Goal: Task Accomplishment & Management: Use online tool/utility

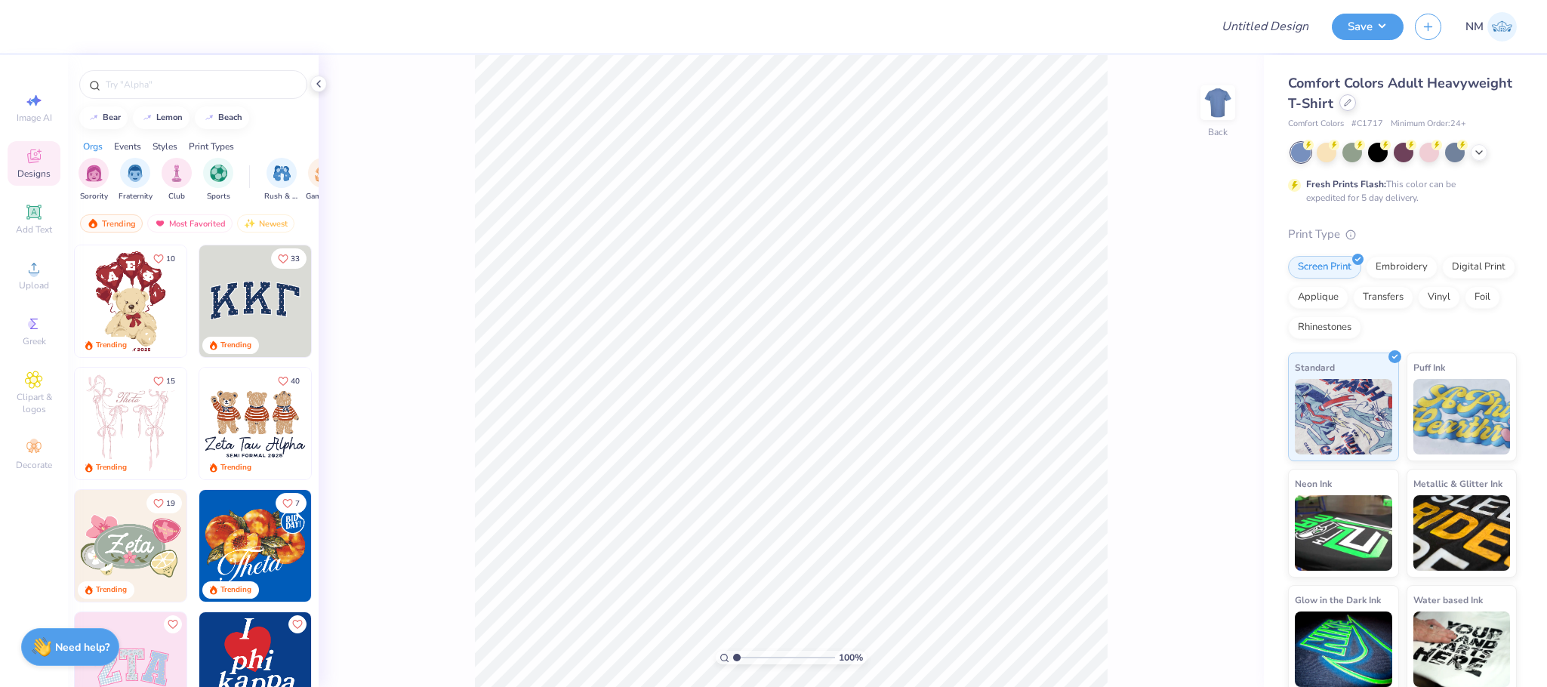
click at [1352, 106] on icon at bounding box center [1348, 103] width 8 height 8
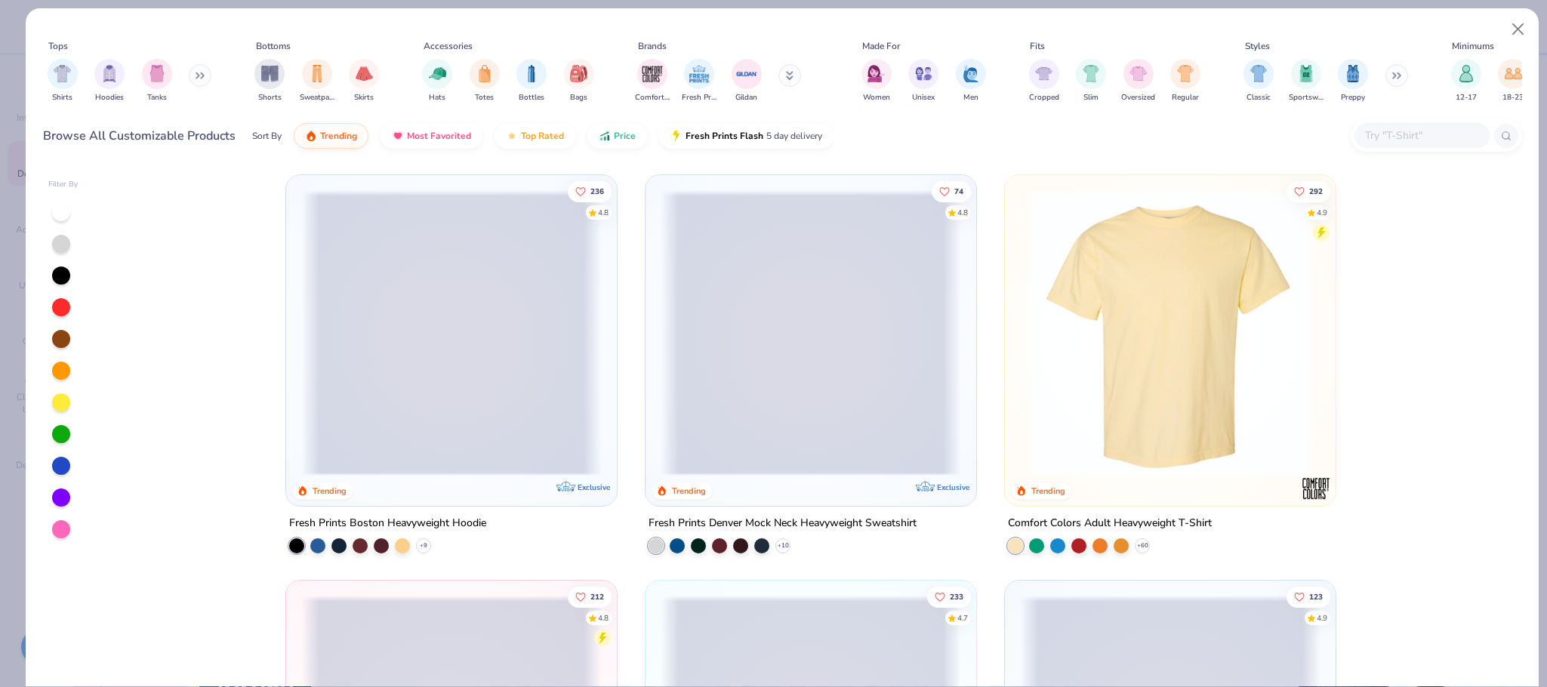
scroll to position [490, 0]
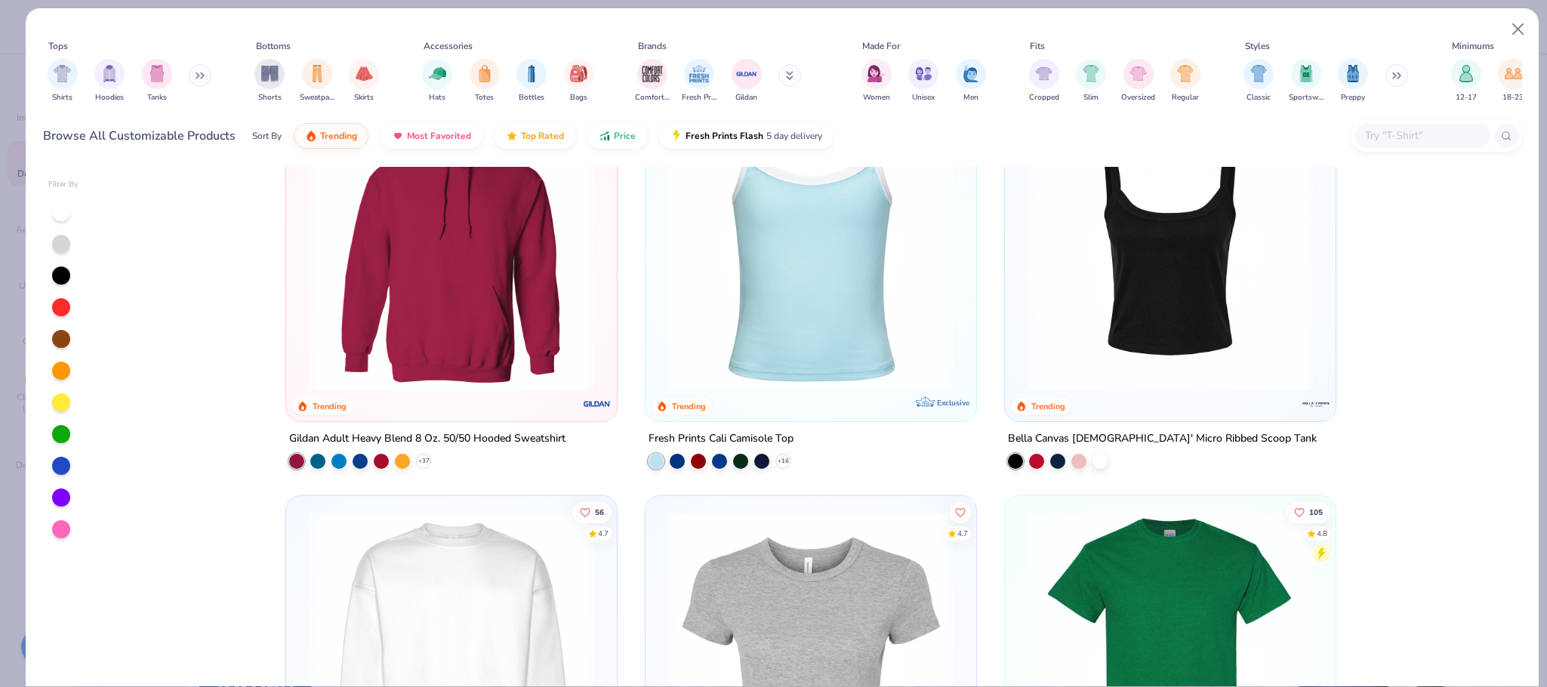
drag, startPoint x: 1389, startPoint y: 129, endPoint x: 1355, endPoint y: 134, distance: 33.6
click at [1389, 130] on input "text" at bounding box center [1422, 135] width 116 height 17
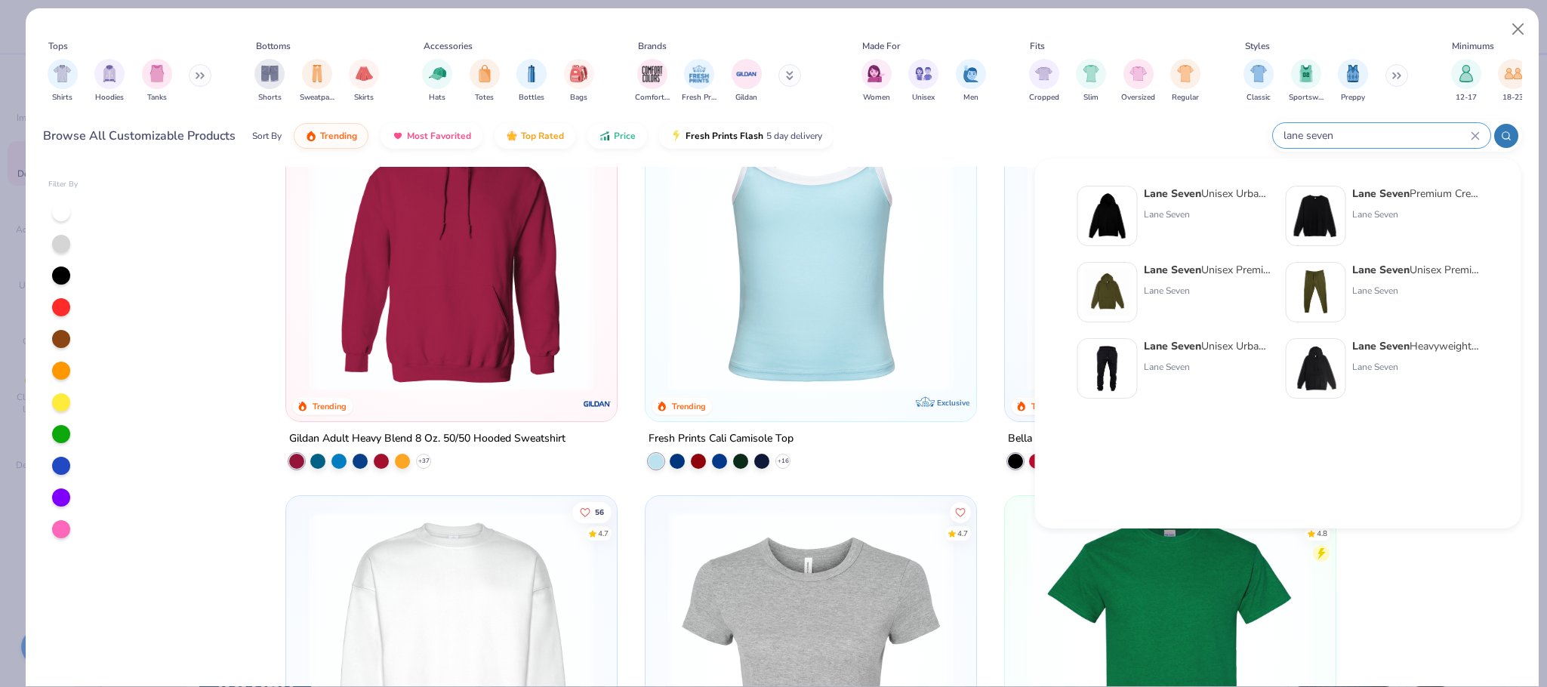
type input "lane seven"
click at [1176, 200] on div "Lane Seven Unisex Urban Pullover Hooded Sweatshirt Lane Seven" at bounding box center [1207, 216] width 127 height 60
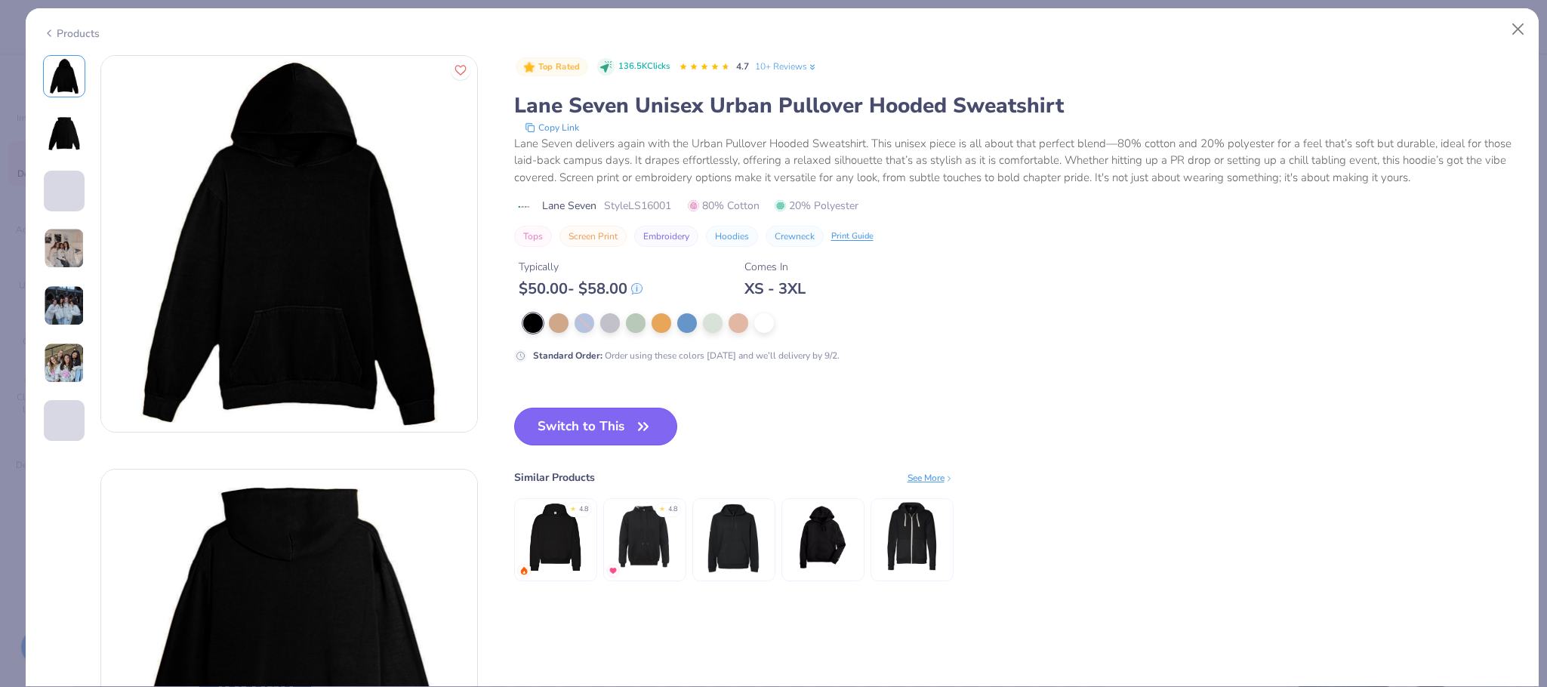
click at [605, 433] on button "Switch to This" at bounding box center [596, 427] width 164 height 38
click at [609, 421] on button "Switch to This" at bounding box center [596, 427] width 164 height 38
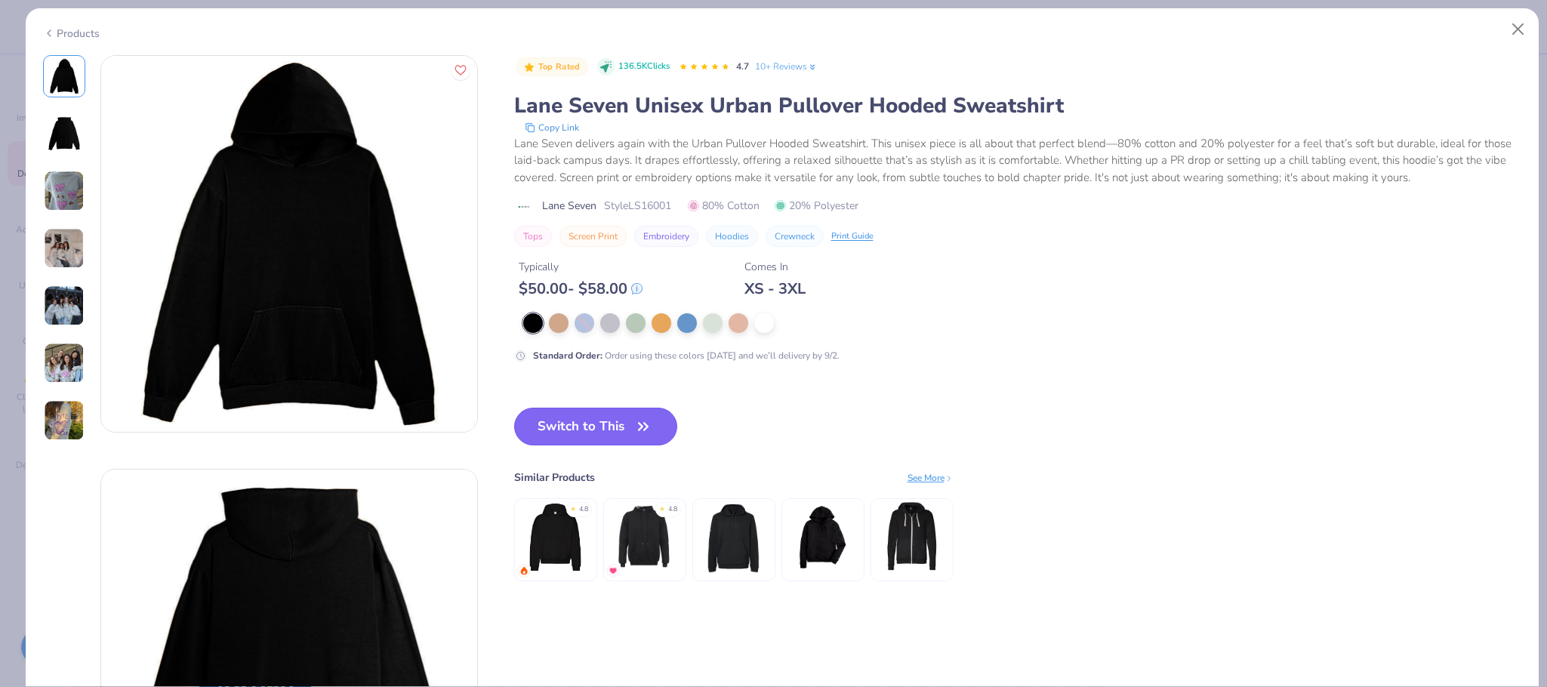
click at [590, 431] on button "Switch to This" at bounding box center [596, 427] width 164 height 38
click at [652, 418] on icon "button" at bounding box center [643, 426] width 21 height 21
click at [606, 444] on button "Switch to This" at bounding box center [596, 427] width 164 height 38
click at [678, 388] on div "Top Rated 136.5K Clicks 4.7 10+ Reviews Lane Seven Unisex Urban Pullover Hooded…" at bounding box center [1018, 333] width 1008 height 557
click at [633, 427] on button "Switch to This" at bounding box center [596, 427] width 164 height 38
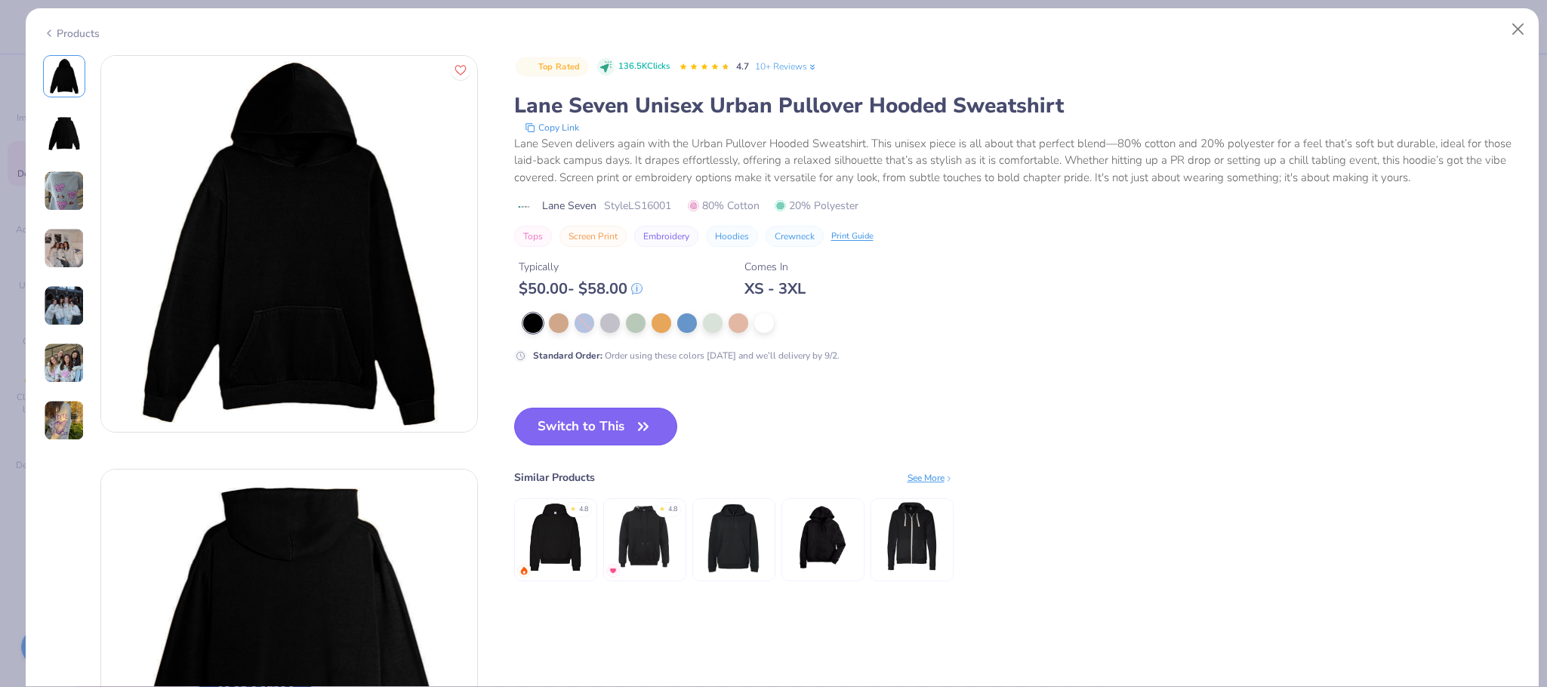
click at [633, 412] on button "Switch to This" at bounding box center [596, 427] width 164 height 38
click at [633, 418] on button "Switch to This" at bounding box center [596, 427] width 164 height 38
click at [598, 427] on button "Switch to This" at bounding box center [596, 427] width 164 height 38
click at [610, 420] on button "Switch to This" at bounding box center [596, 427] width 164 height 38
click at [762, 326] on div at bounding box center [764, 322] width 20 height 20
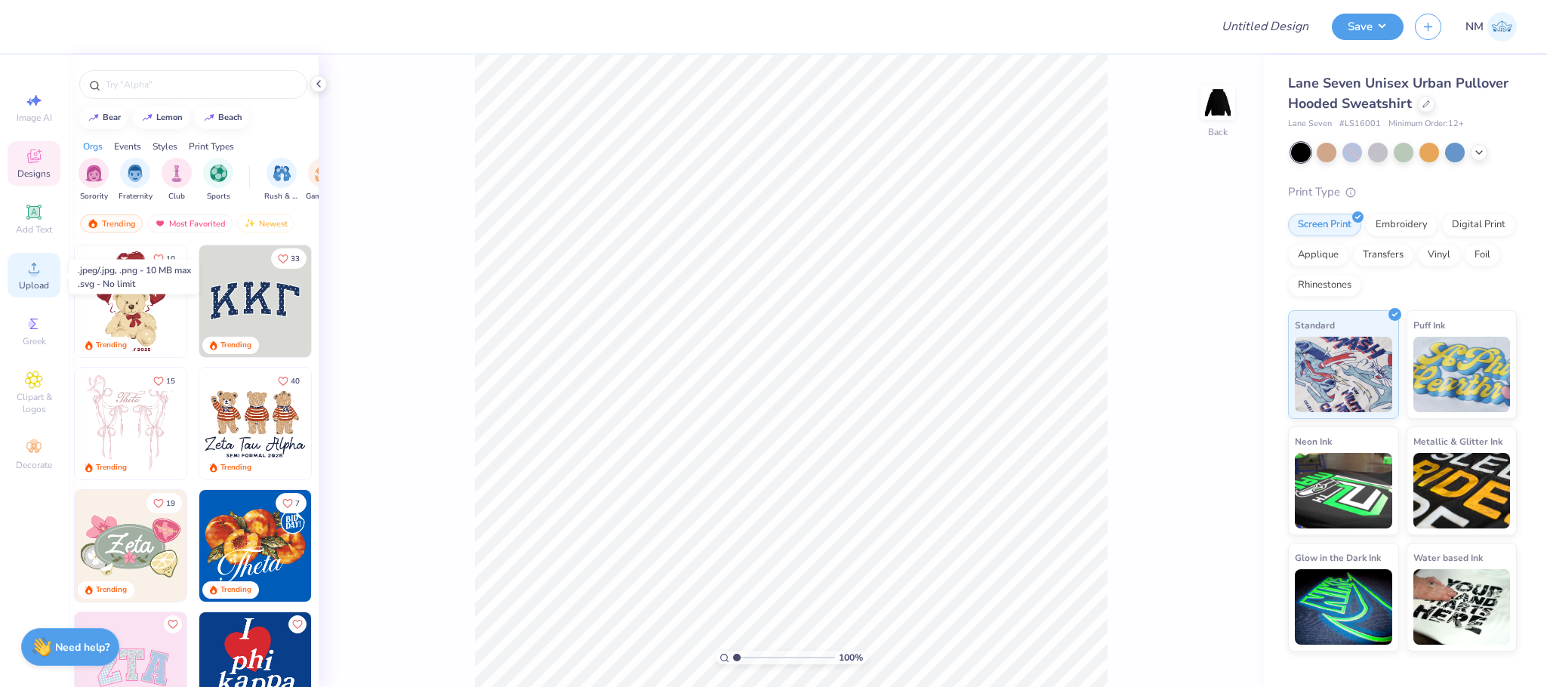
click at [50, 270] on div "Upload" at bounding box center [34, 275] width 53 height 45
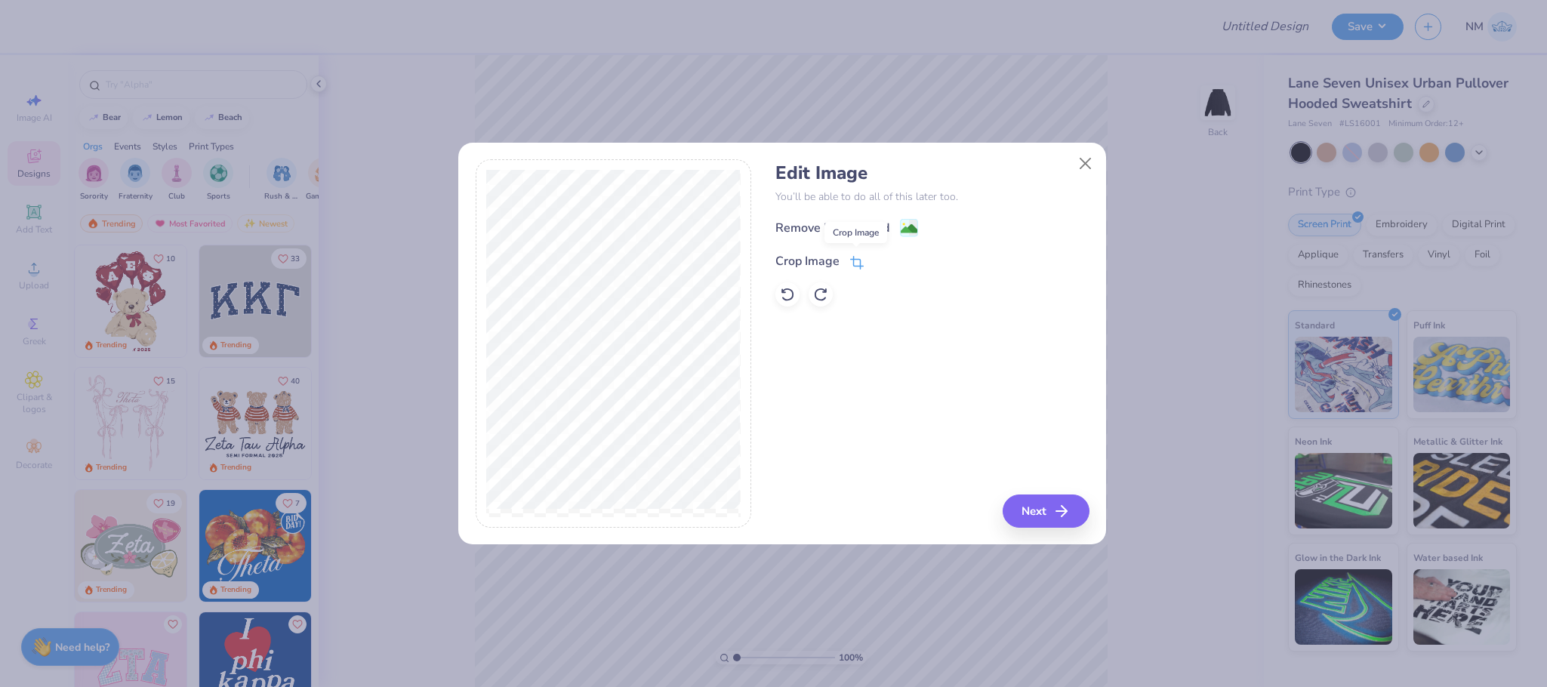
click at [856, 261] on icon at bounding box center [857, 263] width 14 height 14
click at [882, 264] on icon at bounding box center [882, 259] width 9 height 9
click at [908, 224] on image at bounding box center [909, 230] width 17 height 17
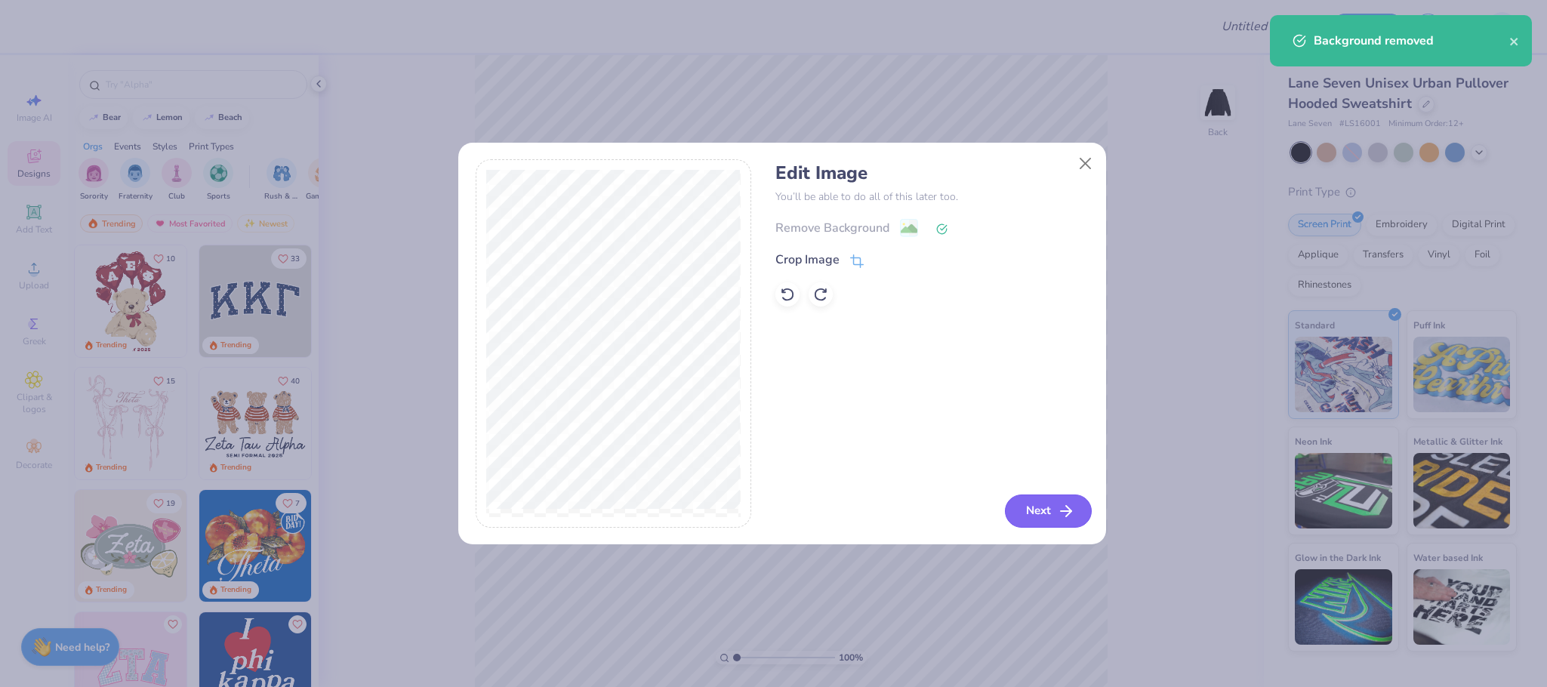
click at [1038, 504] on button "Next" at bounding box center [1048, 511] width 87 height 33
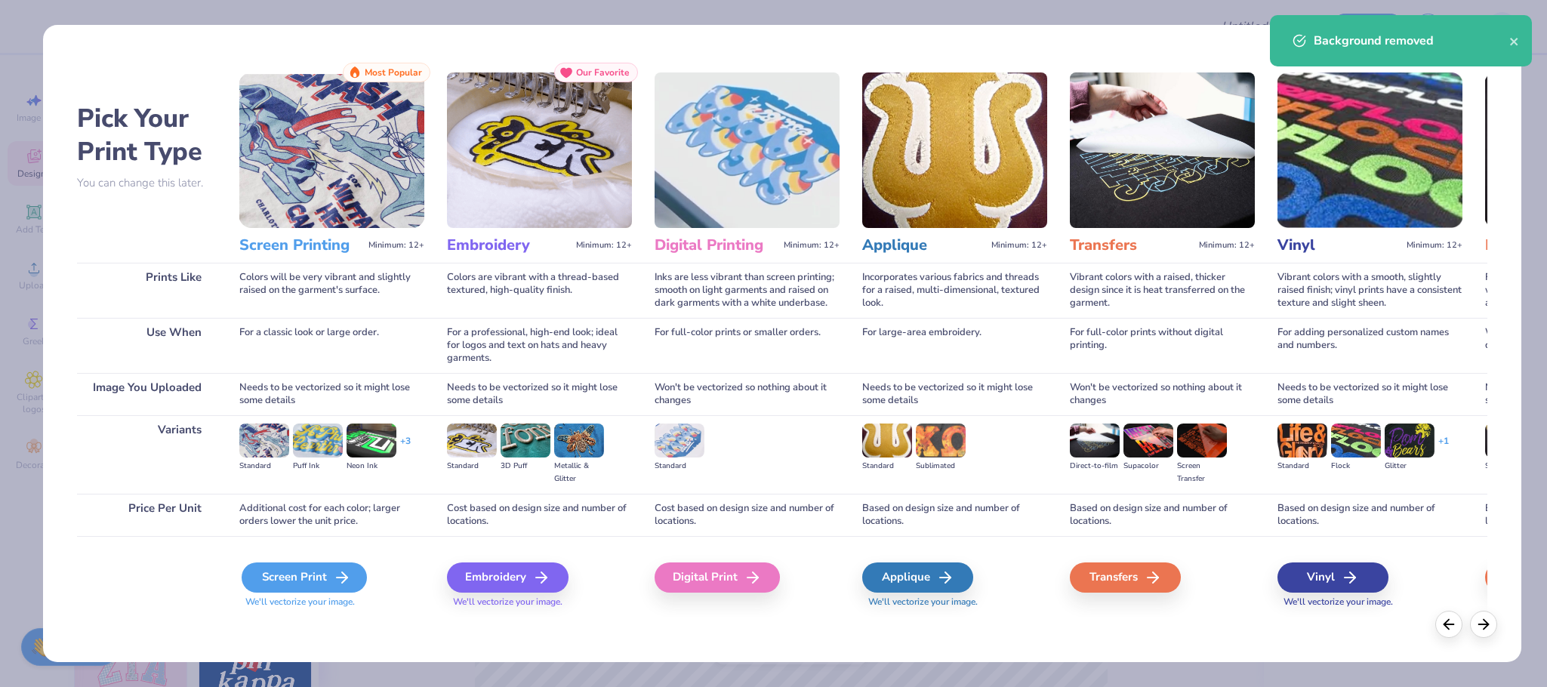
click at [270, 566] on div "Screen Print" at bounding box center [304, 578] width 125 height 30
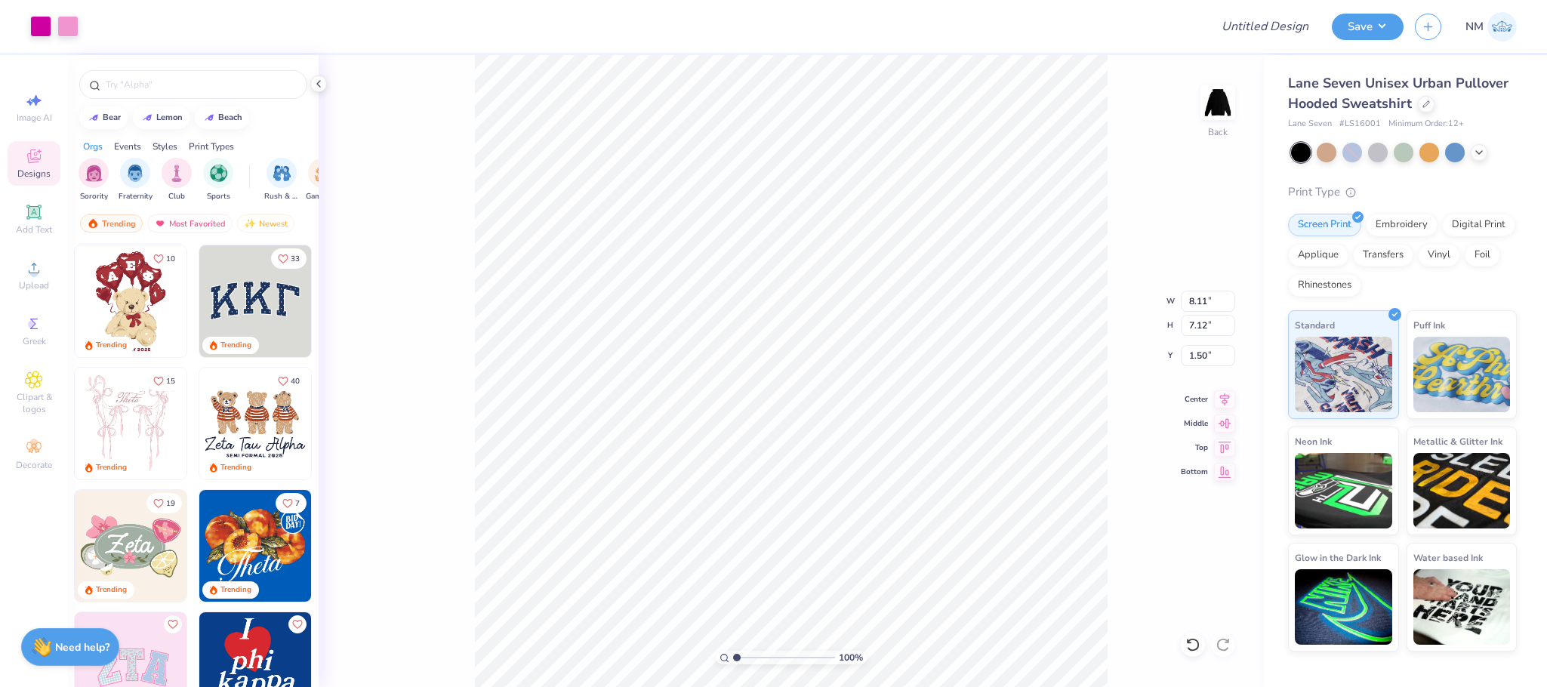
type input "8.11"
type input "7.12"
type input "3.00"
type input "6.54"
type input "5.74"
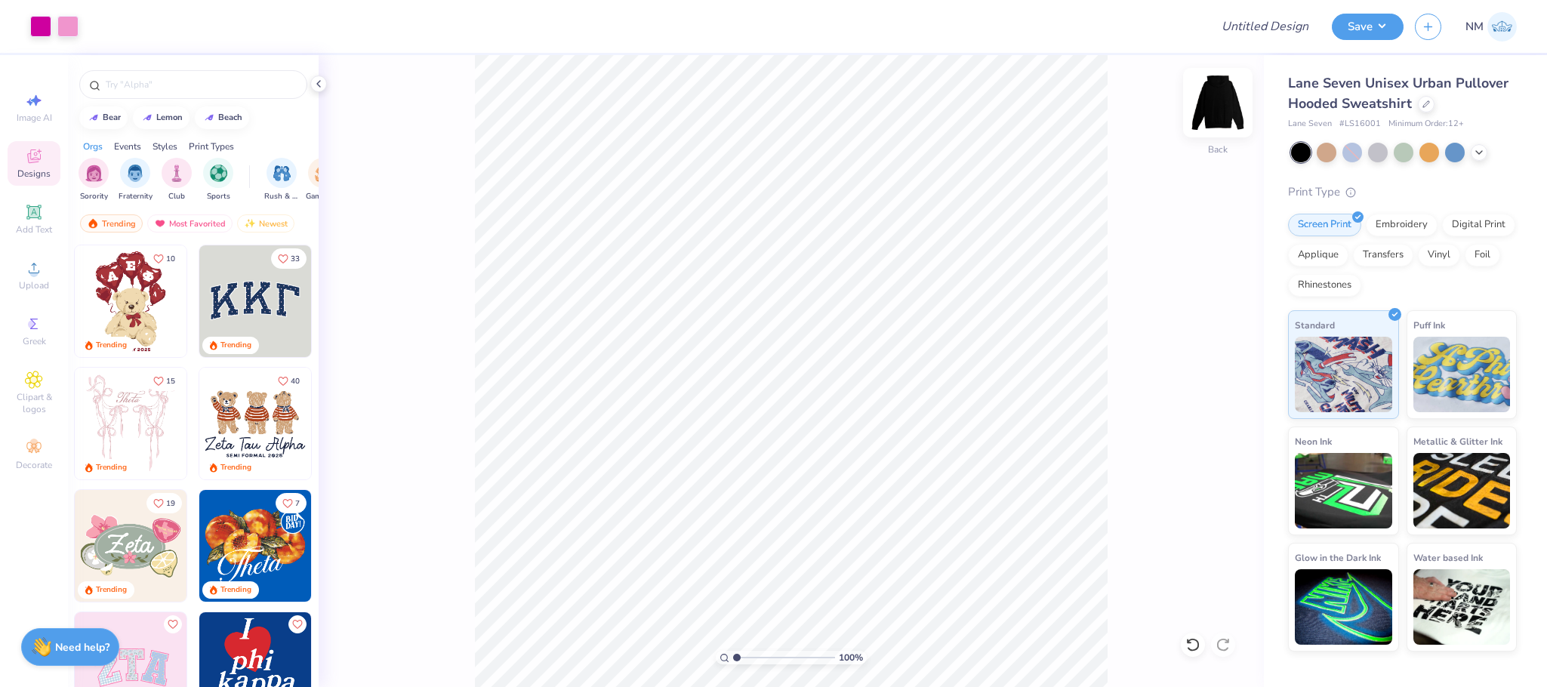
click at [1208, 114] on img at bounding box center [1218, 102] width 60 height 60
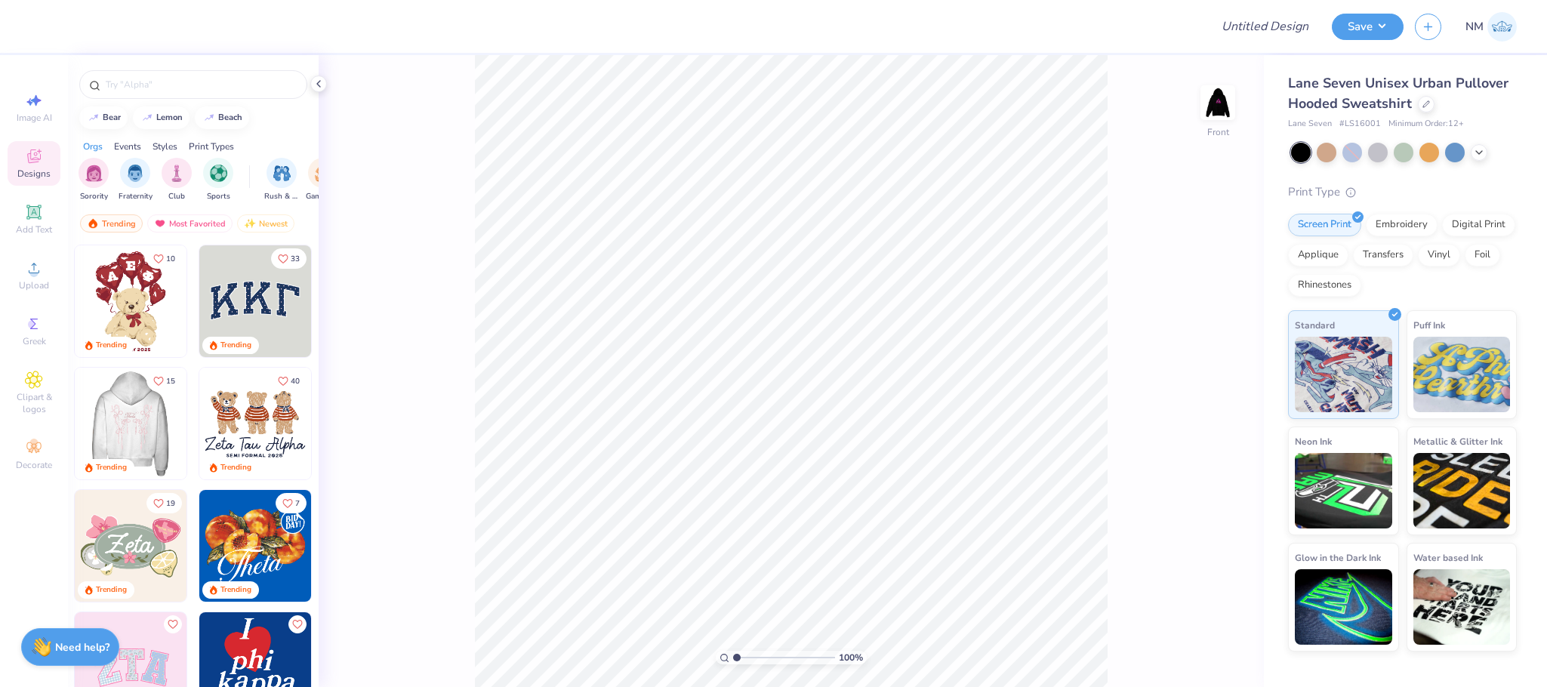
click at [113, 417] on div at bounding box center [130, 424] width 335 height 112
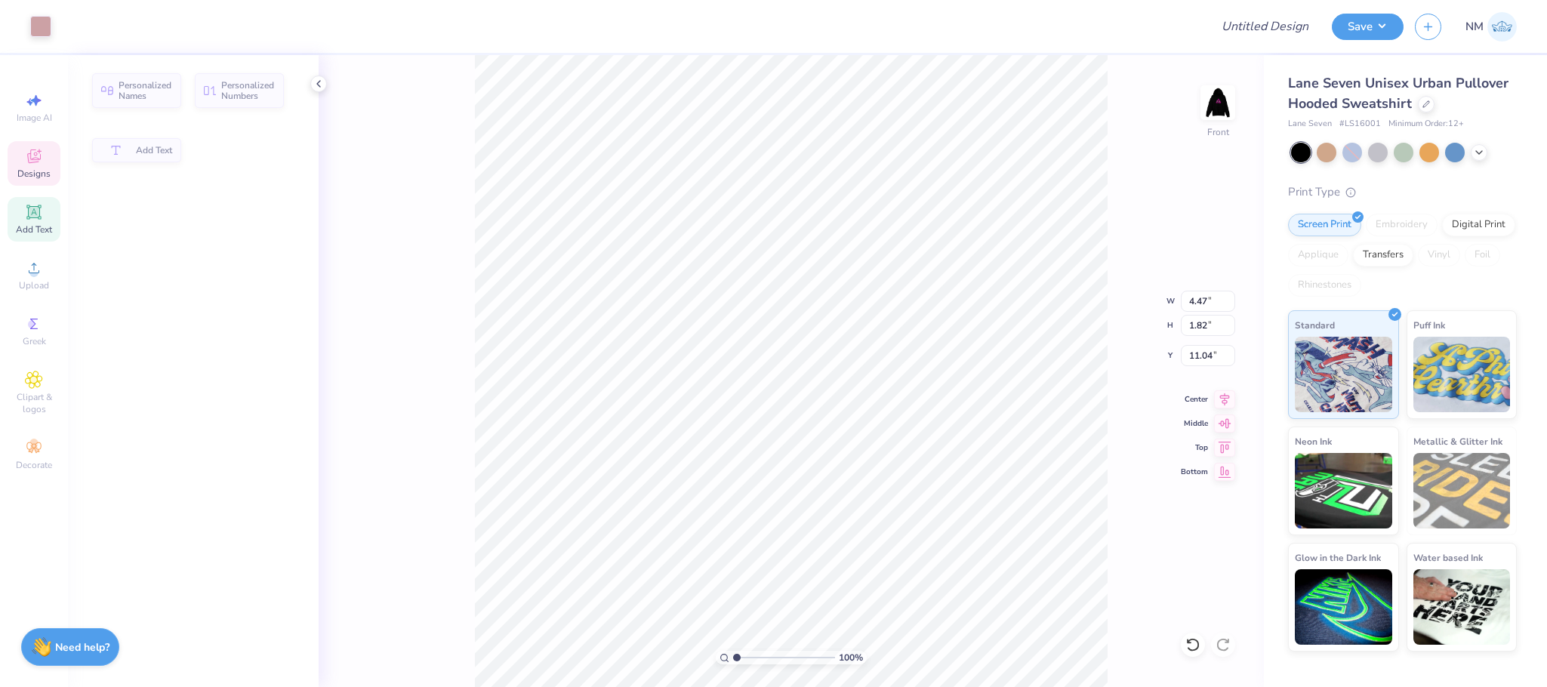
type input "4.47"
type input "1.82"
type input "11.04"
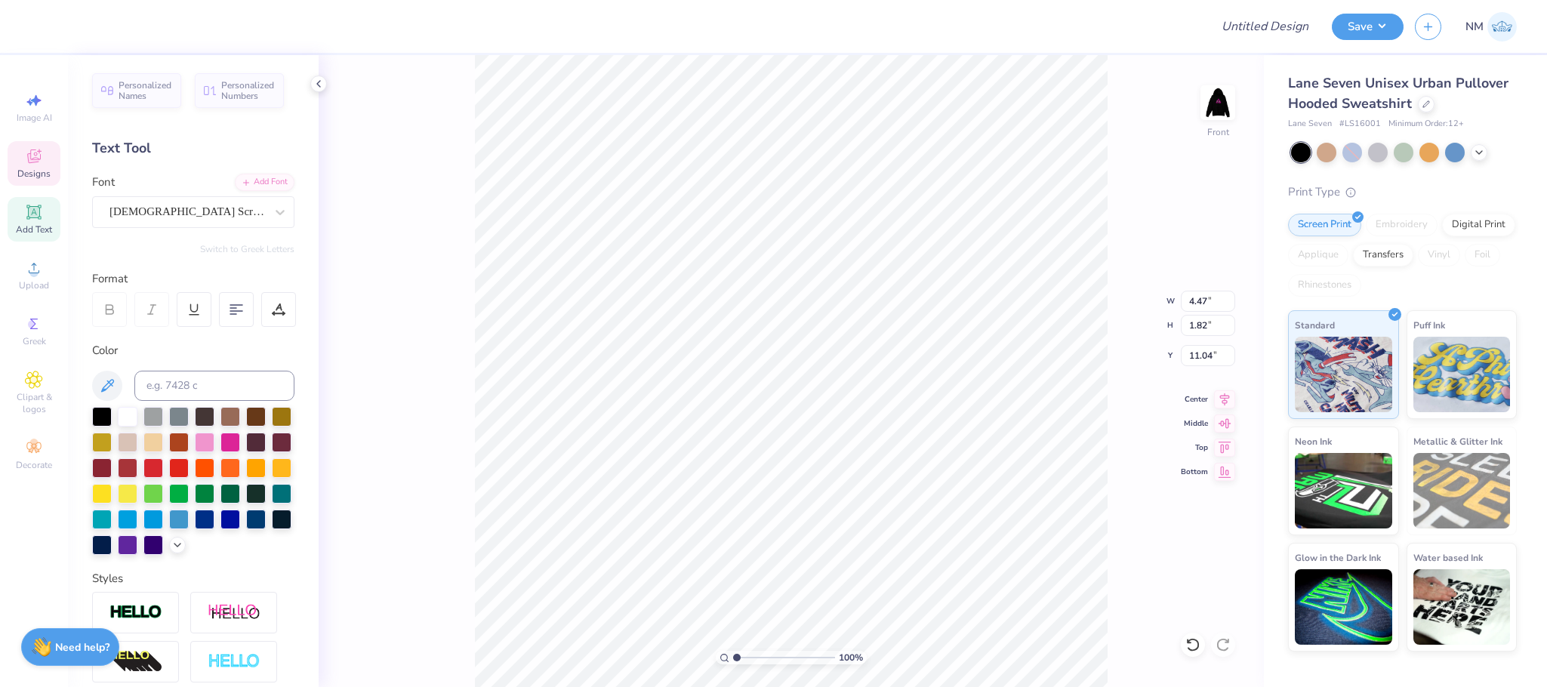
scroll to position [18, 1]
type textarea "T"
type textarea "Precision"
click at [98, 29] on div at bounding box center [95, 24] width 21 height 21
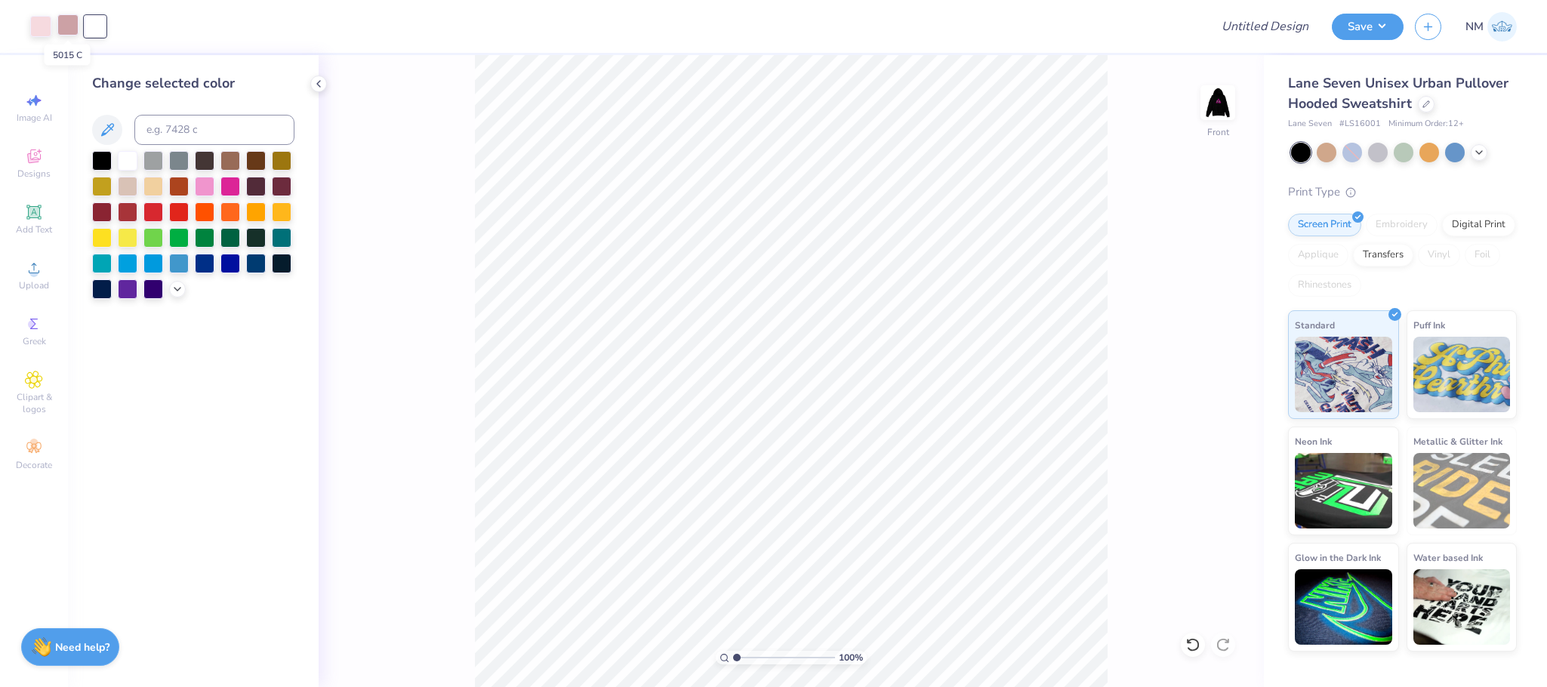
click at [57, 29] on div at bounding box center [67, 24] width 21 height 21
click at [183, 182] on div at bounding box center [179, 185] width 20 height 20
click at [174, 290] on icon at bounding box center [177, 288] width 12 height 12
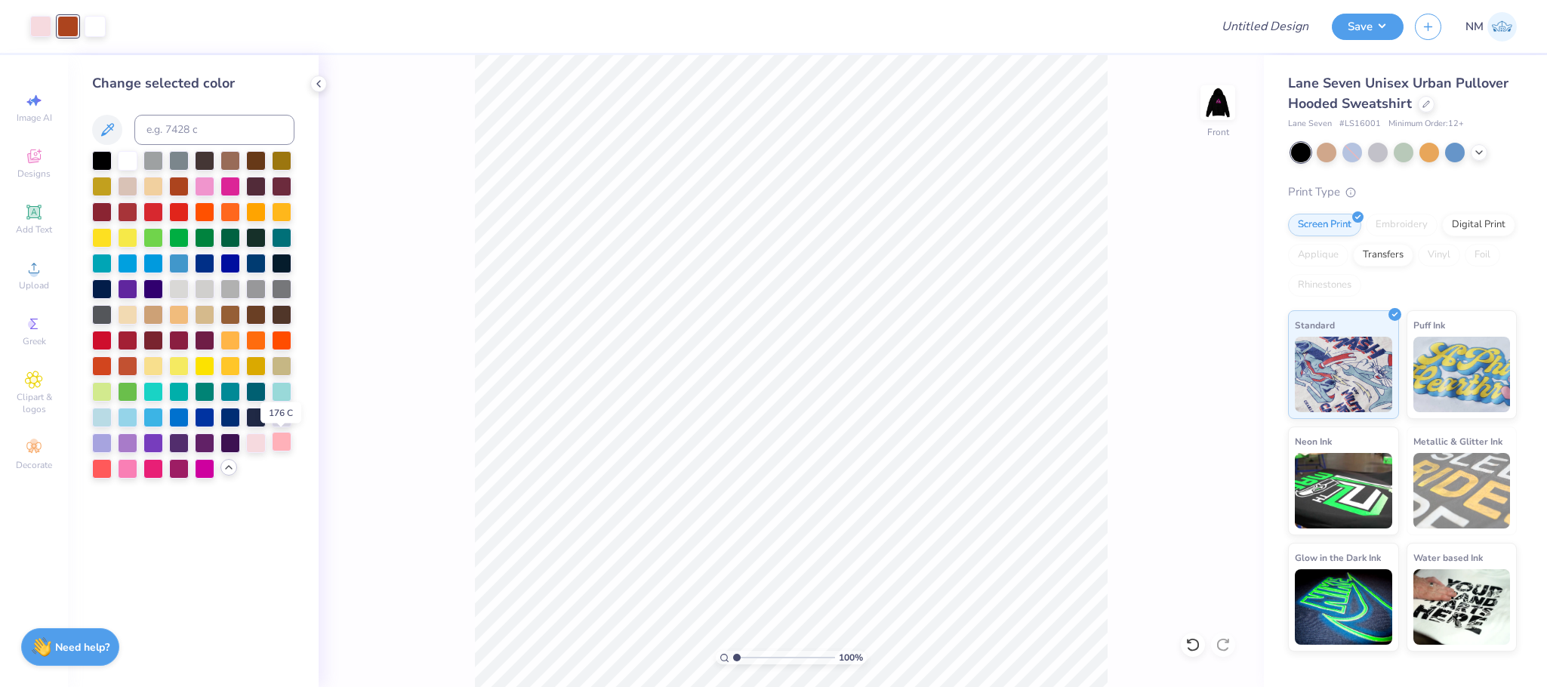
click at [279, 446] on div at bounding box center [282, 442] width 20 height 20
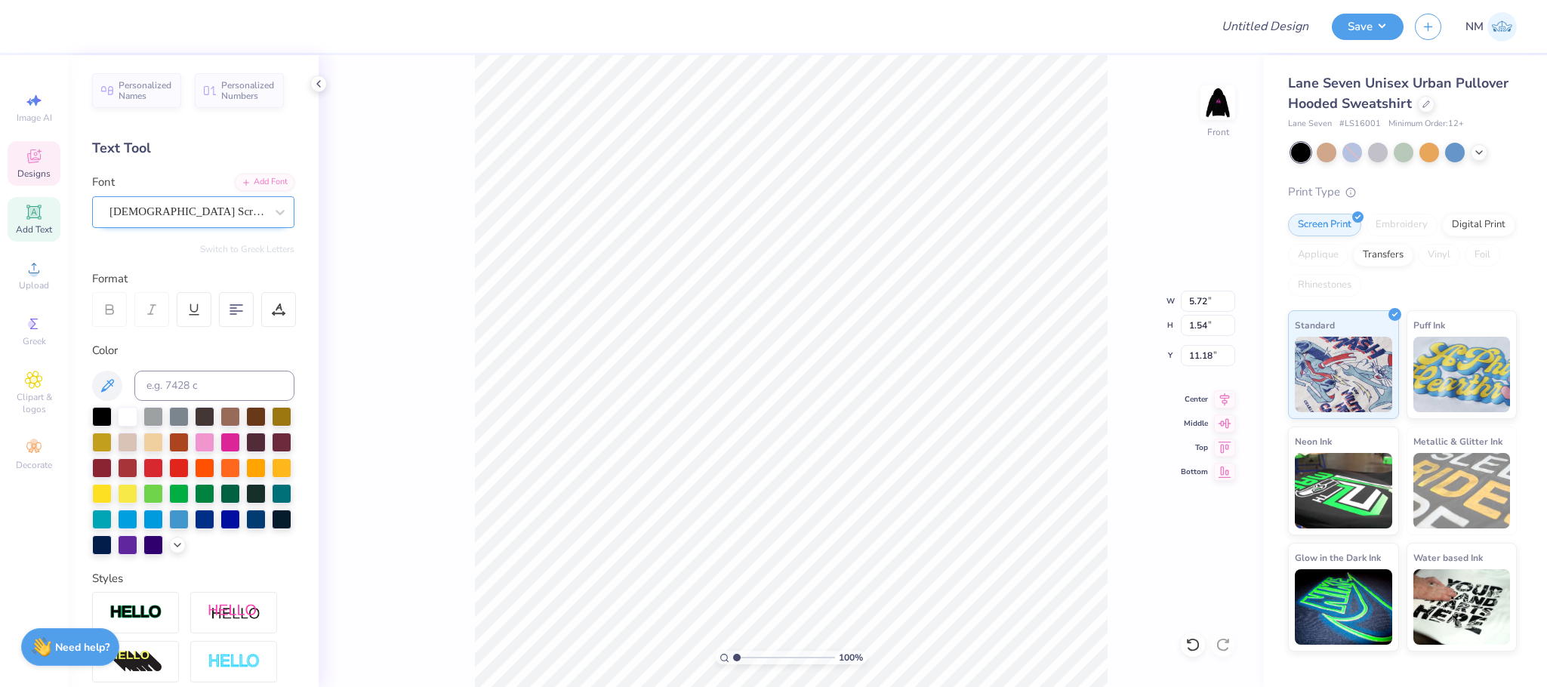
click at [150, 223] on div "American Scribe" at bounding box center [187, 211] width 159 height 23
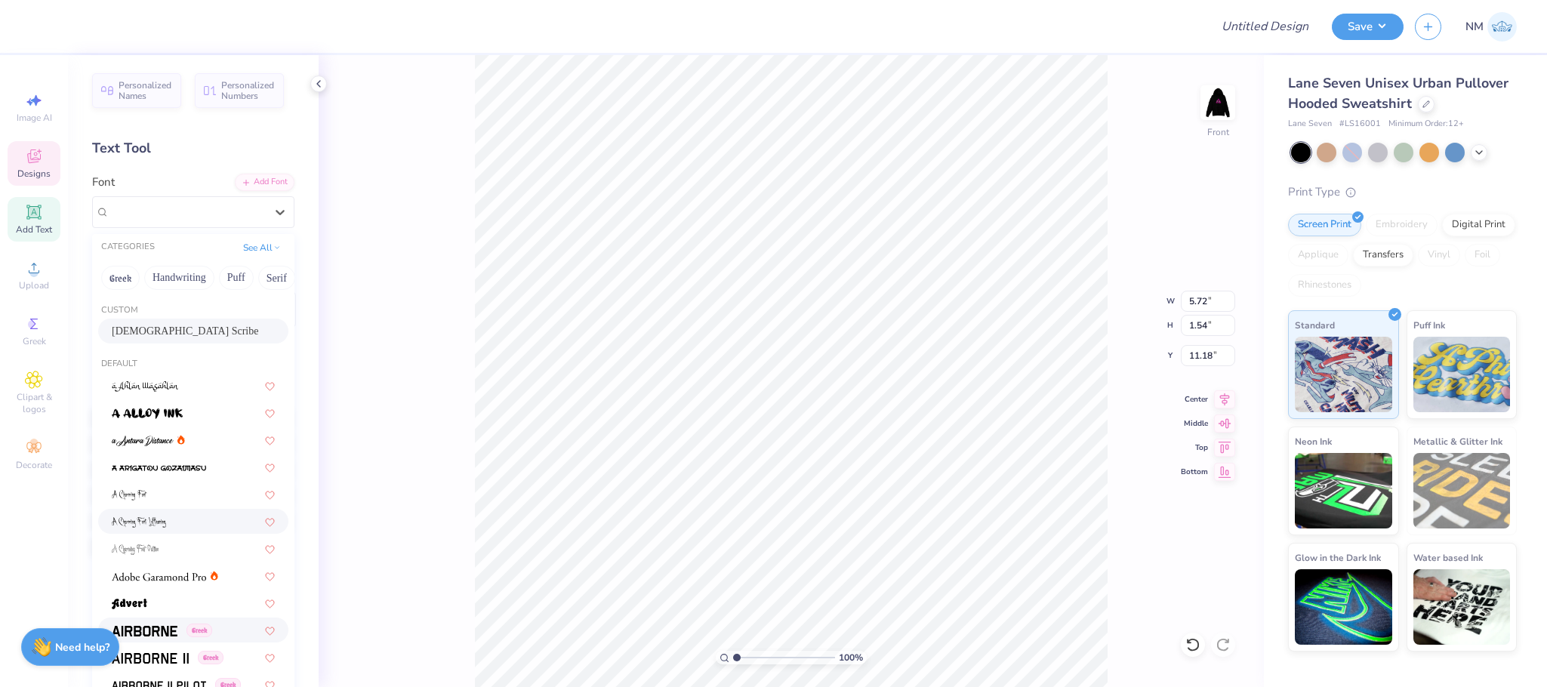
click at [141, 626] on img at bounding box center [145, 631] width 66 height 11
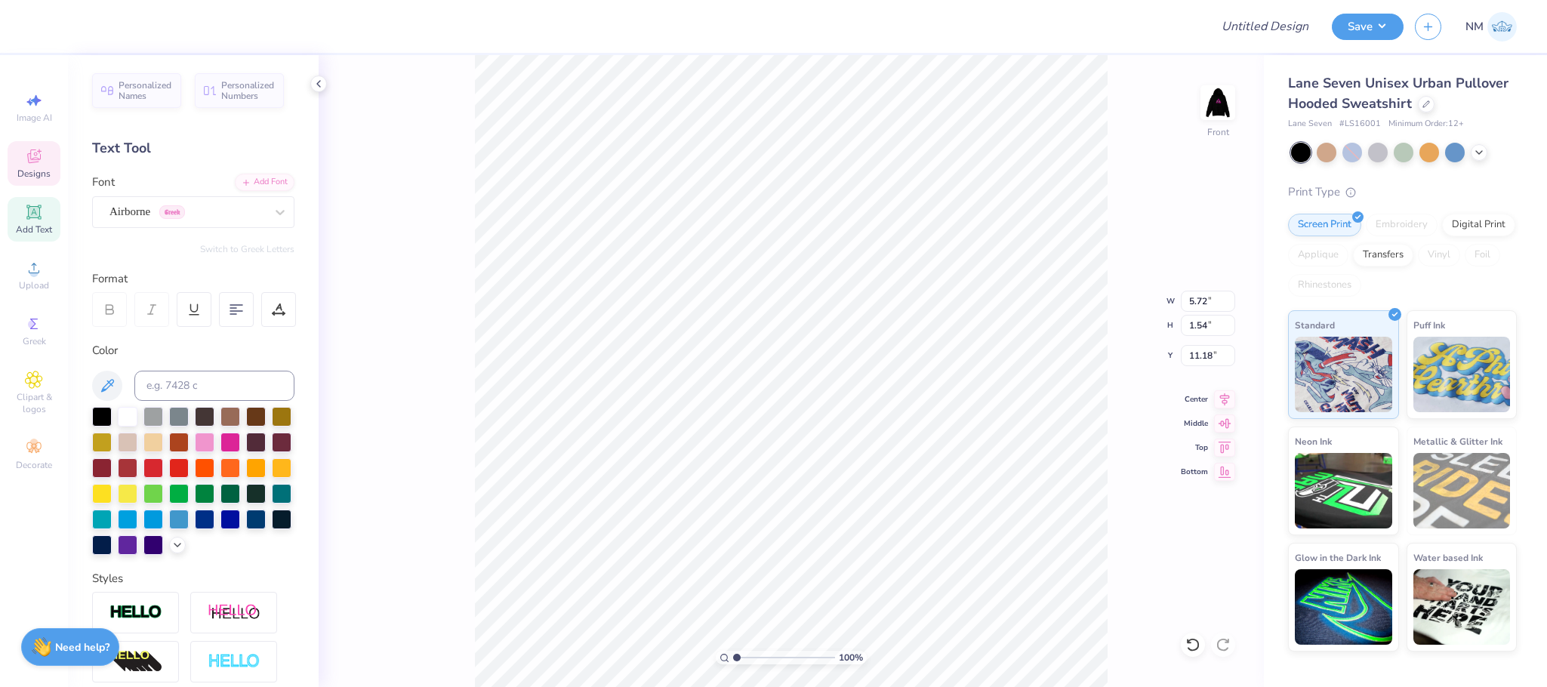
type input "10.94"
type input "1.68"
type input "11.11"
type input "6.67"
type input "1.02"
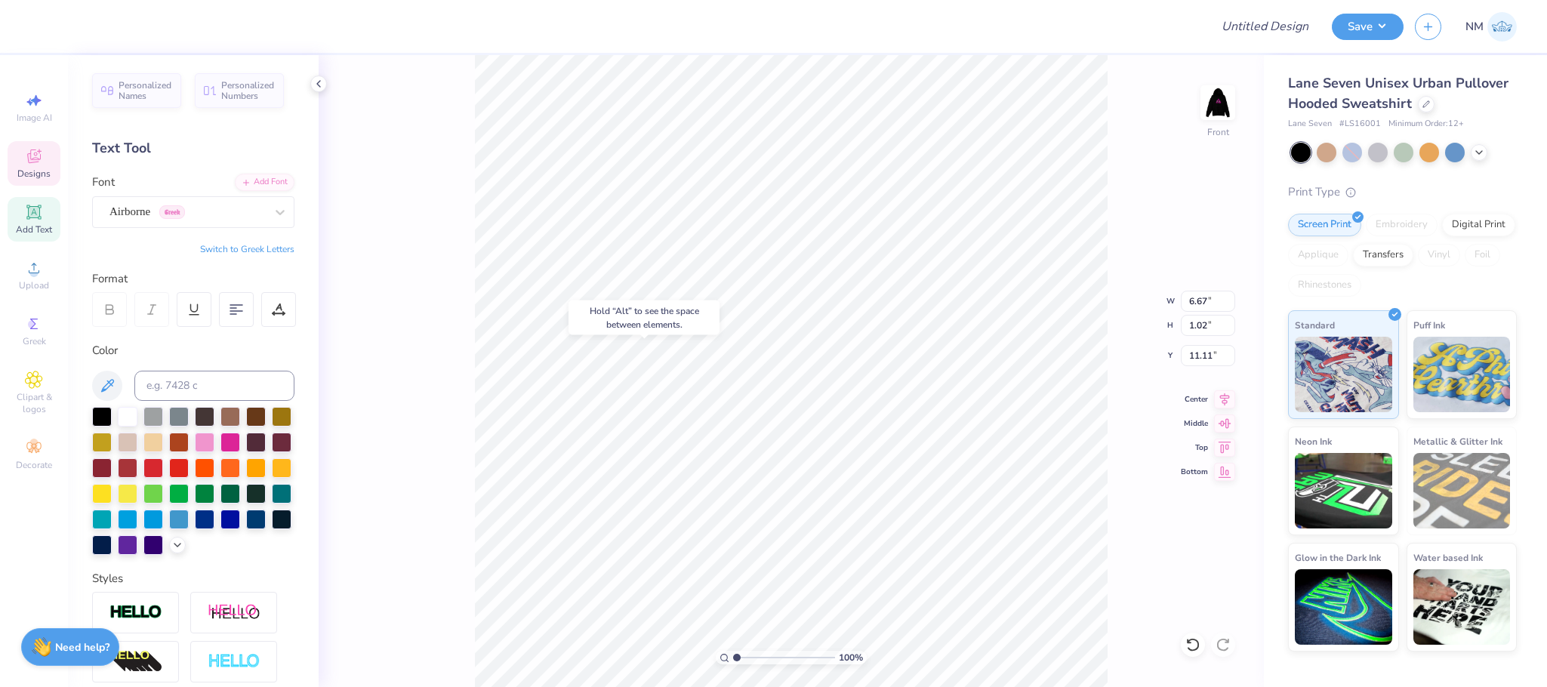
type input "12.04"
type input "9.25"
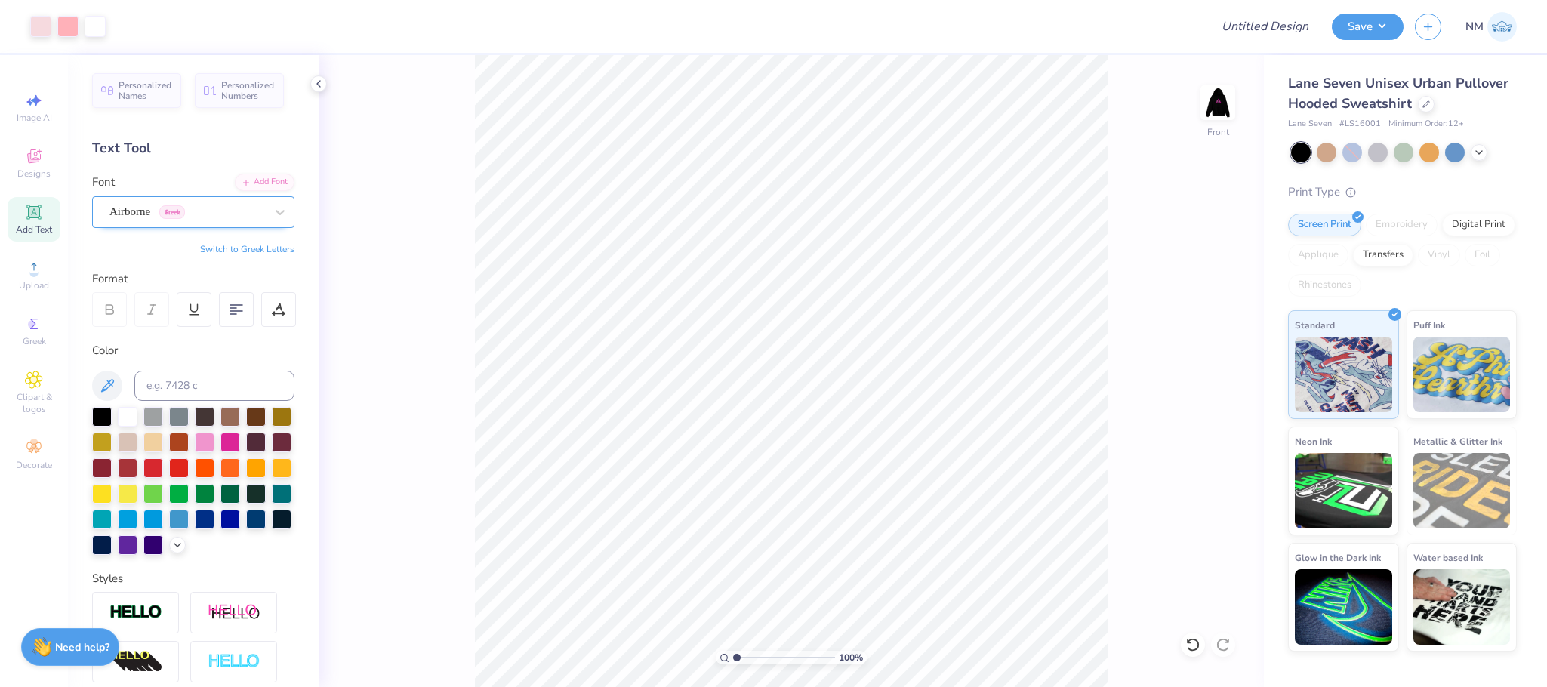
click at [140, 209] on div "Airborne Greek" at bounding box center [187, 211] width 159 height 23
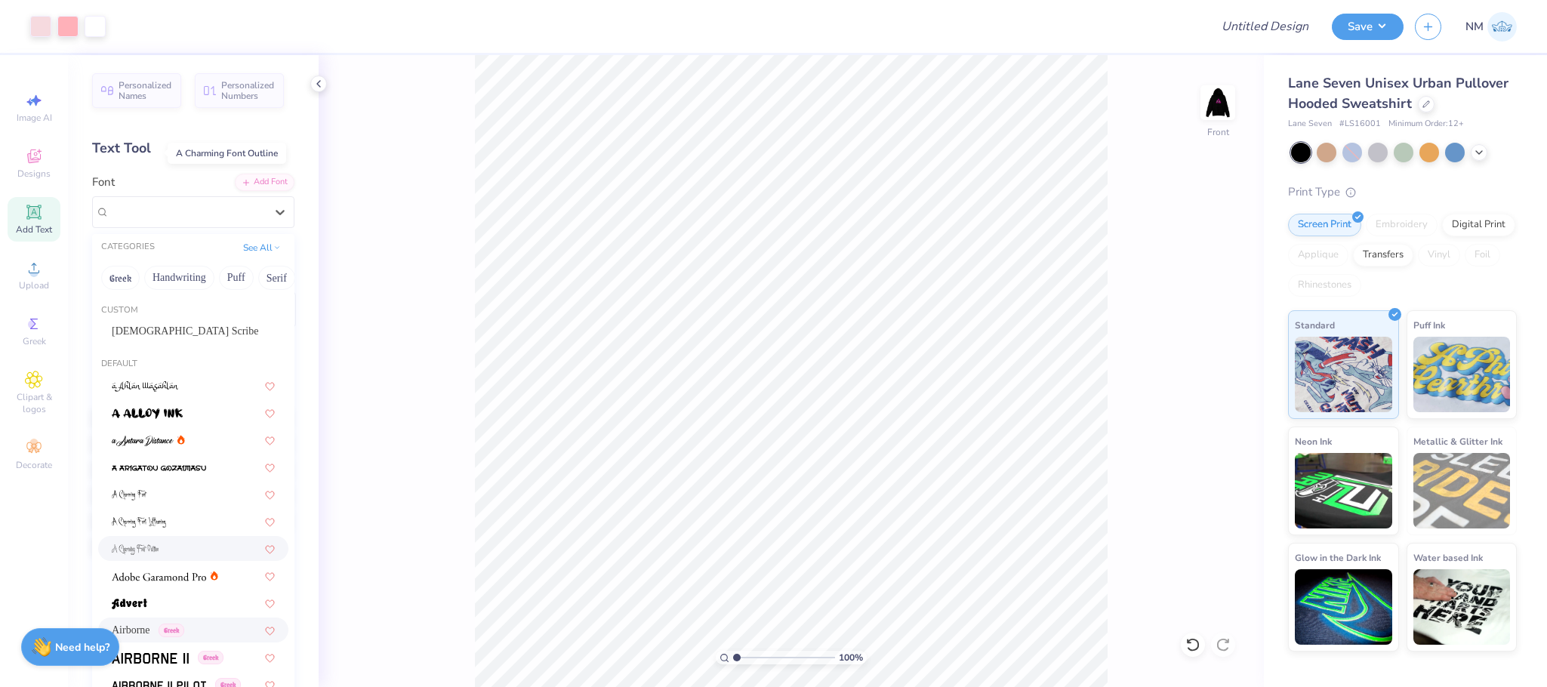
scroll to position [396, 0]
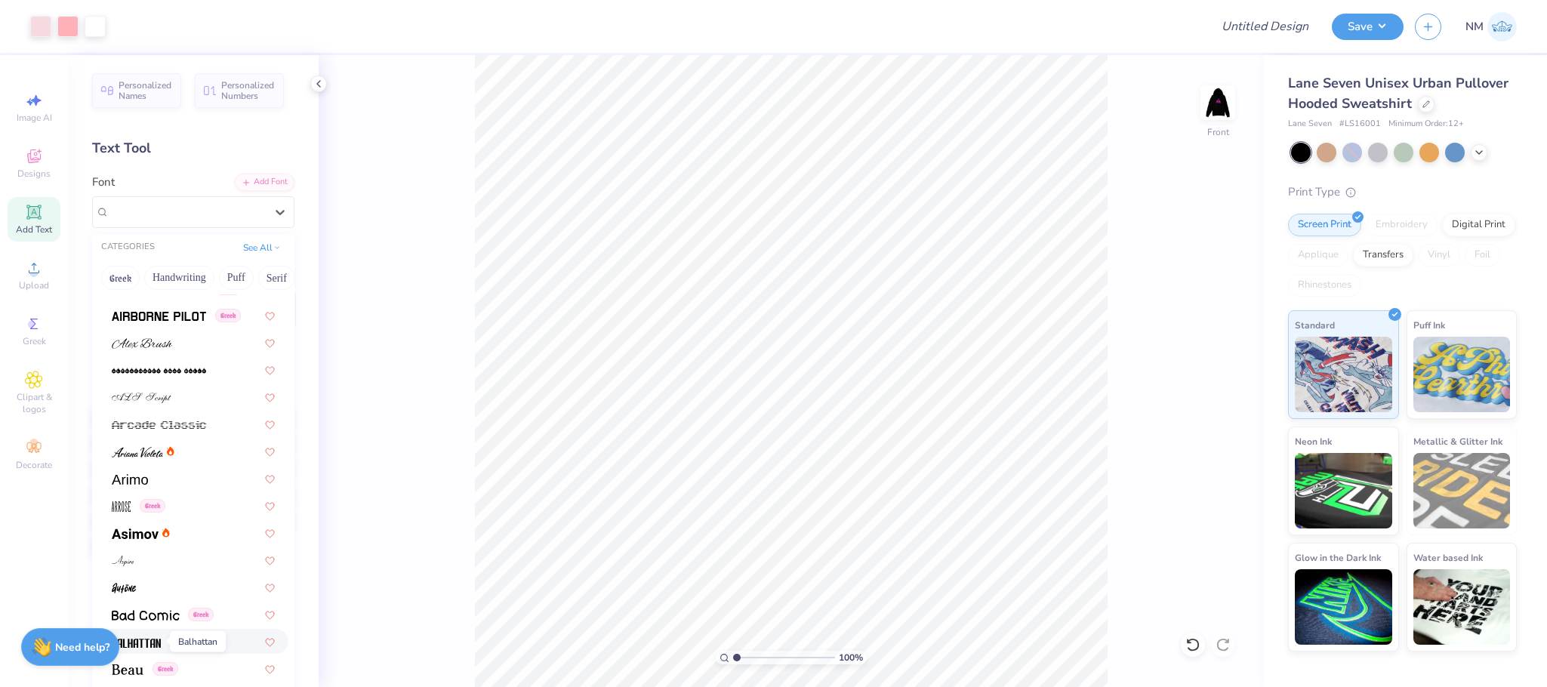
click at [145, 634] on span at bounding box center [136, 642] width 49 height 16
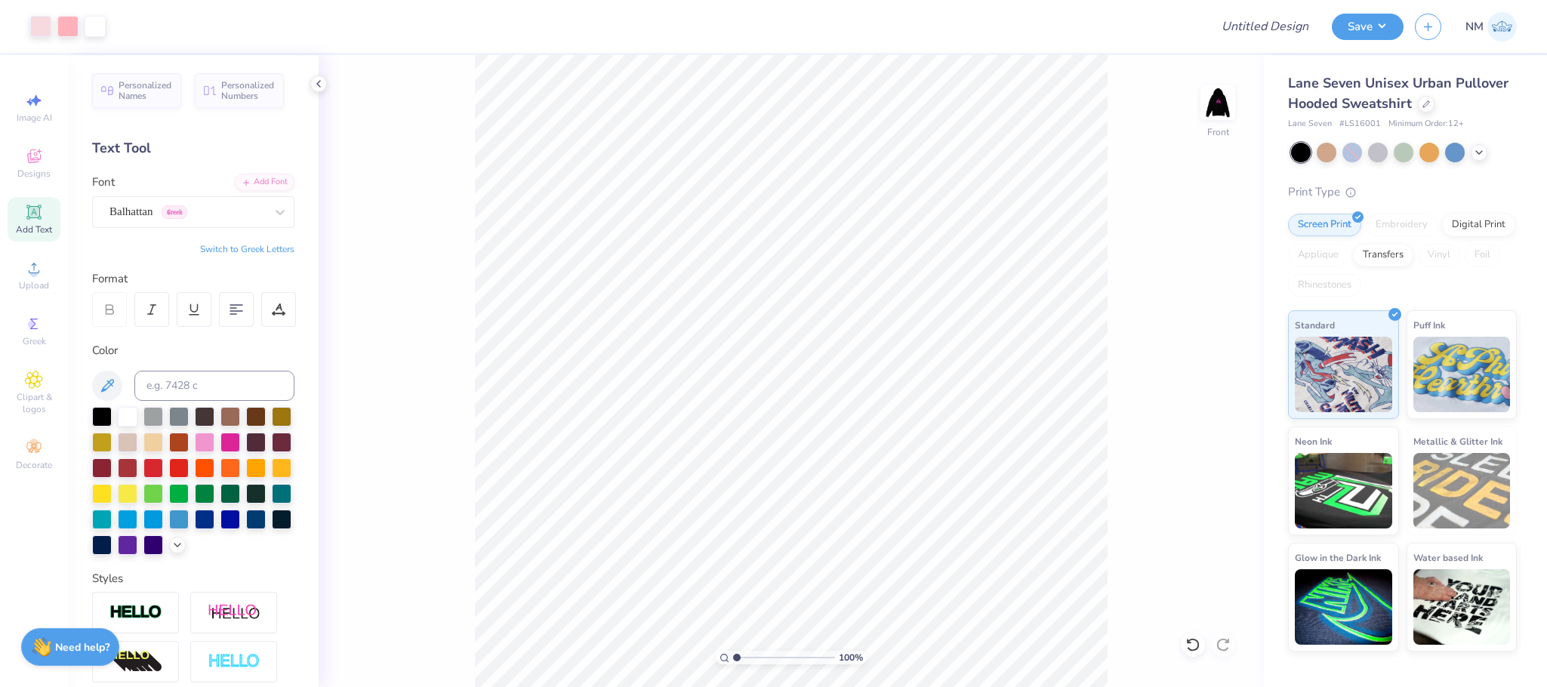
click at [36, 222] on div "Add Text" at bounding box center [34, 219] width 53 height 45
click at [243, 216] on div "Super Dream" at bounding box center [187, 211] width 159 height 23
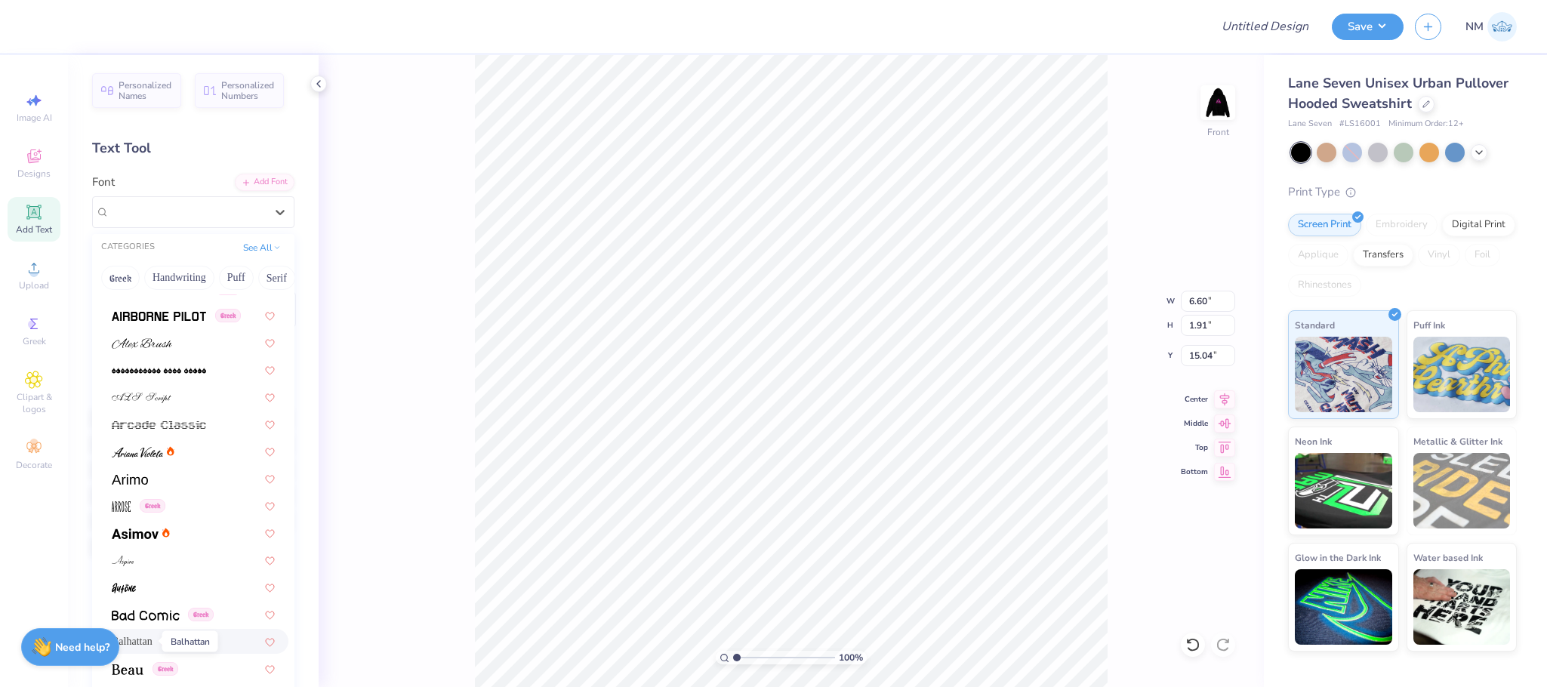
click at [143, 641] on span "Balhattan" at bounding box center [132, 642] width 41 height 16
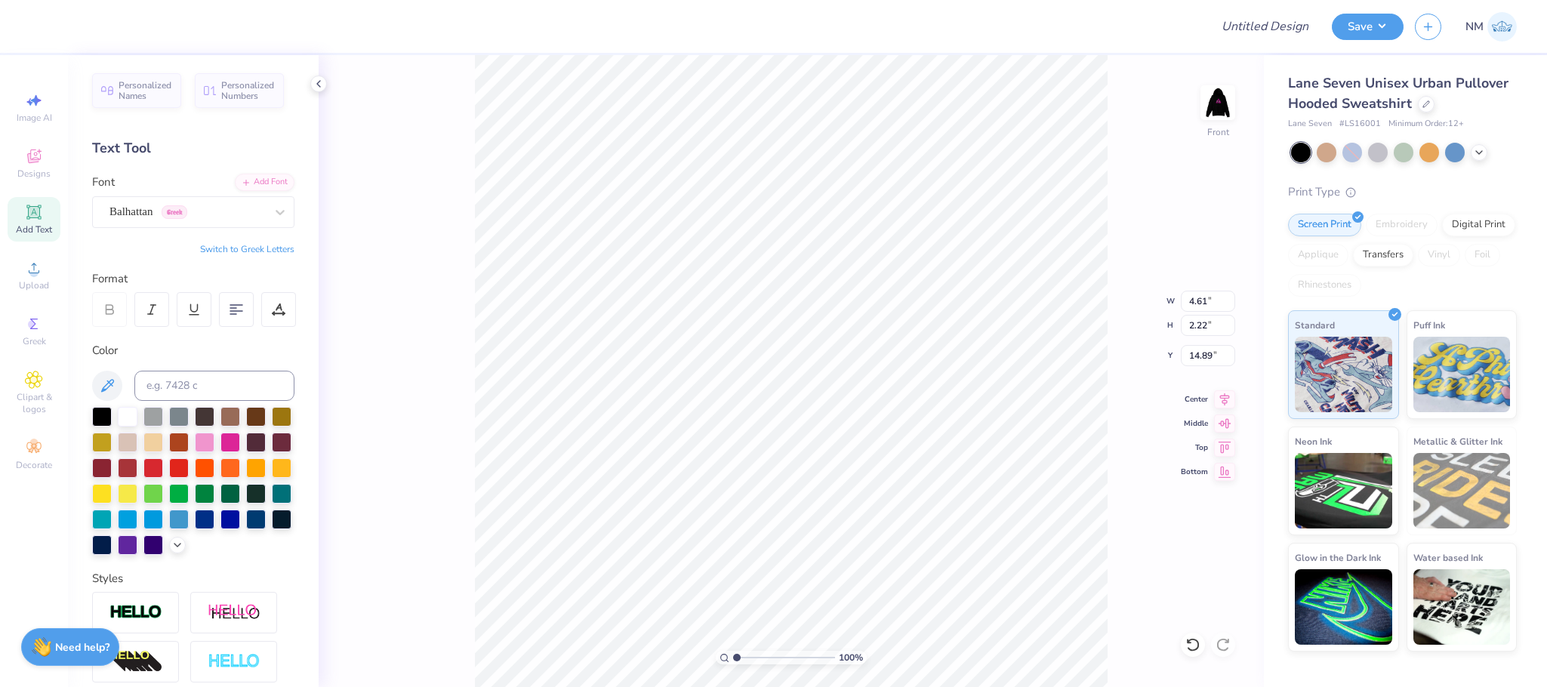
type input "4.61"
type input "2.22"
type input "14.89"
type textarea "T"
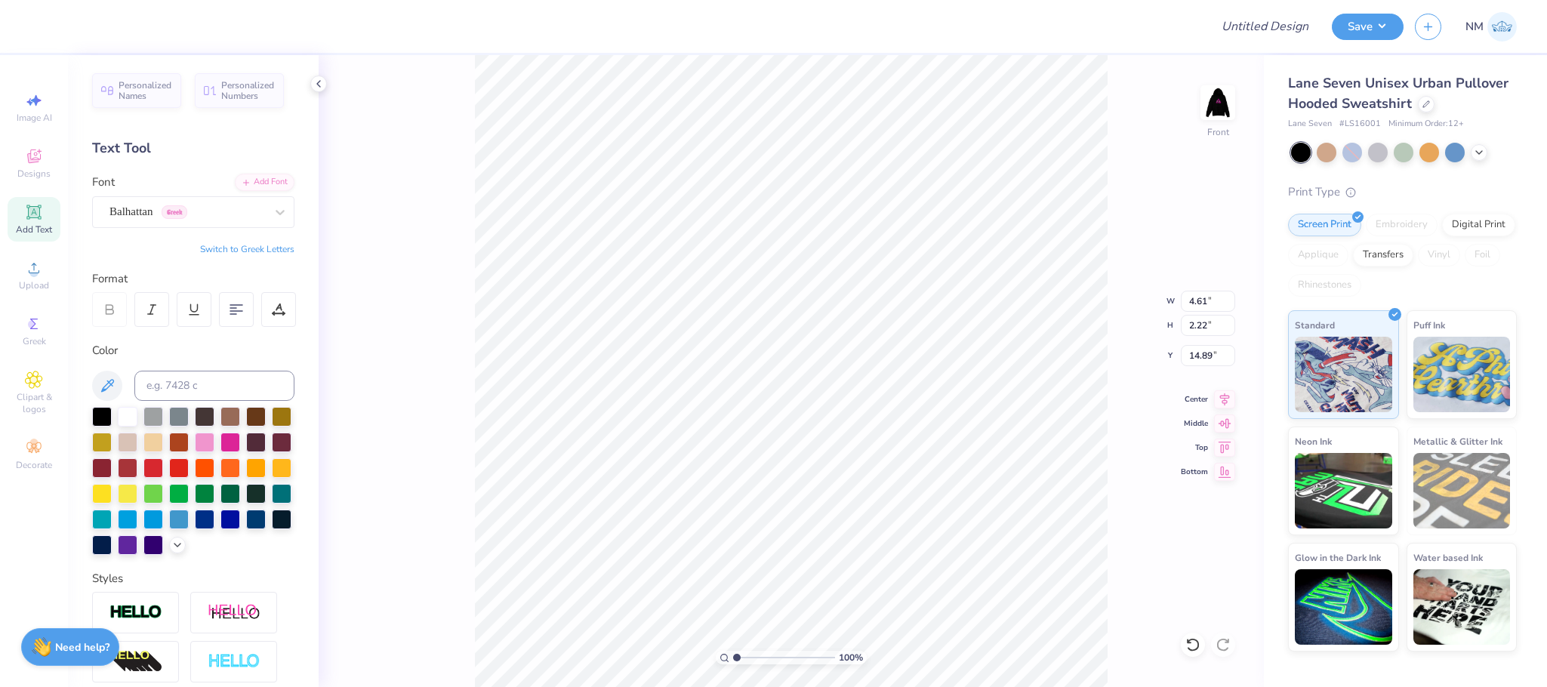
type textarea "2025"
type input "10.85"
type input "2.71"
type input "1.30"
type input "11.77"
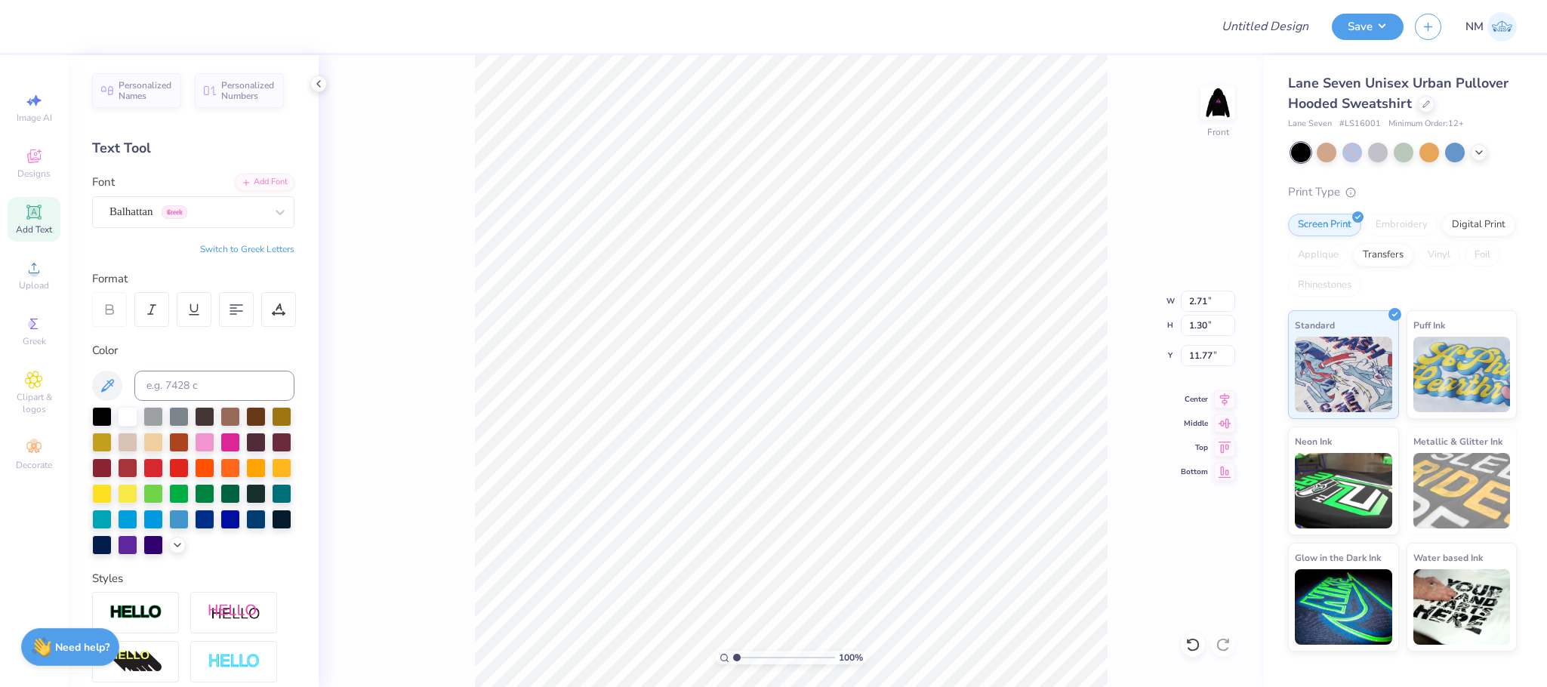
type input "4.72"
type input "1.14"
type input "9.19"
type input "6.06"
type input "1.46"
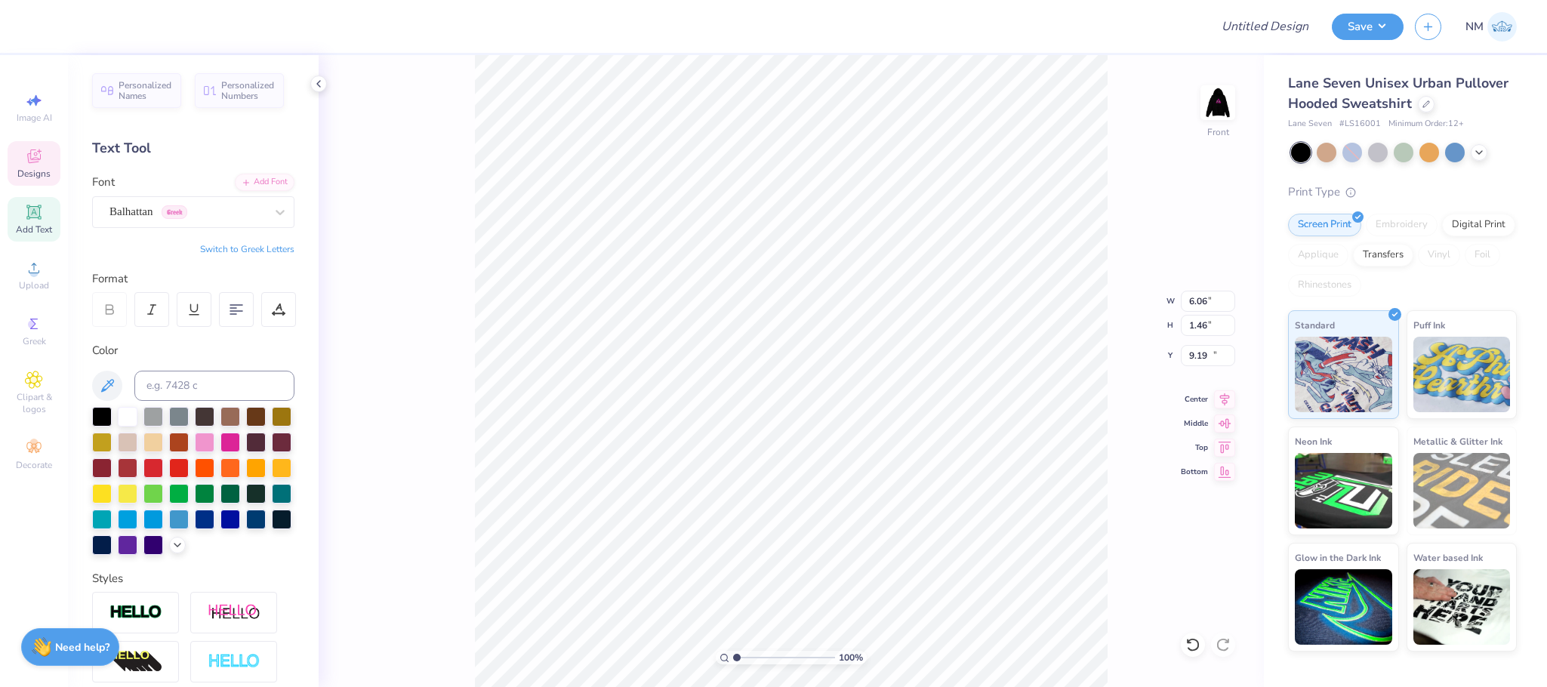
type input "10.31"
click at [130, 411] on div at bounding box center [128, 415] width 20 height 20
click at [71, 26] on div at bounding box center [67, 24] width 21 height 21
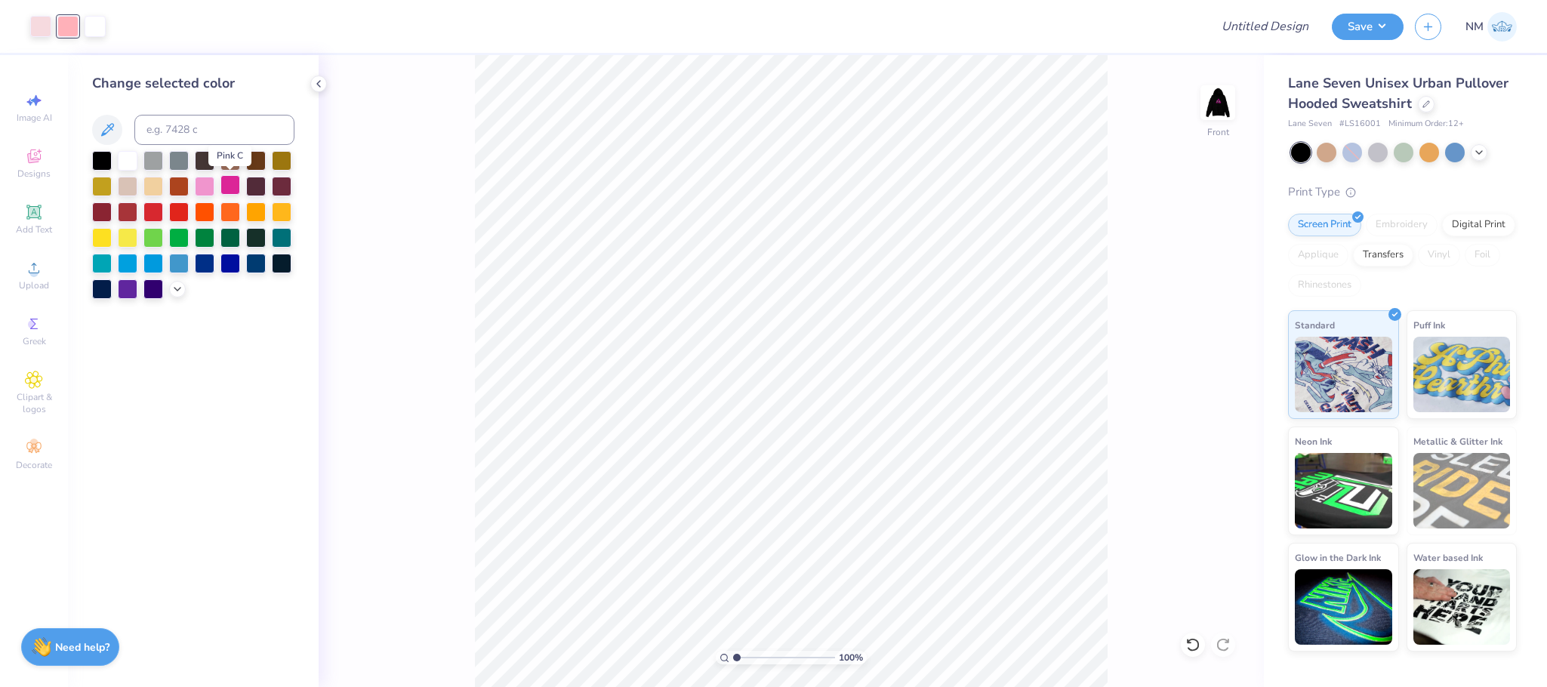
click at [238, 184] on div at bounding box center [230, 185] width 20 height 20
click at [41, 34] on div at bounding box center [40, 24] width 21 height 21
click at [227, 193] on div at bounding box center [230, 185] width 20 height 20
click at [63, 23] on div at bounding box center [67, 24] width 21 height 21
click at [175, 290] on icon at bounding box center [177, 288] width 12 height 12
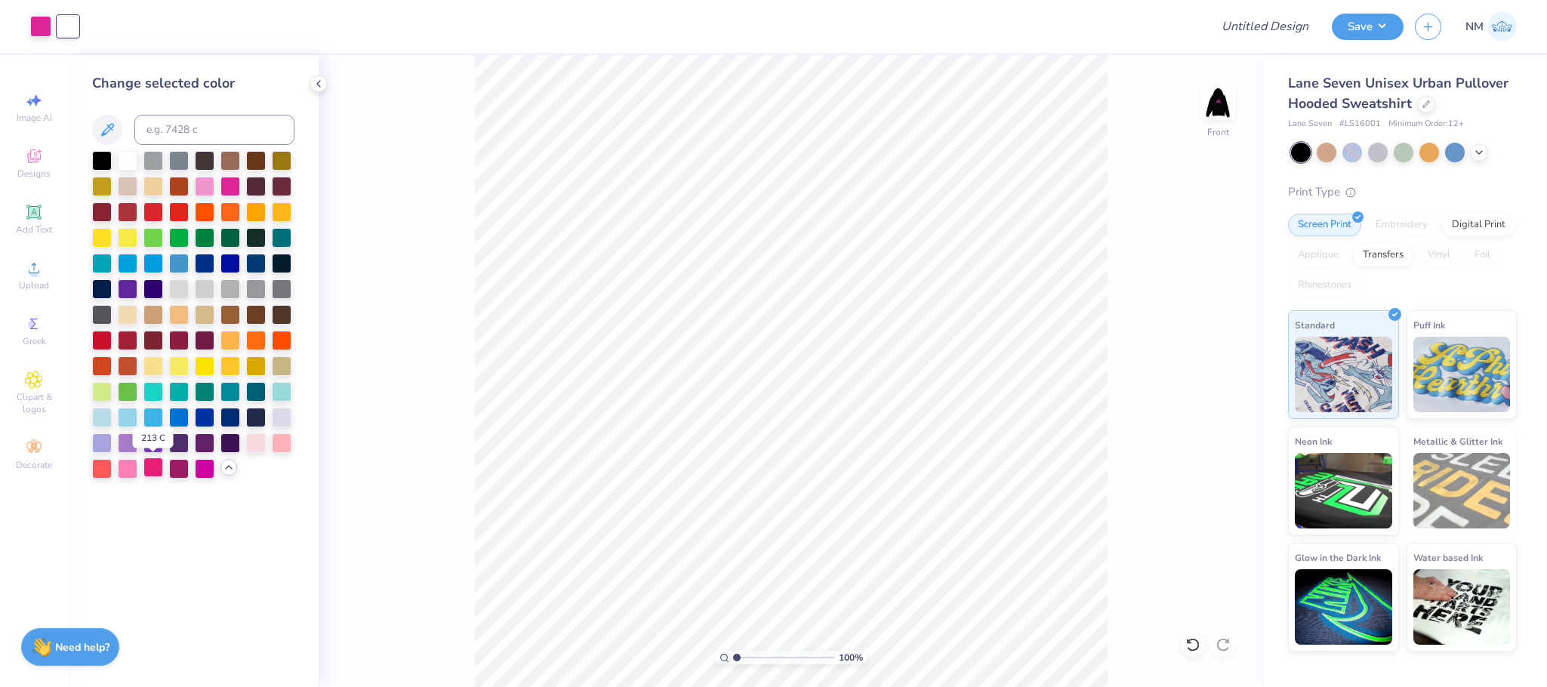
click at [152, 467] on div at bounding box center [153, 468] width 20 height 20
click at [1195, 641] on icon at bounding box center [1193, 644] width 15 height 15
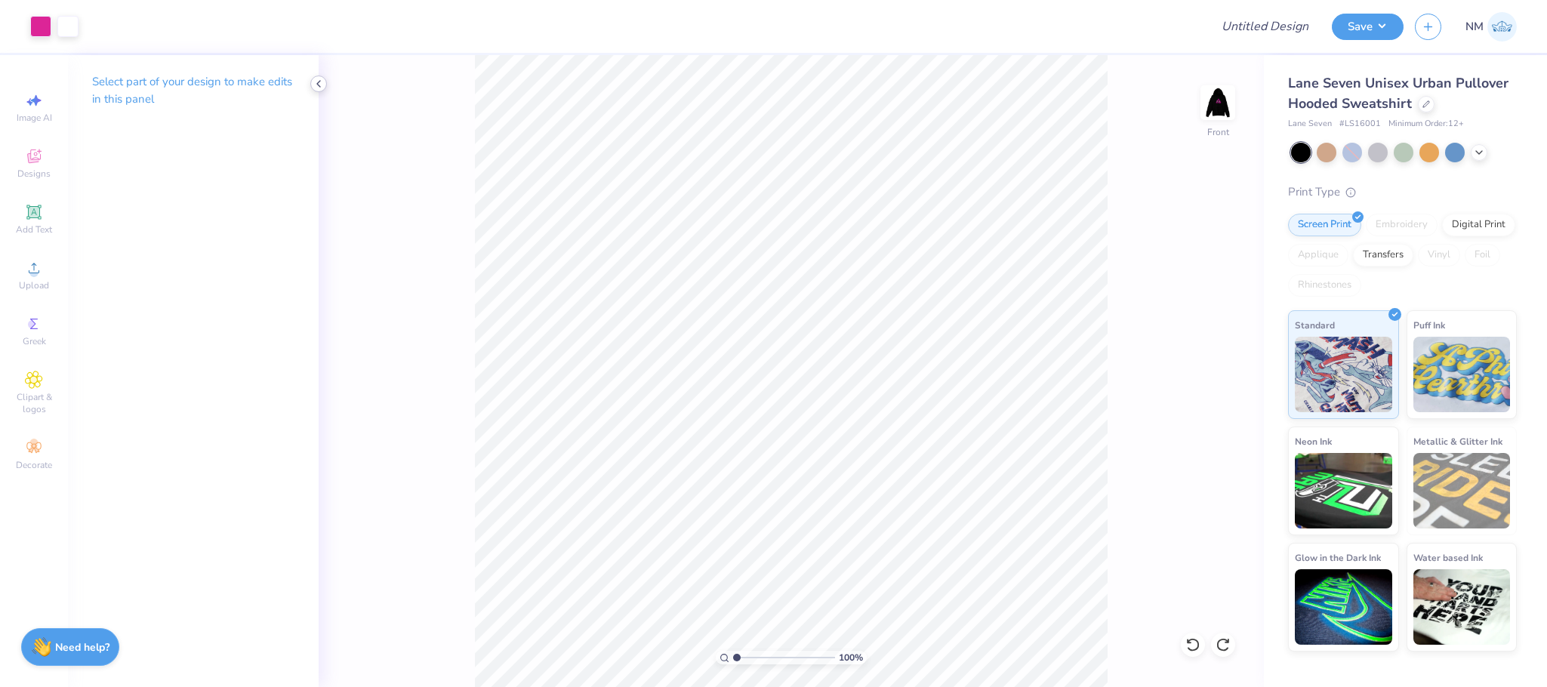
click at [322, 87] on icon at bounding box center [319, 84] width 12 height 12
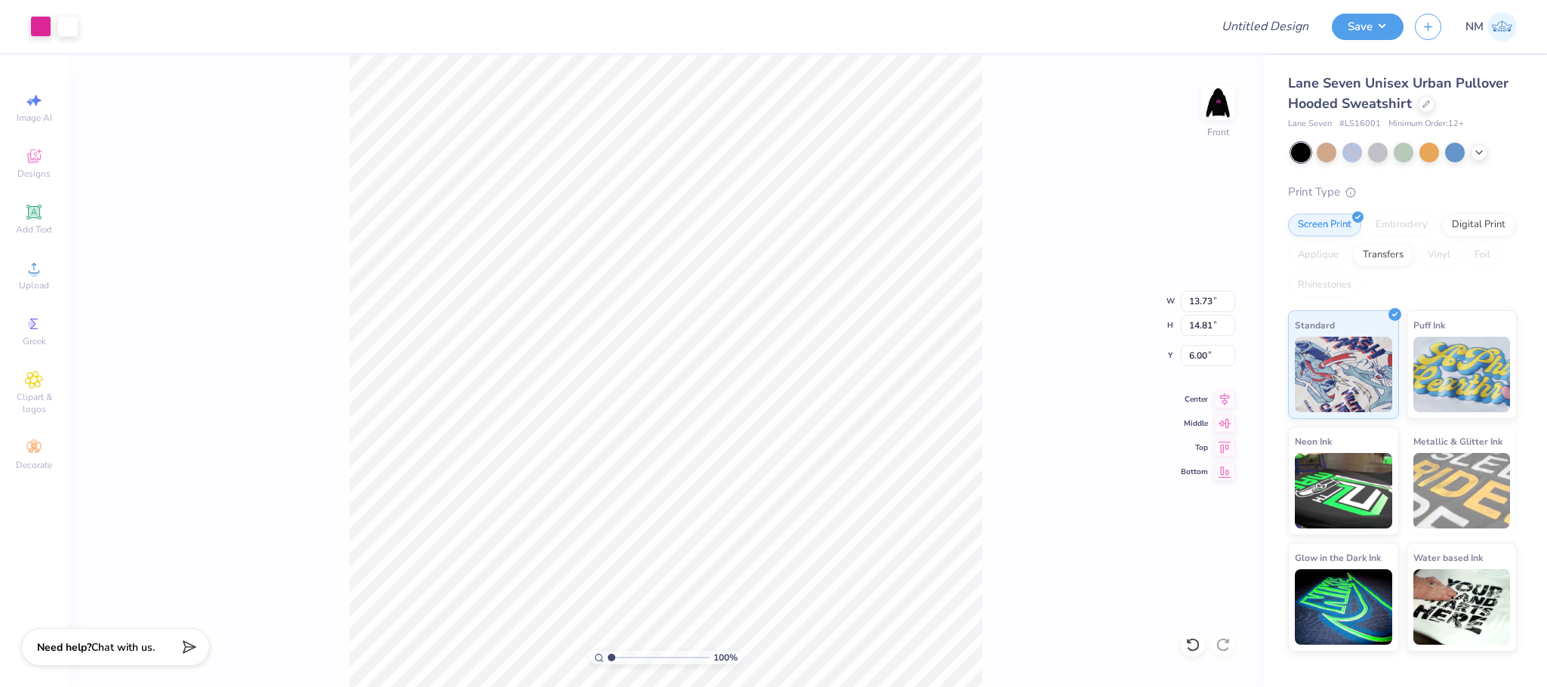
type input "6.00"
type input "12.22"
type input "13.18"
click at [1220, 105] on img at bounding box center [1218, 102] width 60 height 60
click at [1362, 20] on button "Save" at bounding box center [1368, 24] width 72 height 26
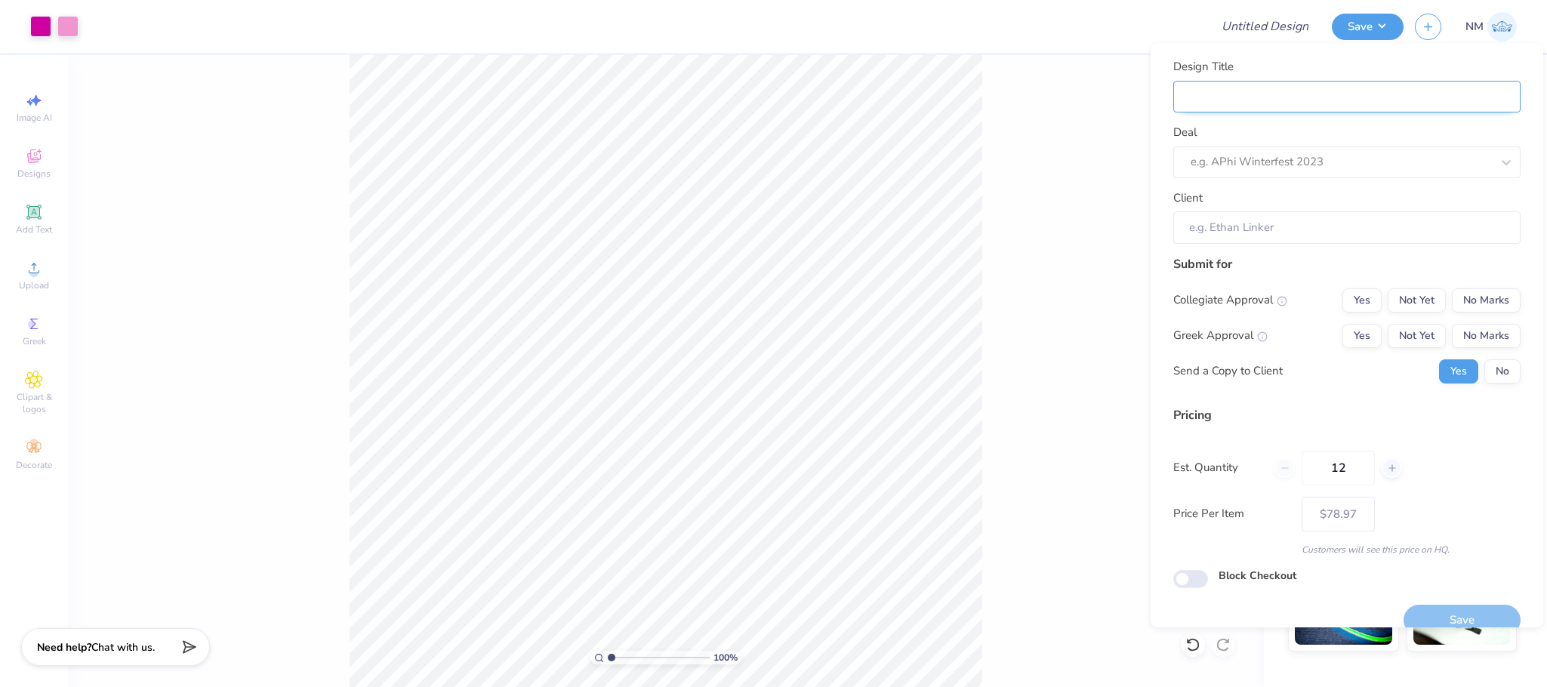
click at [1380, 85] on input "Design Title" at bounding box center [1346, 97] width 347 height 32
type input "P"
type input "PR"
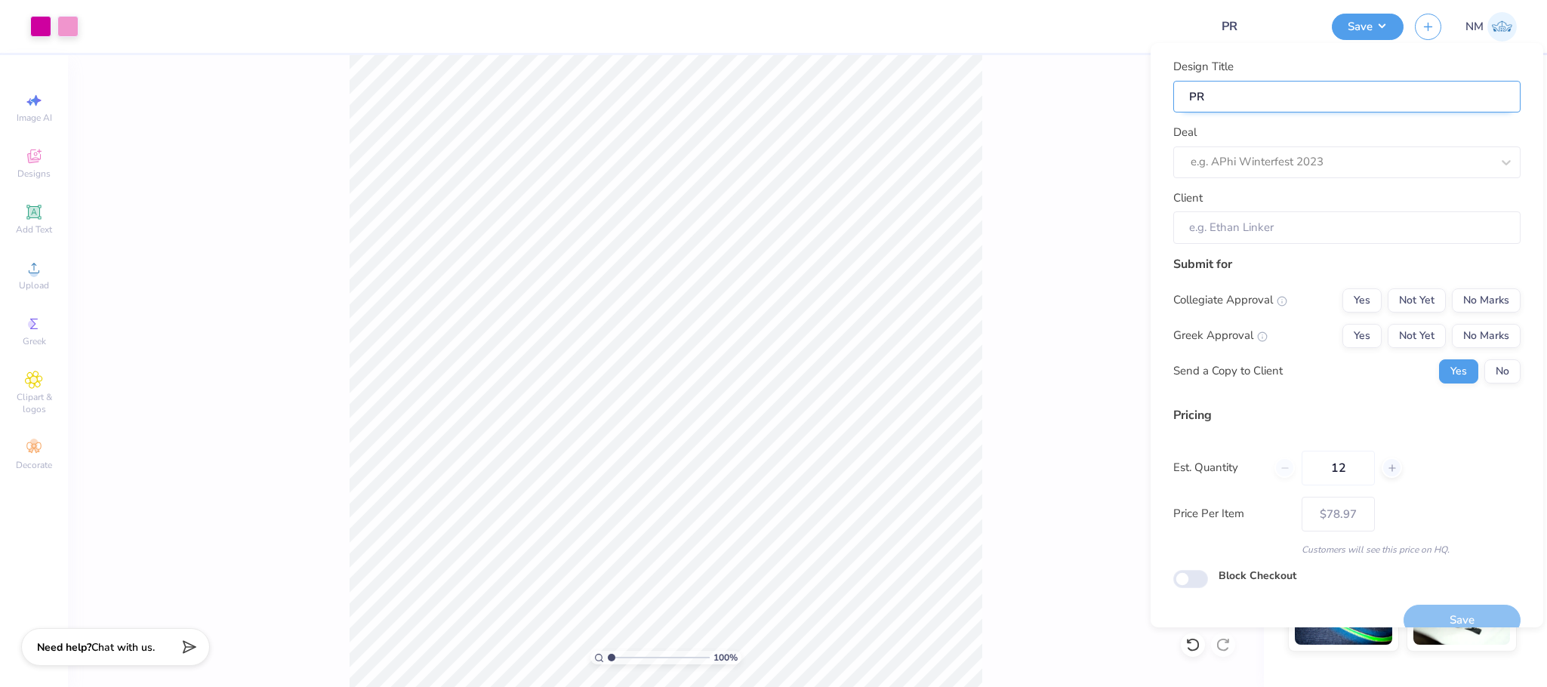
type input "PRE"
type input "PREC"
type input "PRECI"
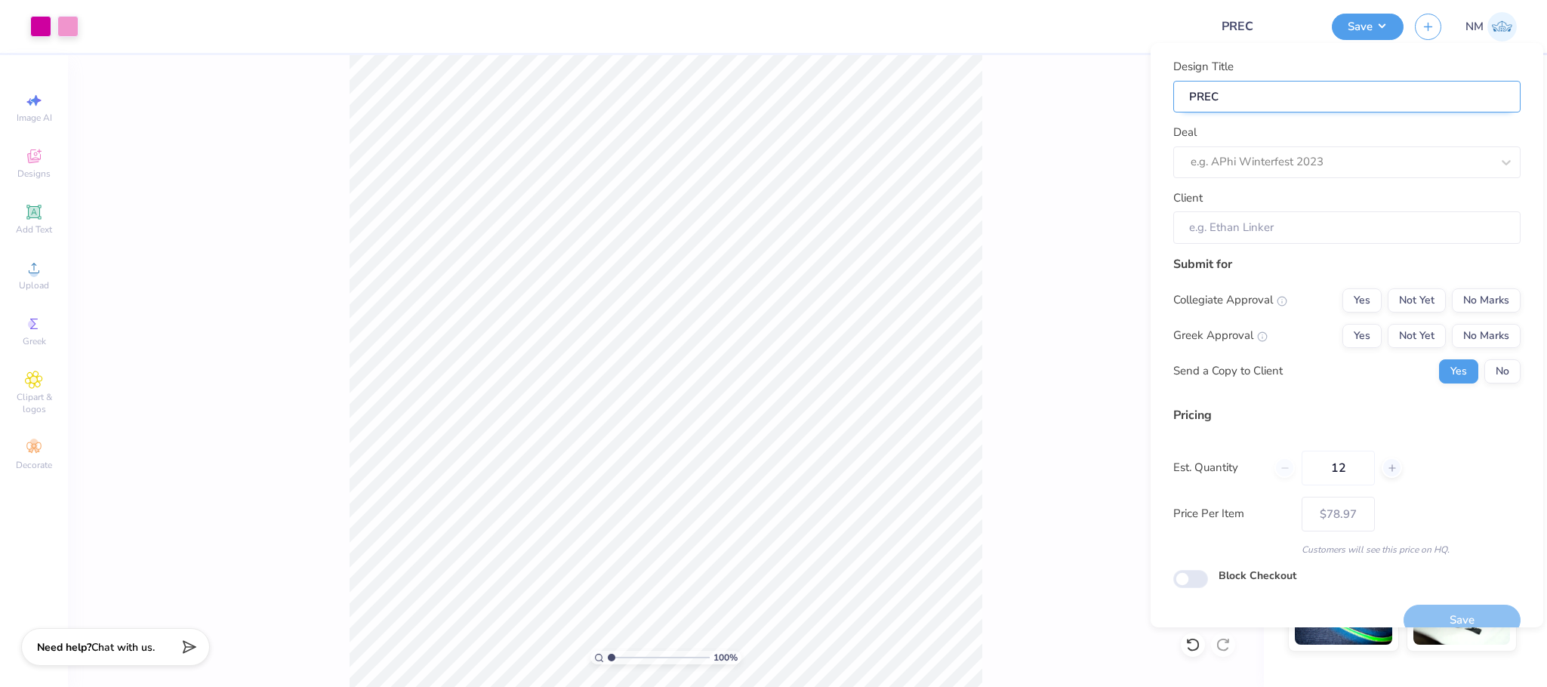
type input "PRECI"
type input "PRECIS"
type input "PRECISI"
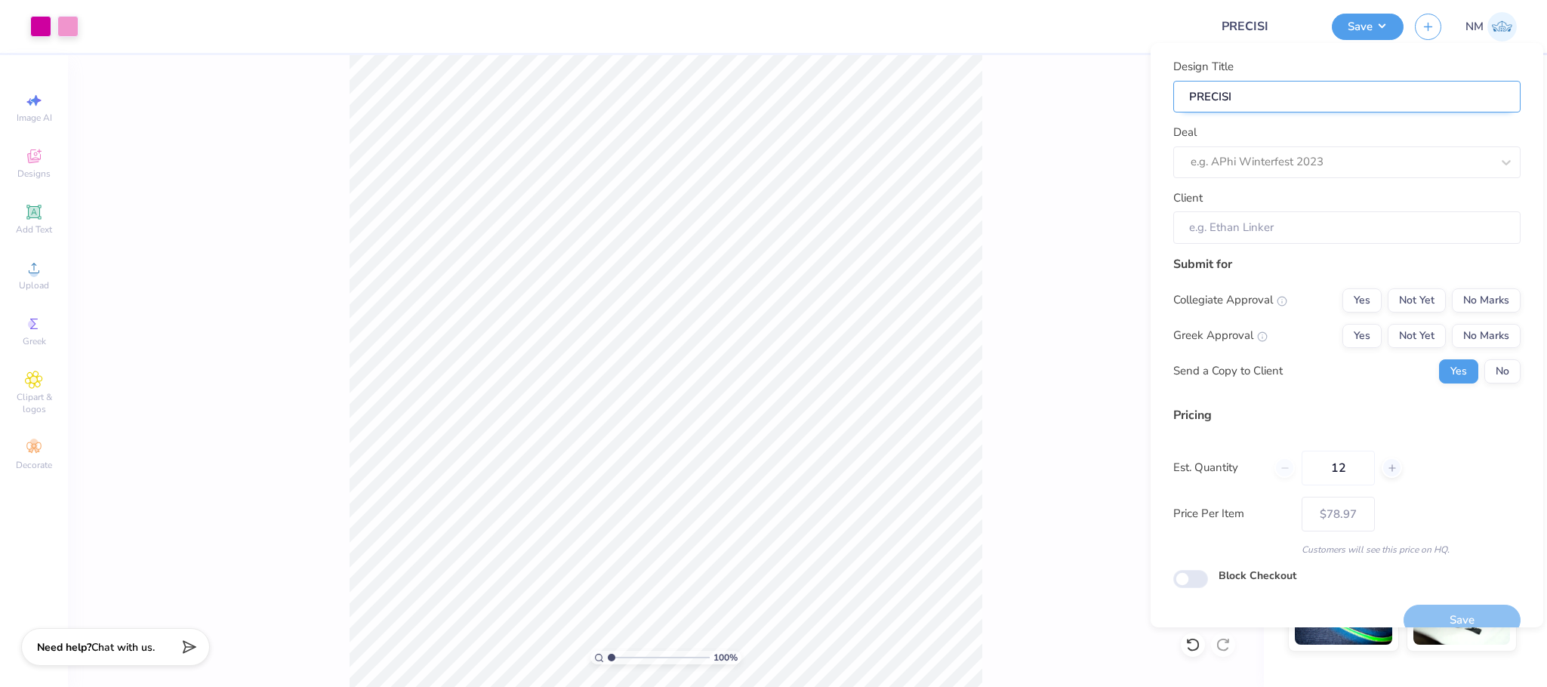
type input "PRECISIO"
type input "PRECISION"
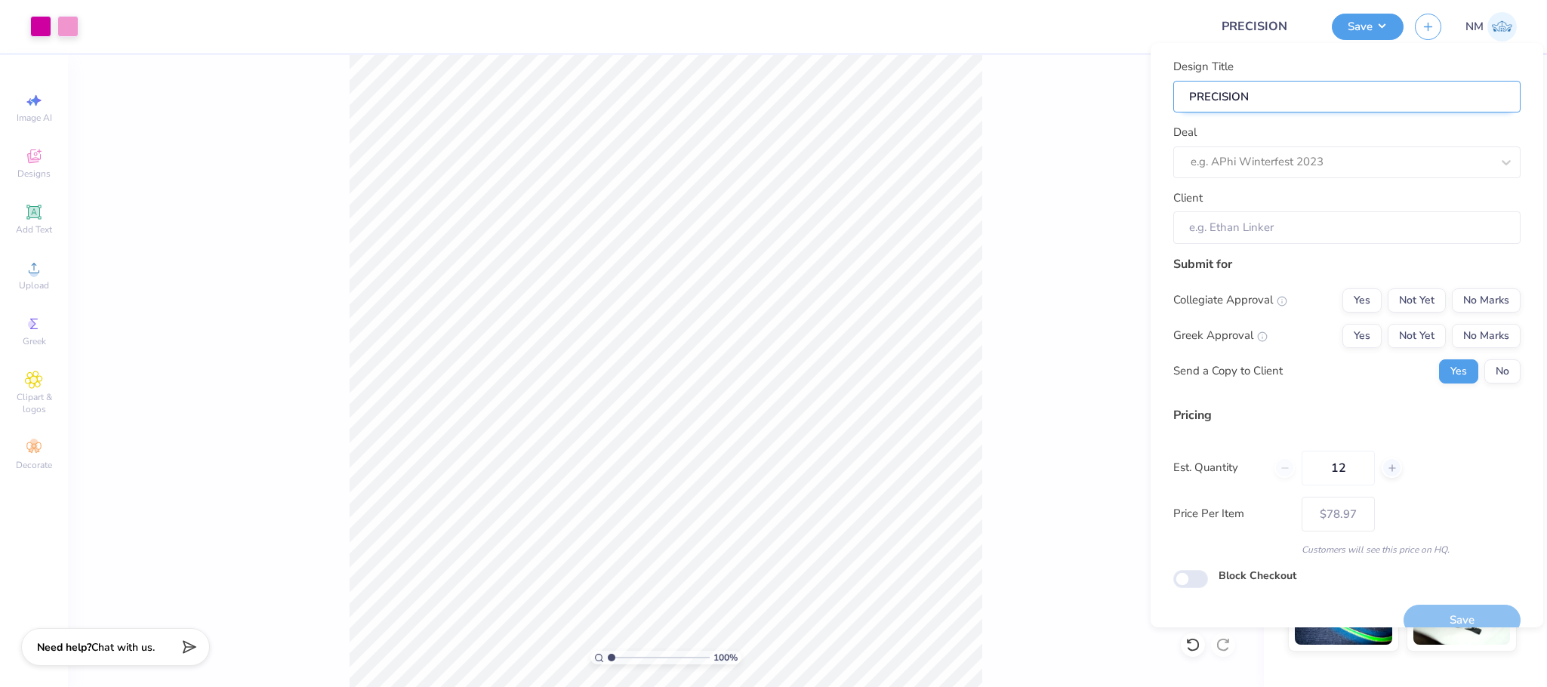
type input "PRECISION"
type input "PRECISION E"
type input "PRECISION EN"
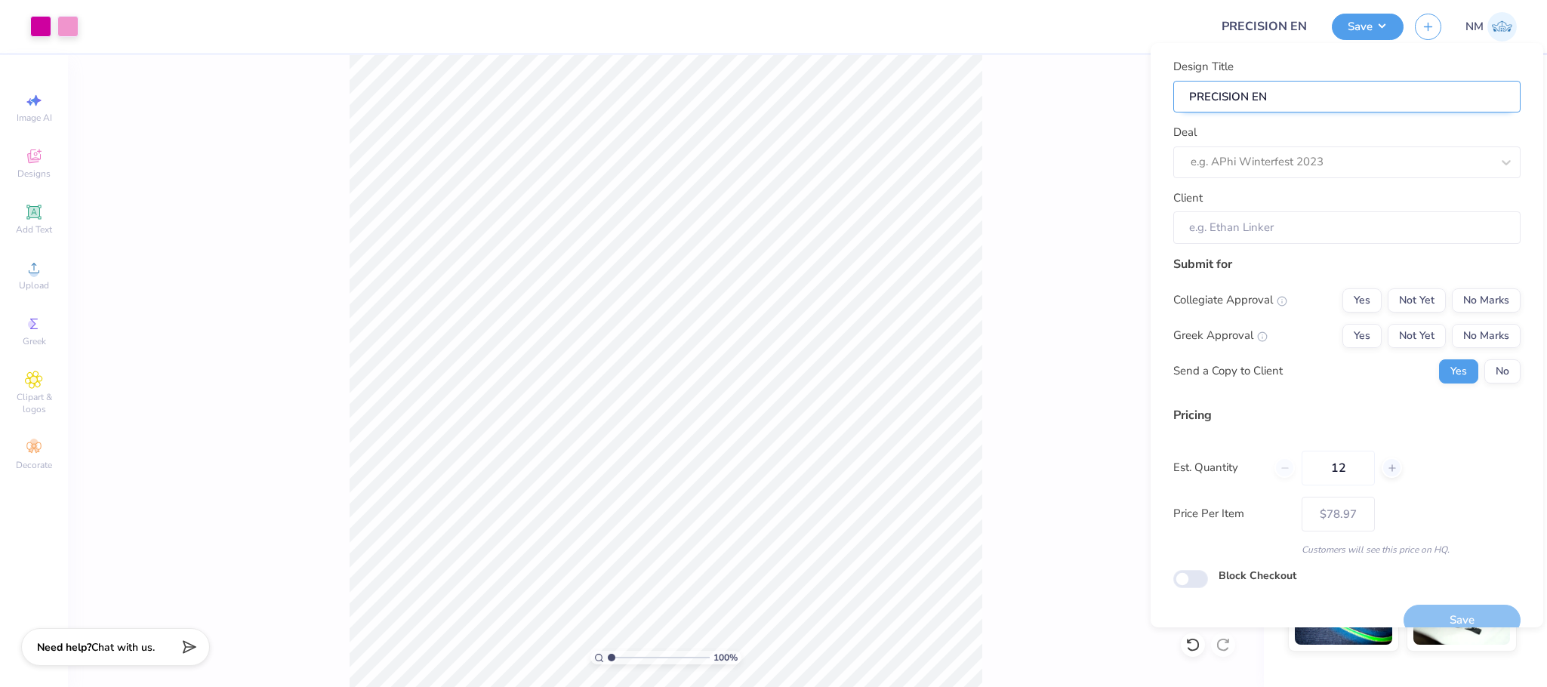
type input "PRECISION ENS"
type input "PRECISION ENSE"
type input "PRECISION ENSEM"
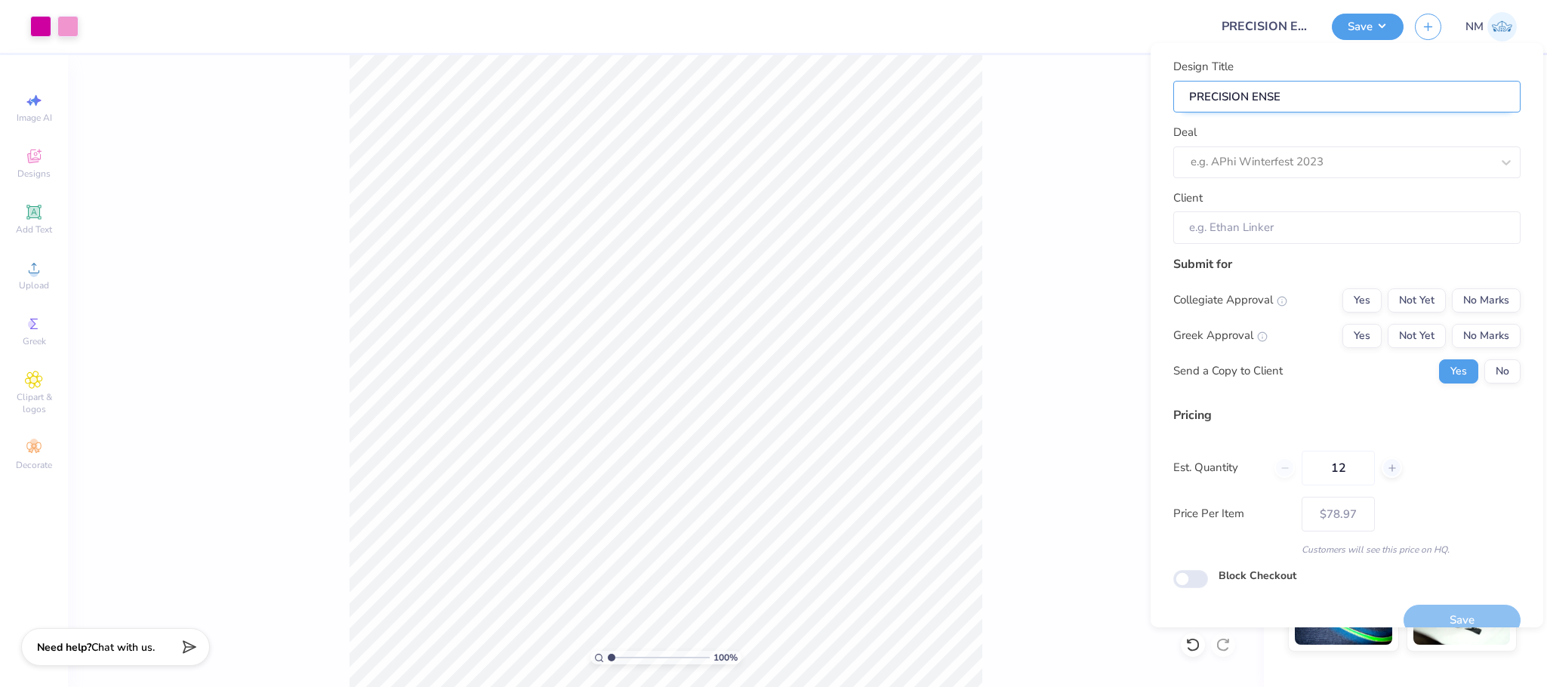
type input "PRECISION ENSEM"
type input "PRECISION ENSEMB"
type input "PRECISION ENSEMBL"
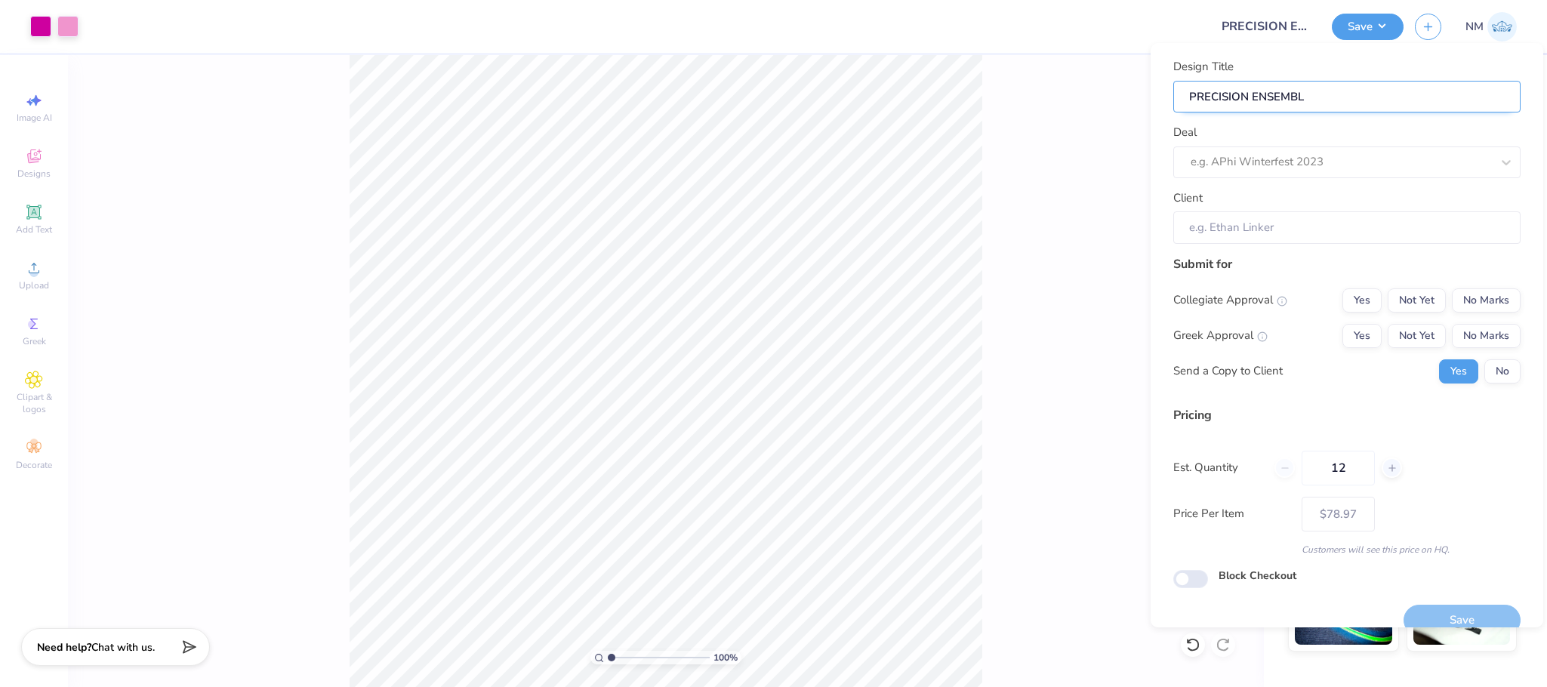
type input "PRECISION ENSEMBLE"
click at [1217, 147] on div "e.g. APhi Winterfest 2023" at bounding box center [1346, 162] width 347 height 32
click at [1366, 195] on div "Precision Dance Academy at [GEOGRAPHIC_DATA] Dance FXT Show 2025 (T1)" at bounding box center [1346, 202] width 335 height 25
type input "PRECI"
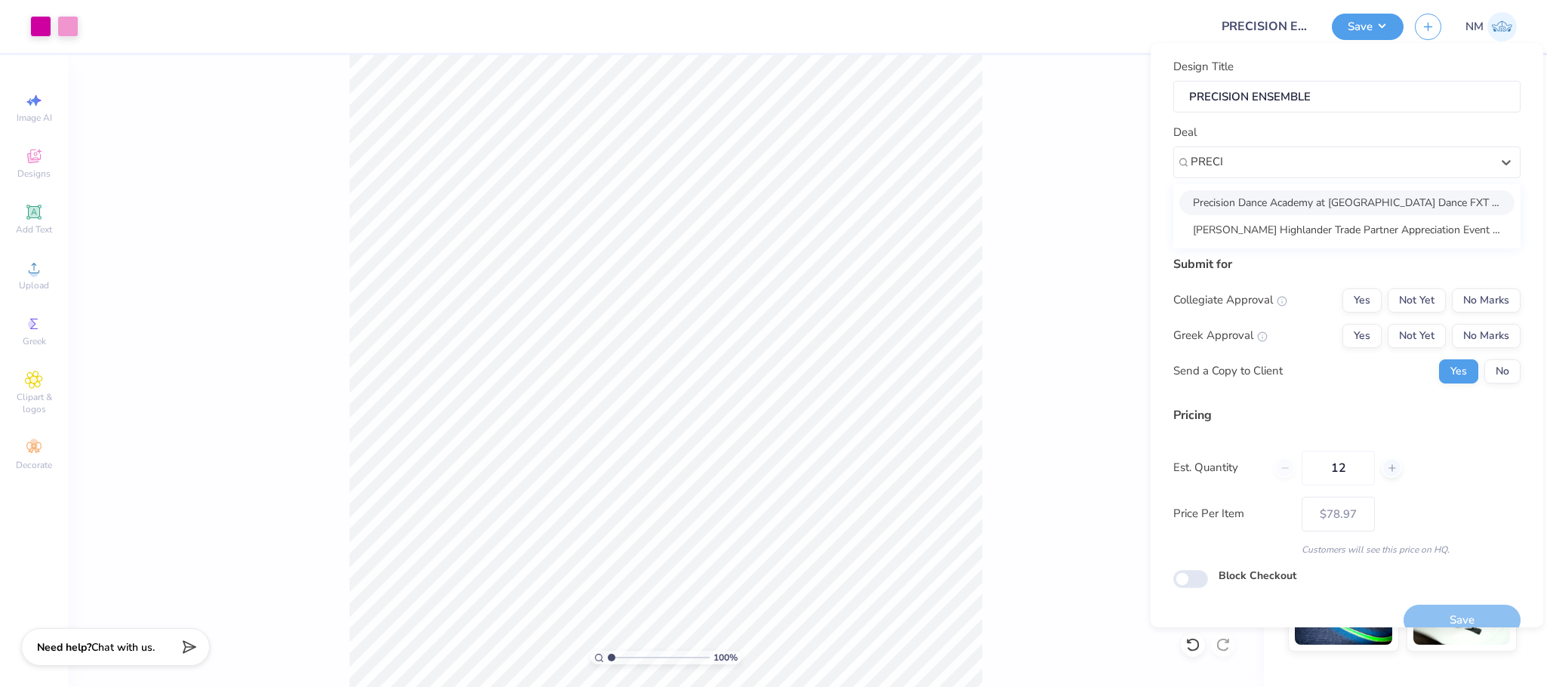
type input "Eleanor Kanengiser"
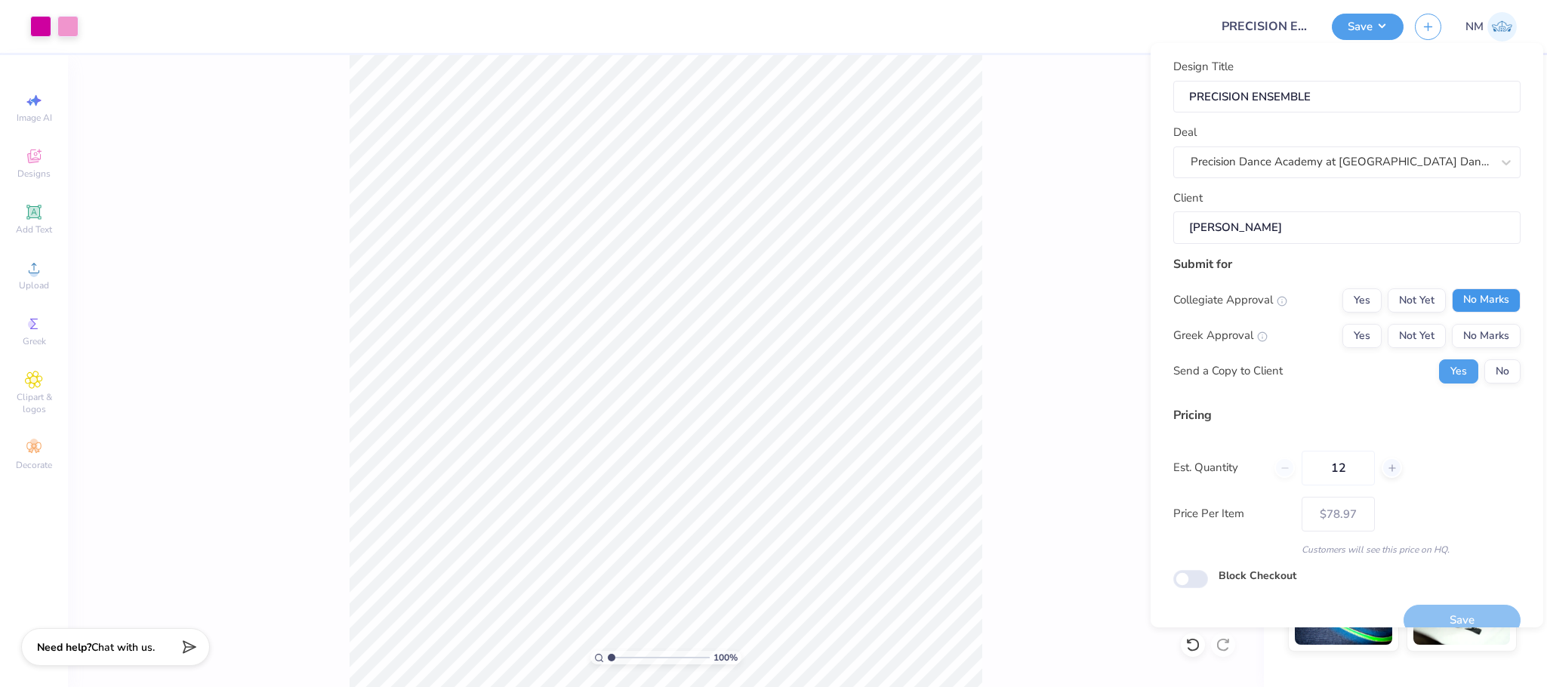
click at [1491, 300] on button "No Marks" at bounding box center [1486, 300] width 69 height 24
click at [1486, 328] on button "No Marks" at bounding box center [1486, 336] width 69 height 24
type input "$78.97"
click at [1488, 368] on button "No" at bounding box center [1503, 371] width 36 height 24
click at [1360, 472] on input "12" at bounding box center [1338, 468] width 73 height 35
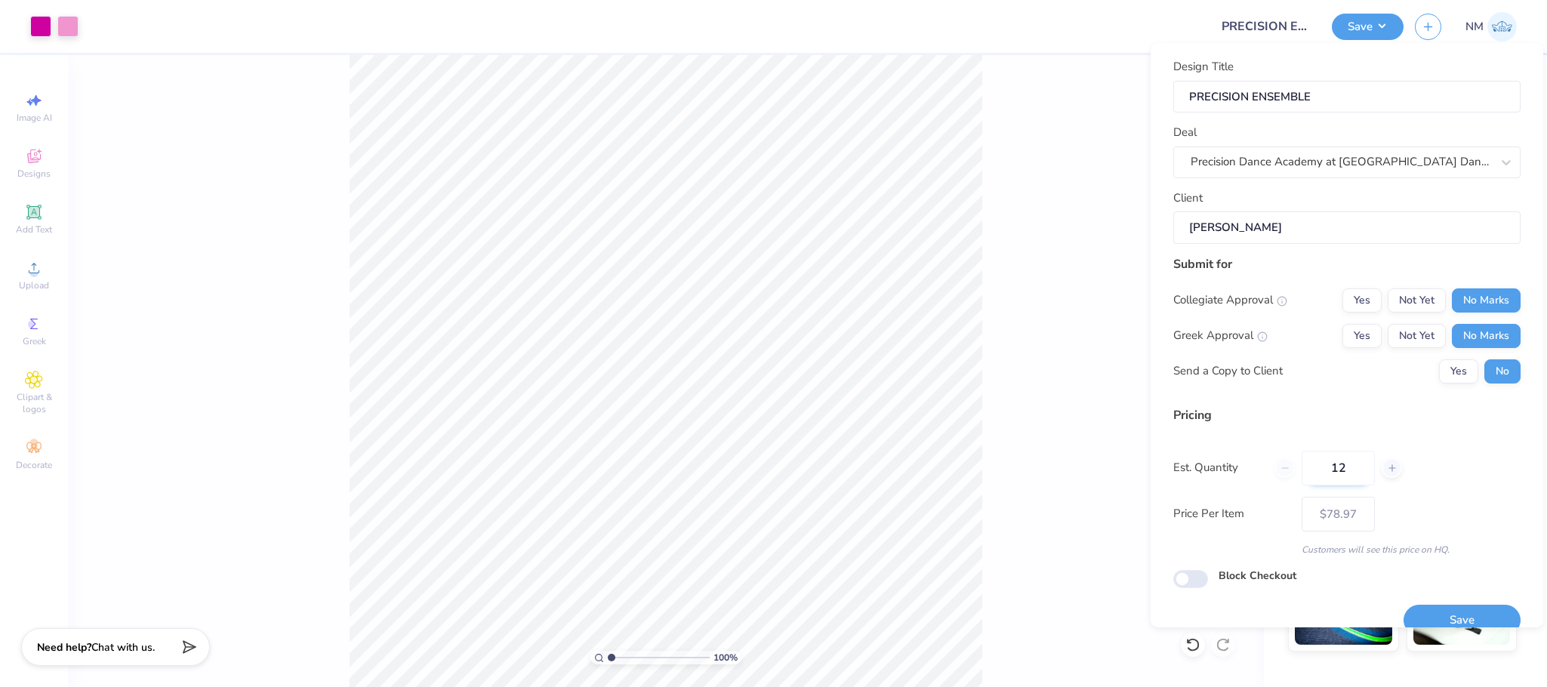
type input "1"
type input "070"
type input "$54.84"
type input "070"
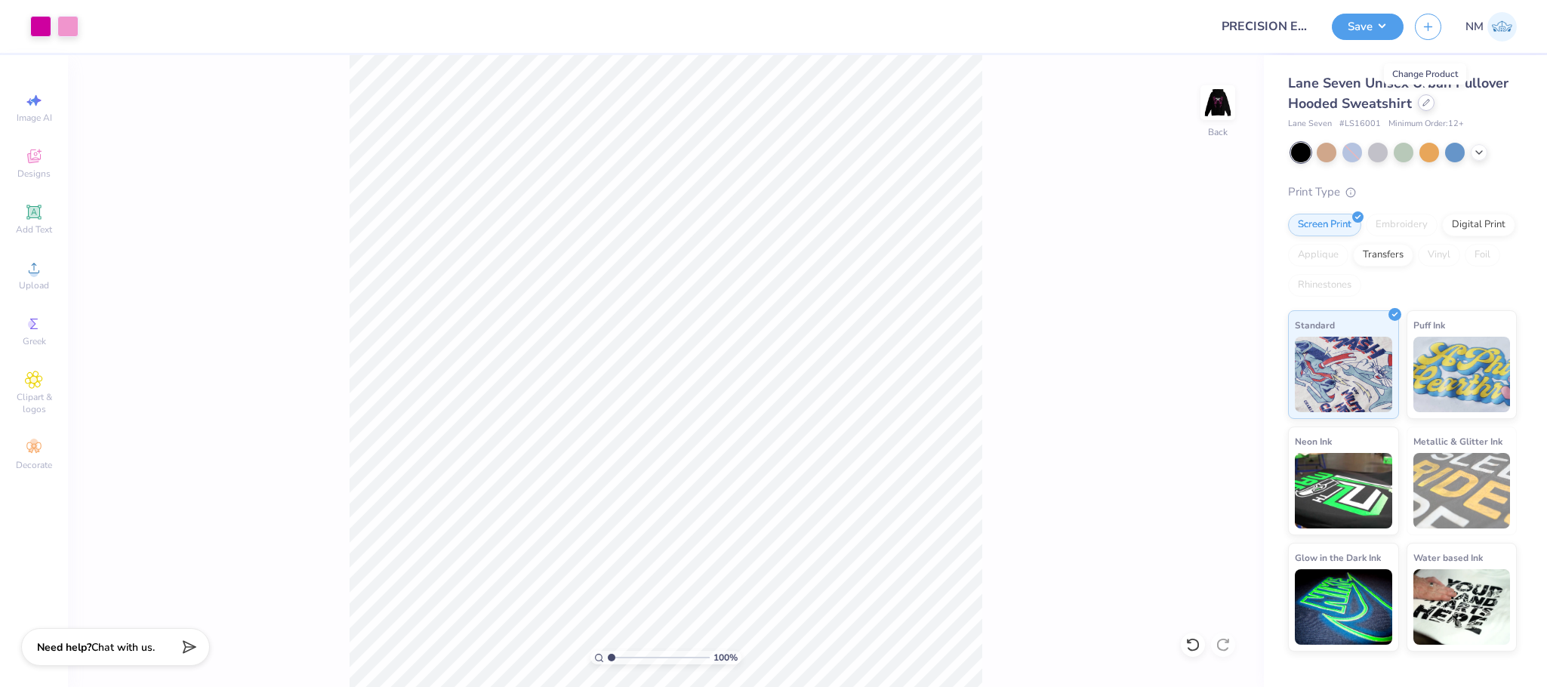
click at [1427, 104] on icon at bounding box center [1427, 103] width 8 height 8
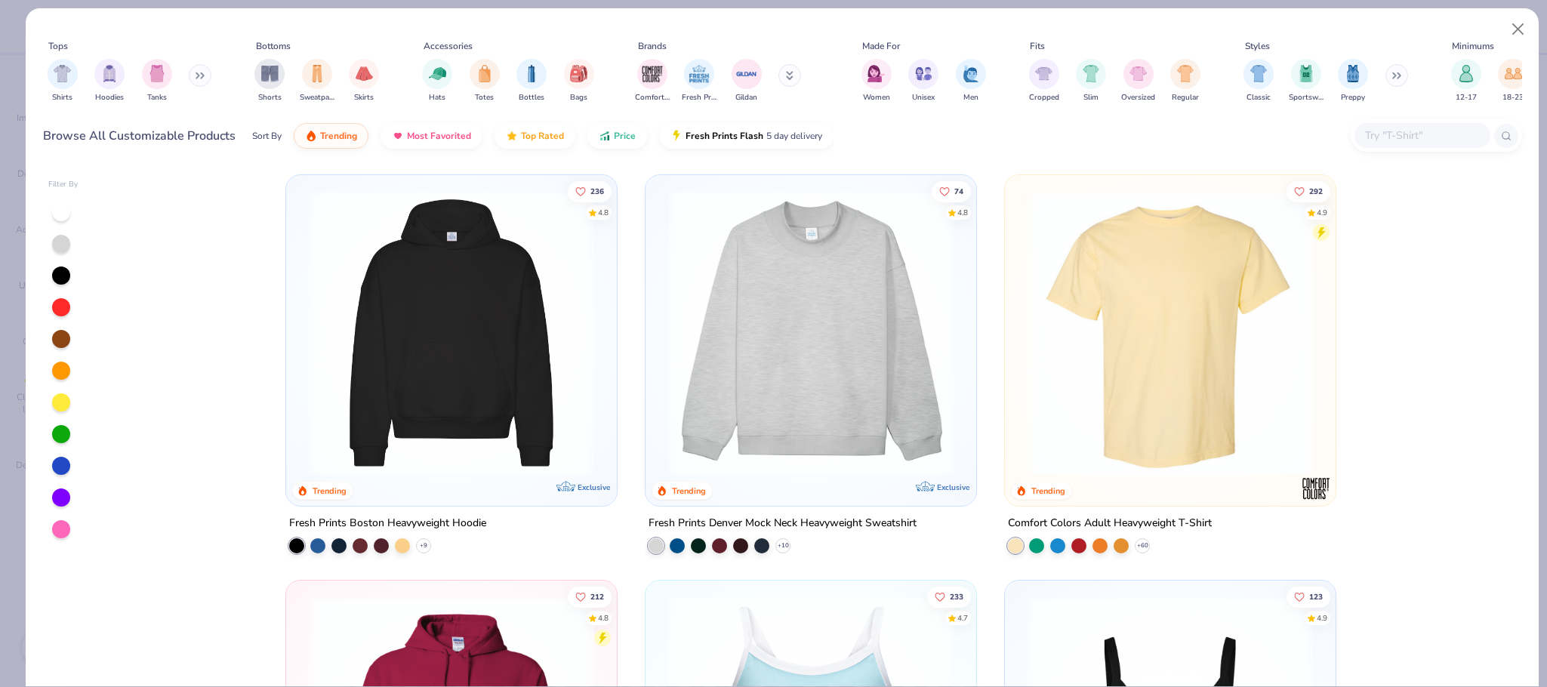
click at [1402, 138] on input "text" at bounding box center [1422, 135] width 116 height 17
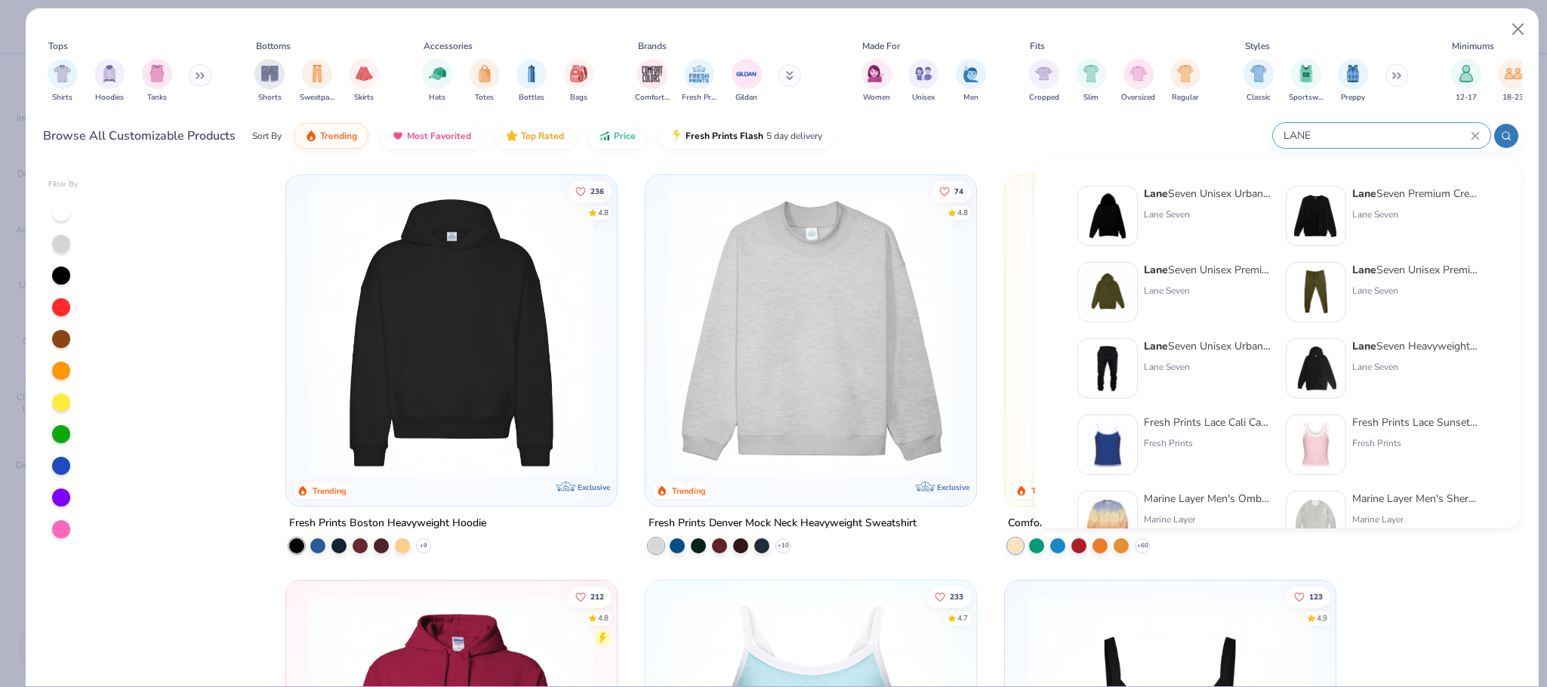
type input "LANE"
click at [1398, 338] on div "Lane Seven Heavyweight Hoodie" at bounding box center [1415, 346] width 127 height 16
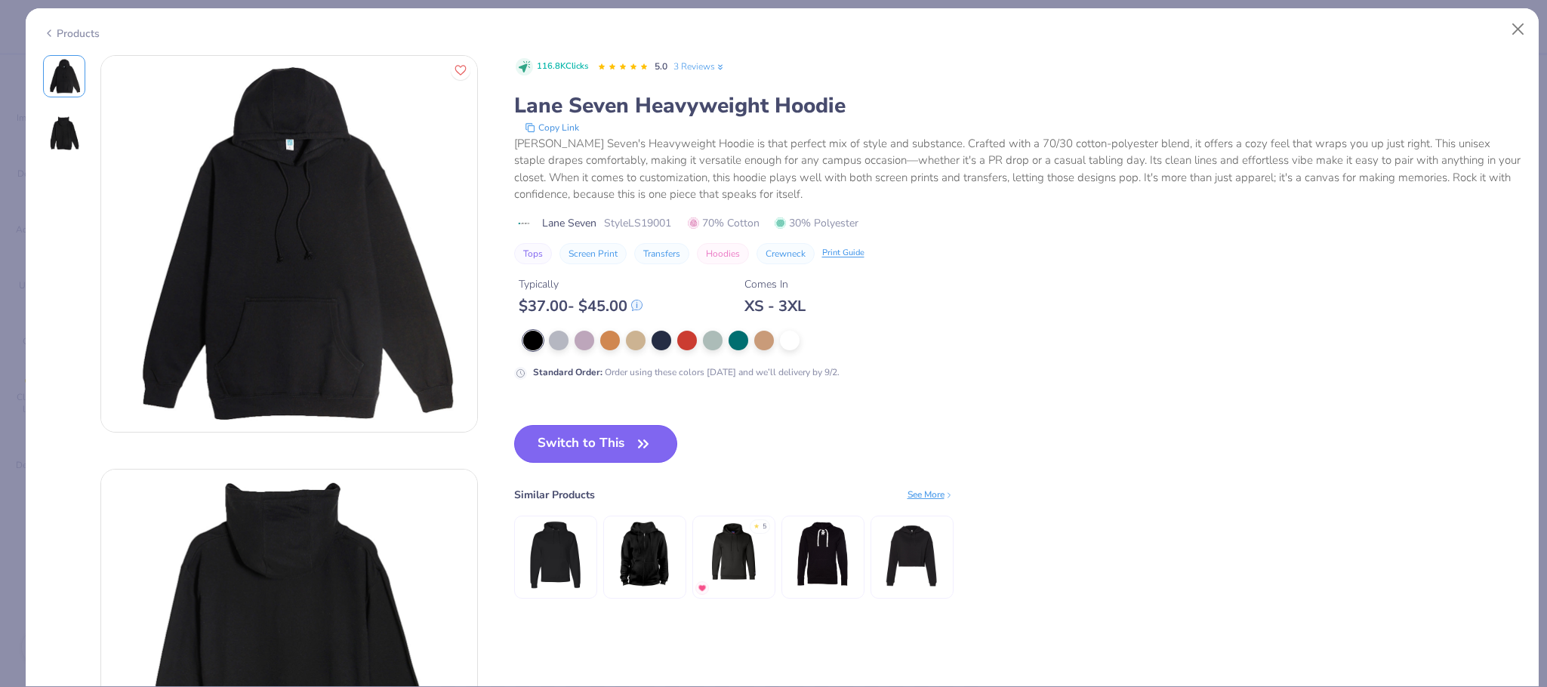
click at [581, 447] on button "Switch to This" at bounding box center [596, 444] width 164 height 38
click at [634, 449] on icon "button" at bounding box center [643, 443] width 21 height 21
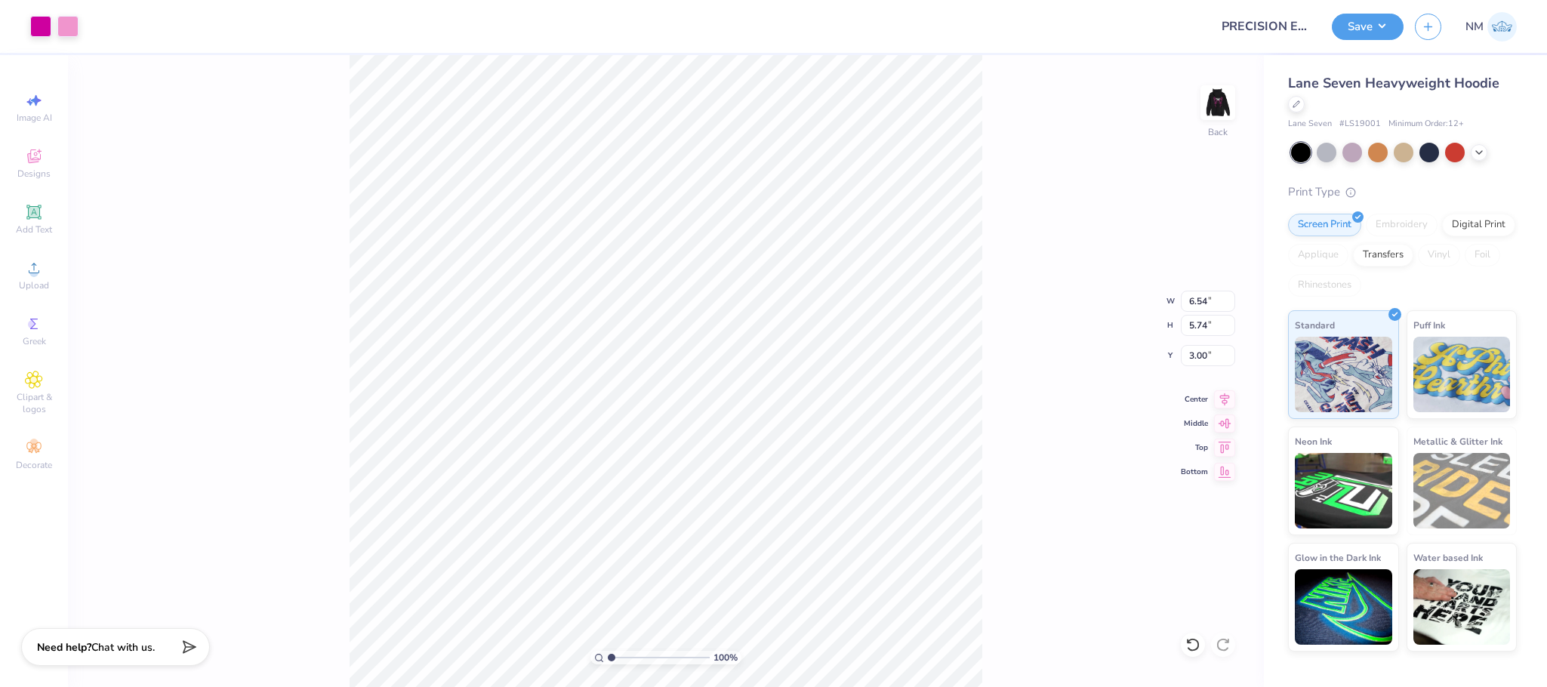
type input "3.00"
click at [1226, 94] on img at bounding box center [1218, 102] width 60 height 60
type input "6.63"
type input "10.91"
type input "11.77"
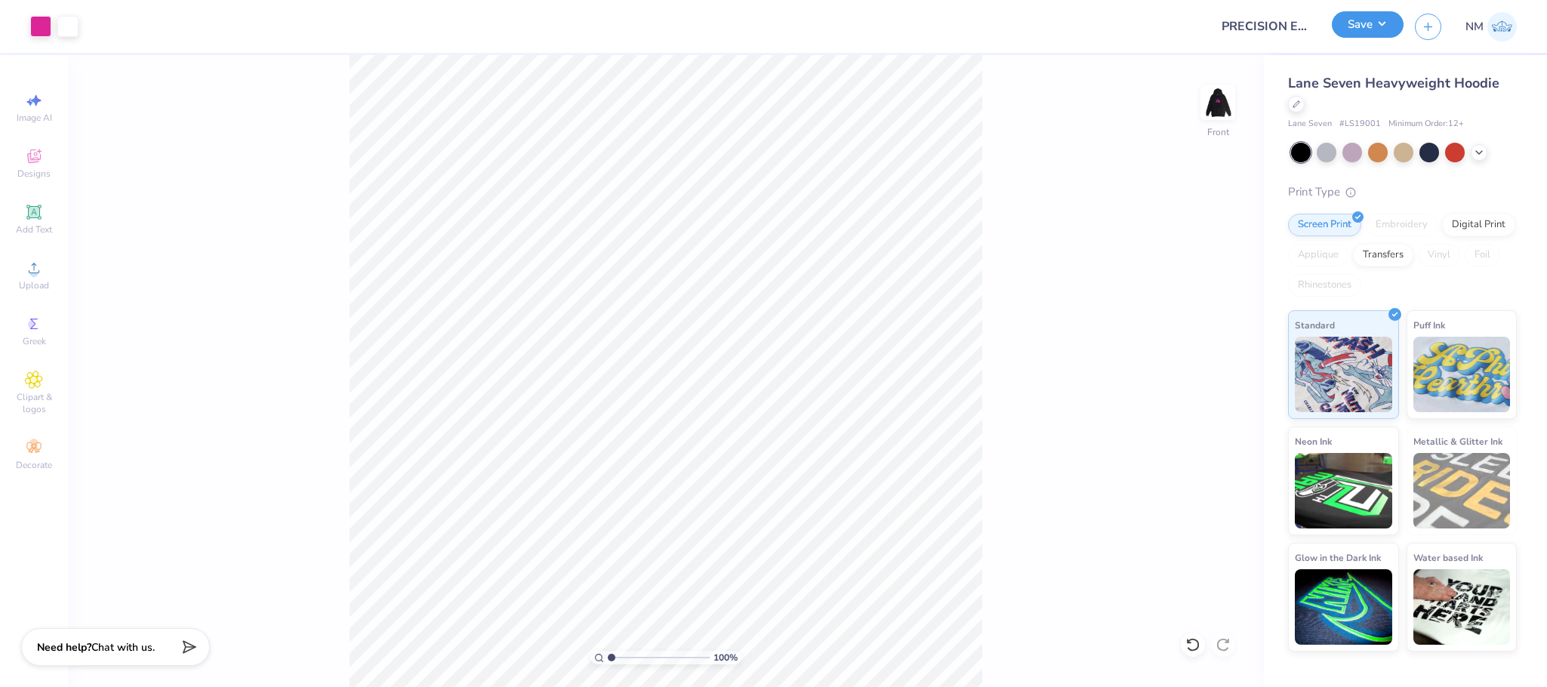
click at [1386, 23] on button "Save" at bounding box center [1368, 24] width 72 height 26
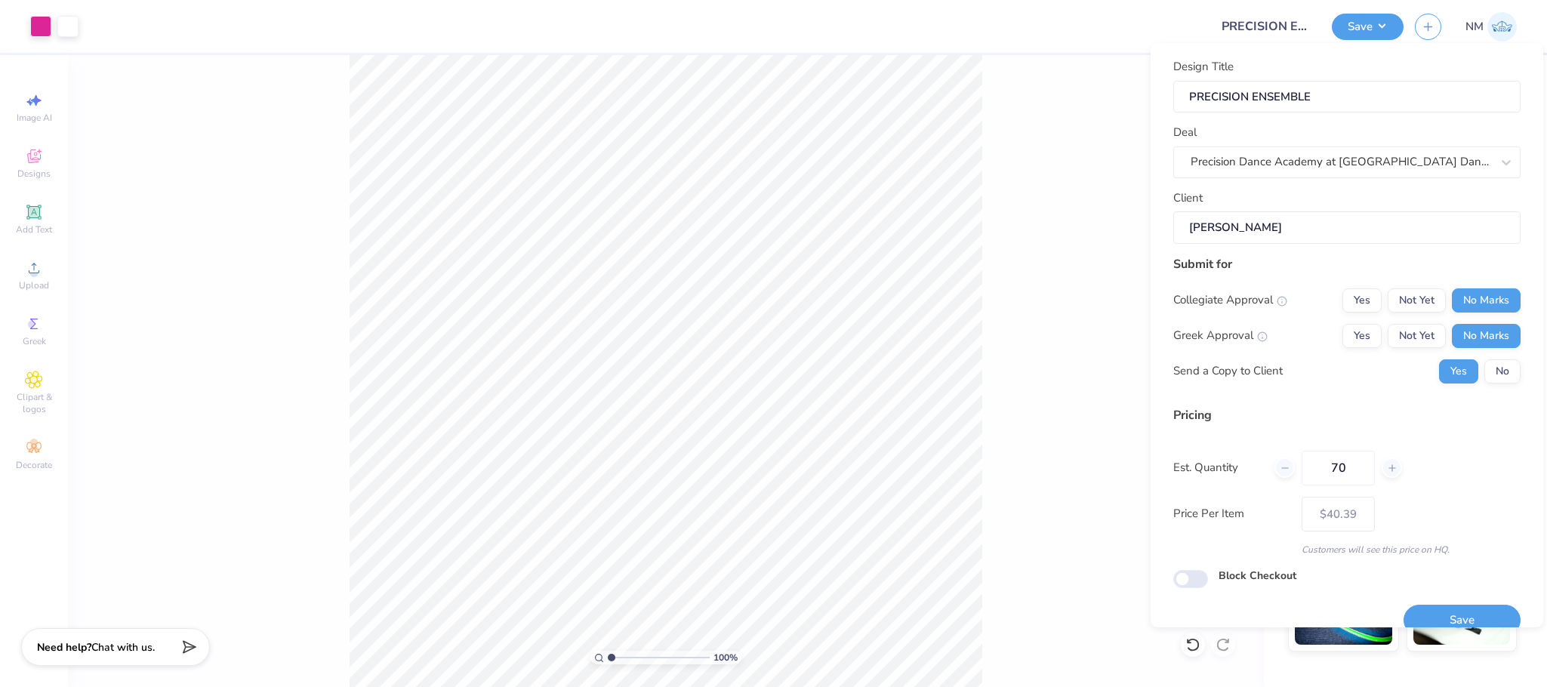
scroll to position [25, 0]
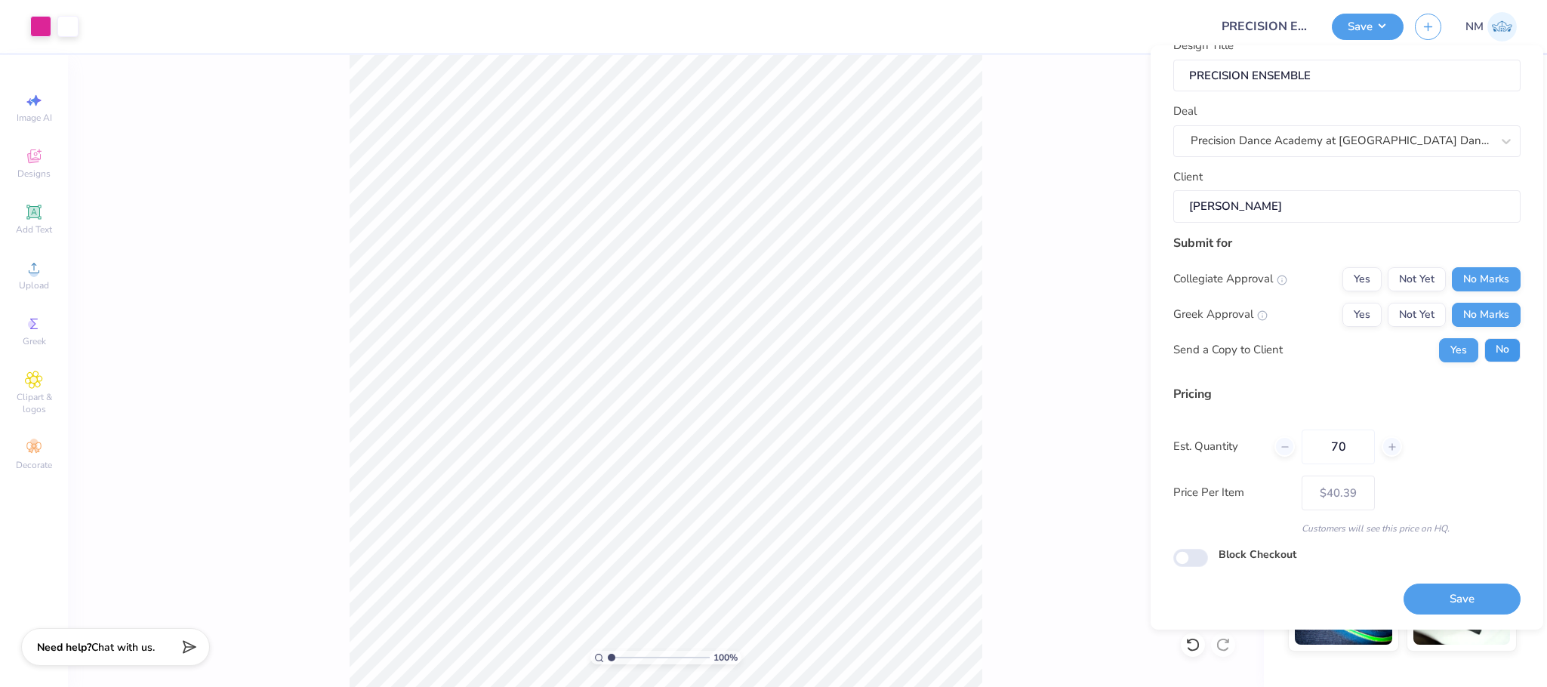
click at [1485, 338] on button "No" at bounding box center [1503, 350] width 36 height 24
click at [1423, 605] on button "Save" at bounding box center [1462, 599] width 117 height 31
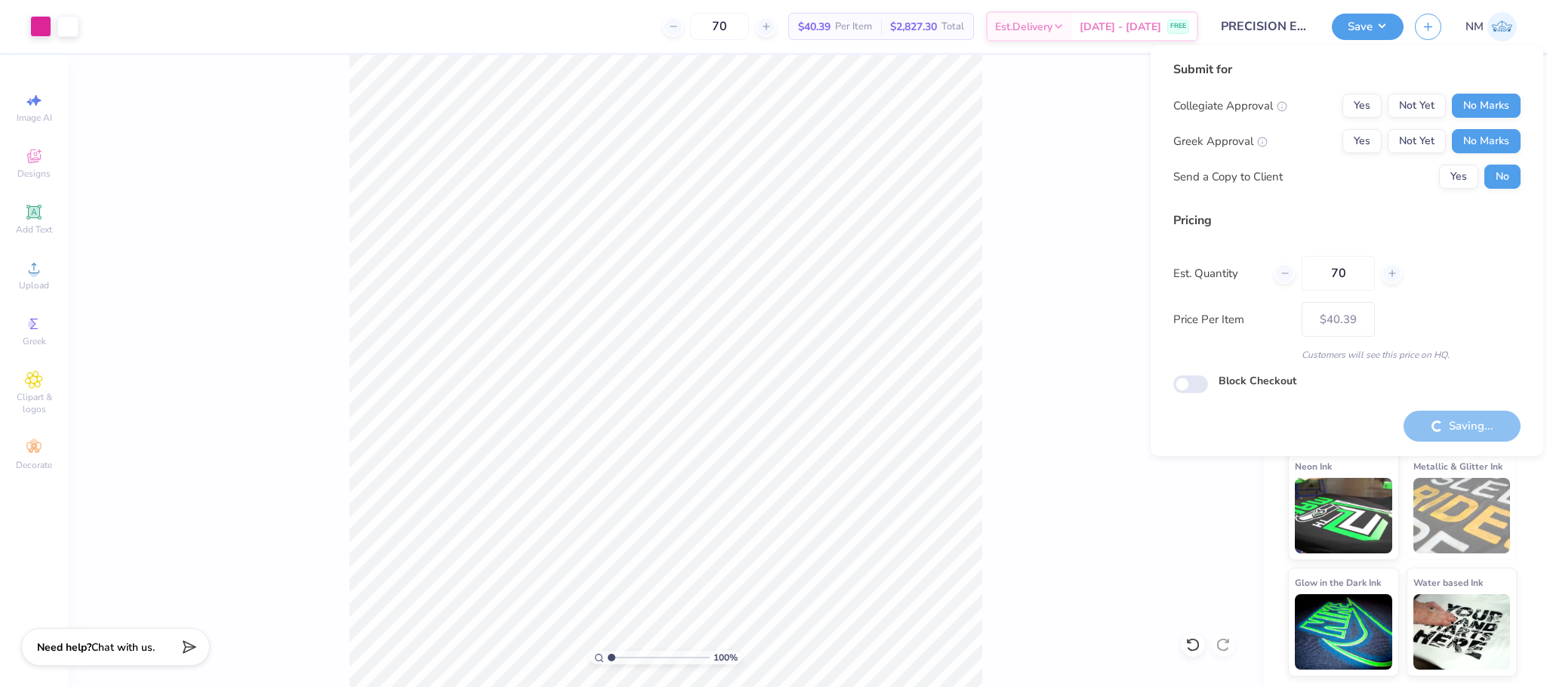
type input "– –"
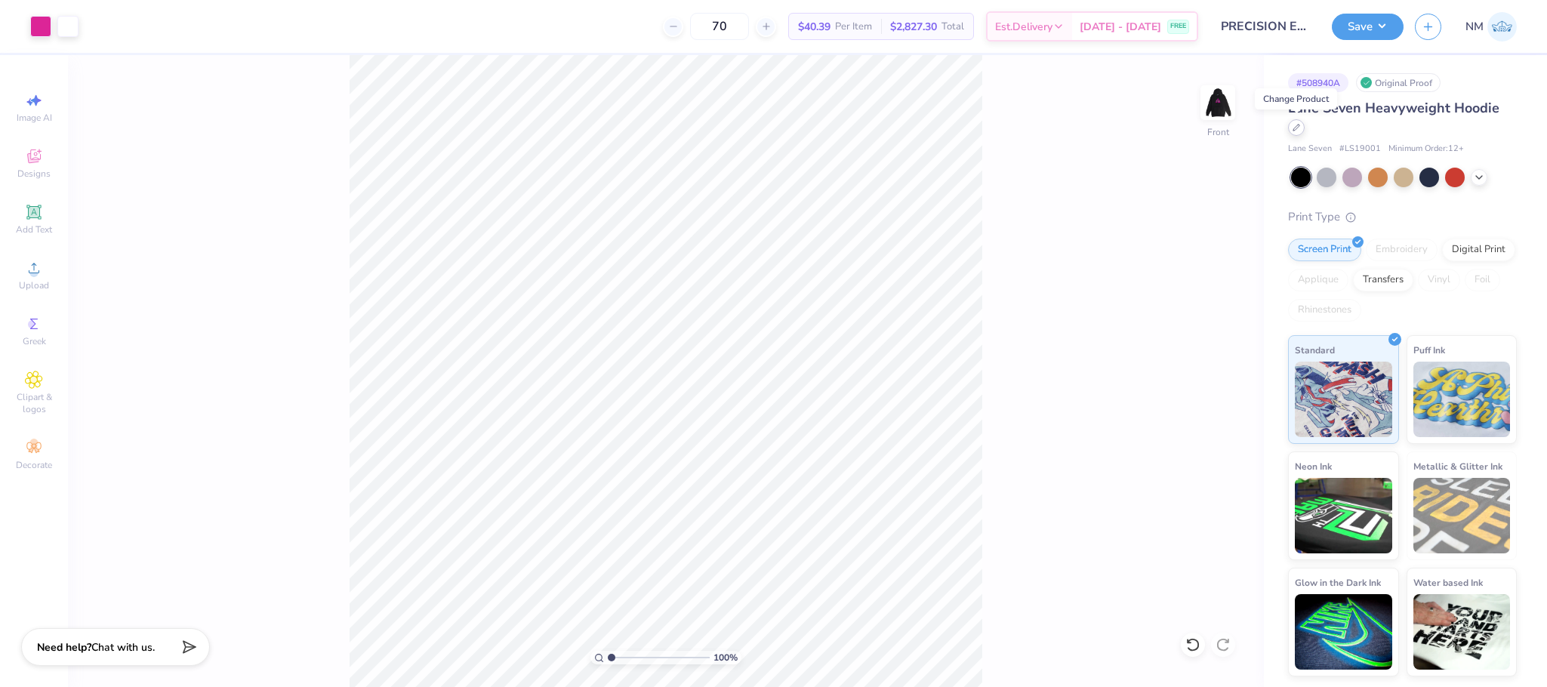
click at [1301, 125] on div at bounding box center [1296, 127] width 17 height 17
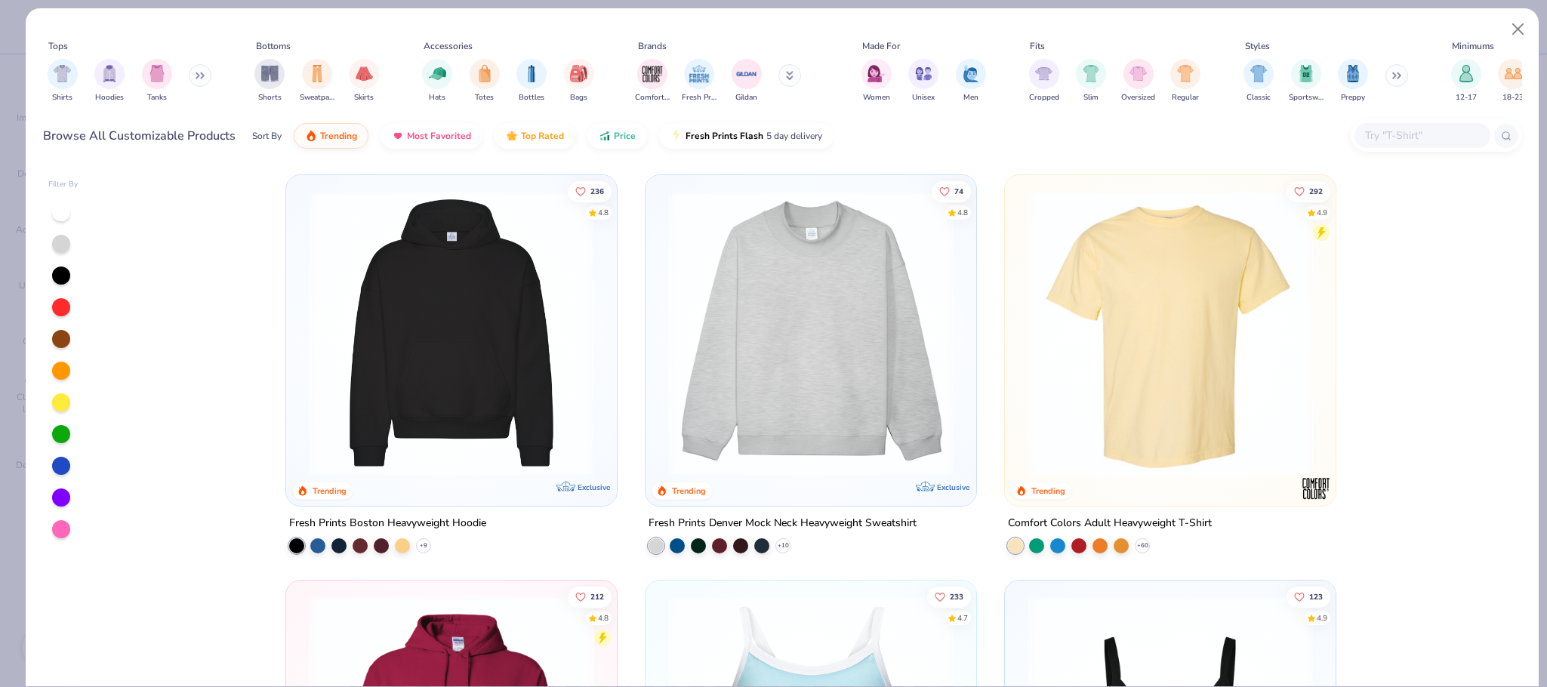
scroll to position [455, 0]
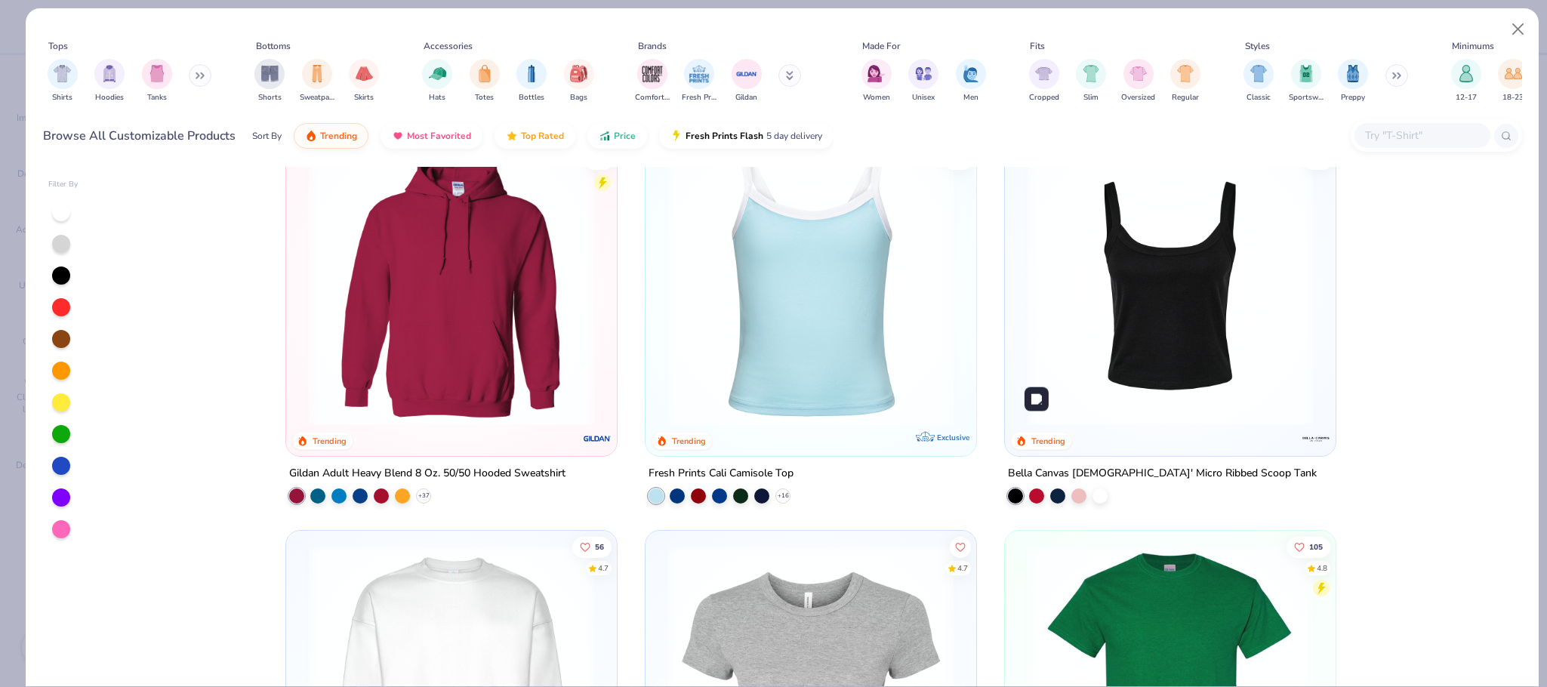
click at [1142, 274] on img at bounding box center [1170, 282] width 301 height 285
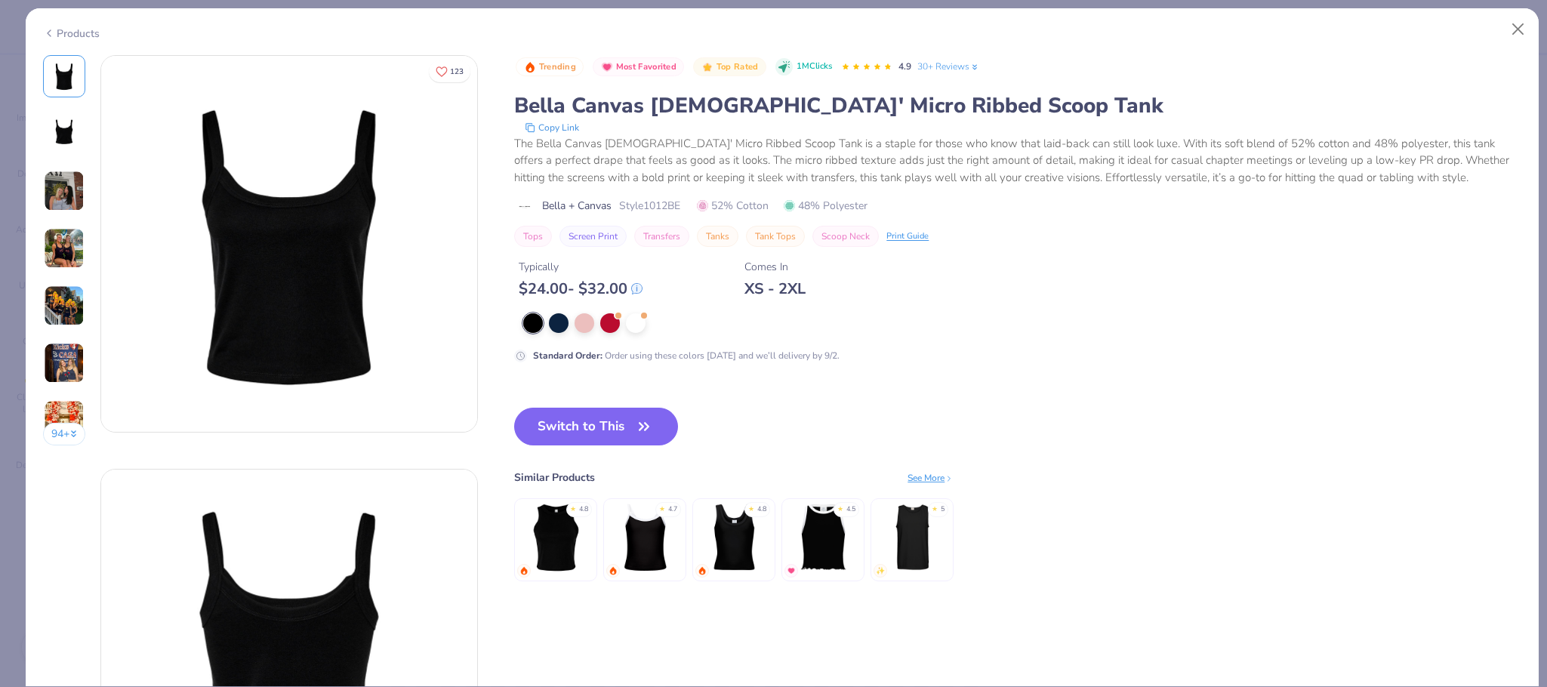
click at [621, 422] on button "Switch to This" at bounding box center [596, 427] width 164 height 38
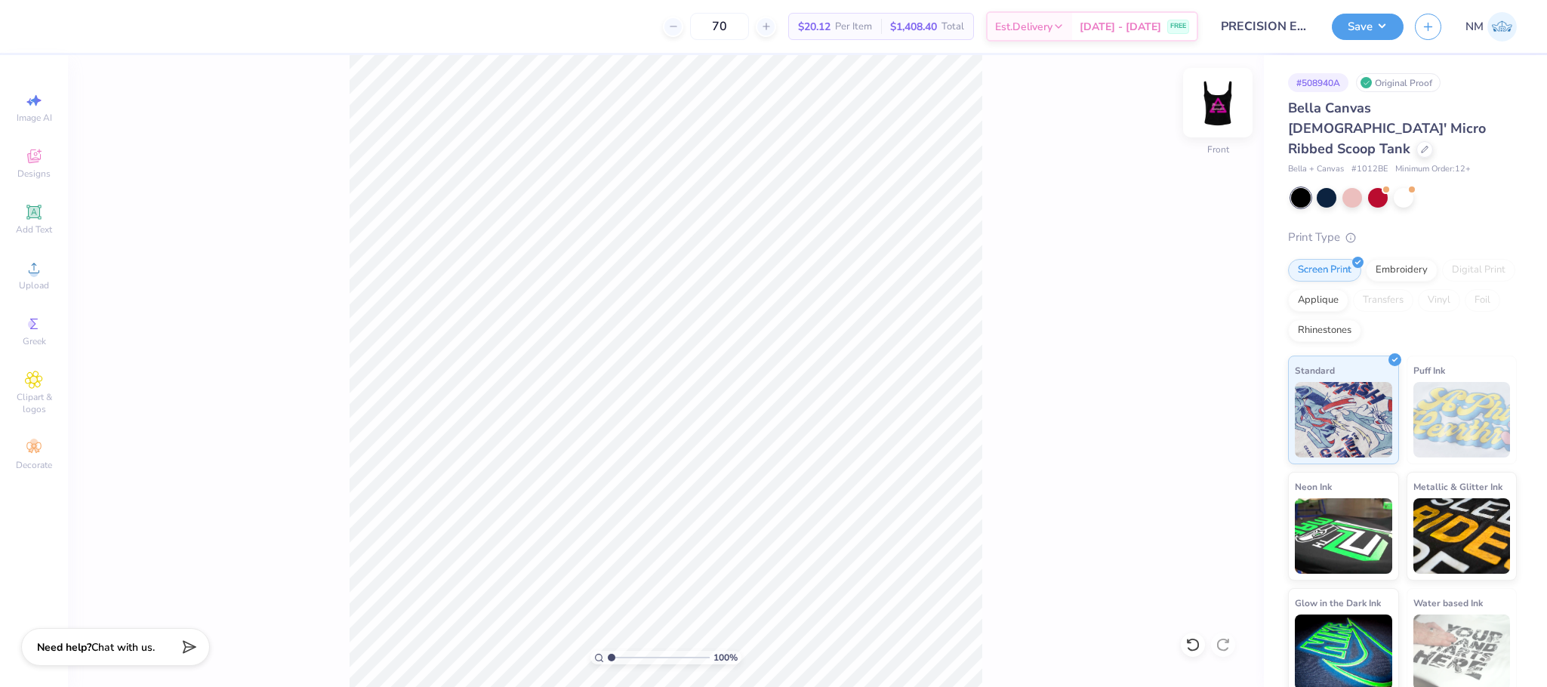
click at [1230, 107] on img at bounding box center [1218, 102] width 60 height 60
type input "4.70"
type input "4.12"
type input "2.00"
type input "3.59"
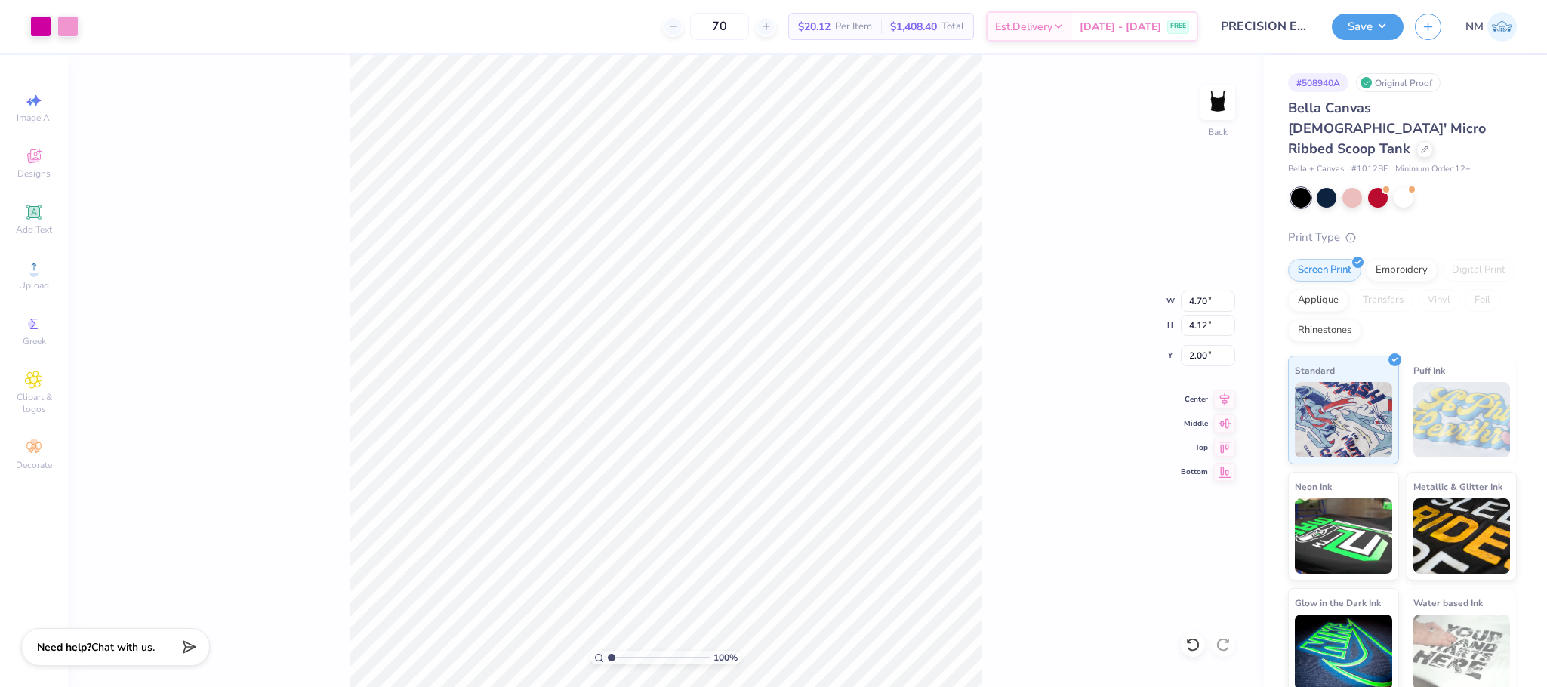
type input "3.15"
click at [1360, 26] on button "Save" at bounding box center [1368, 24] width 72 height 26
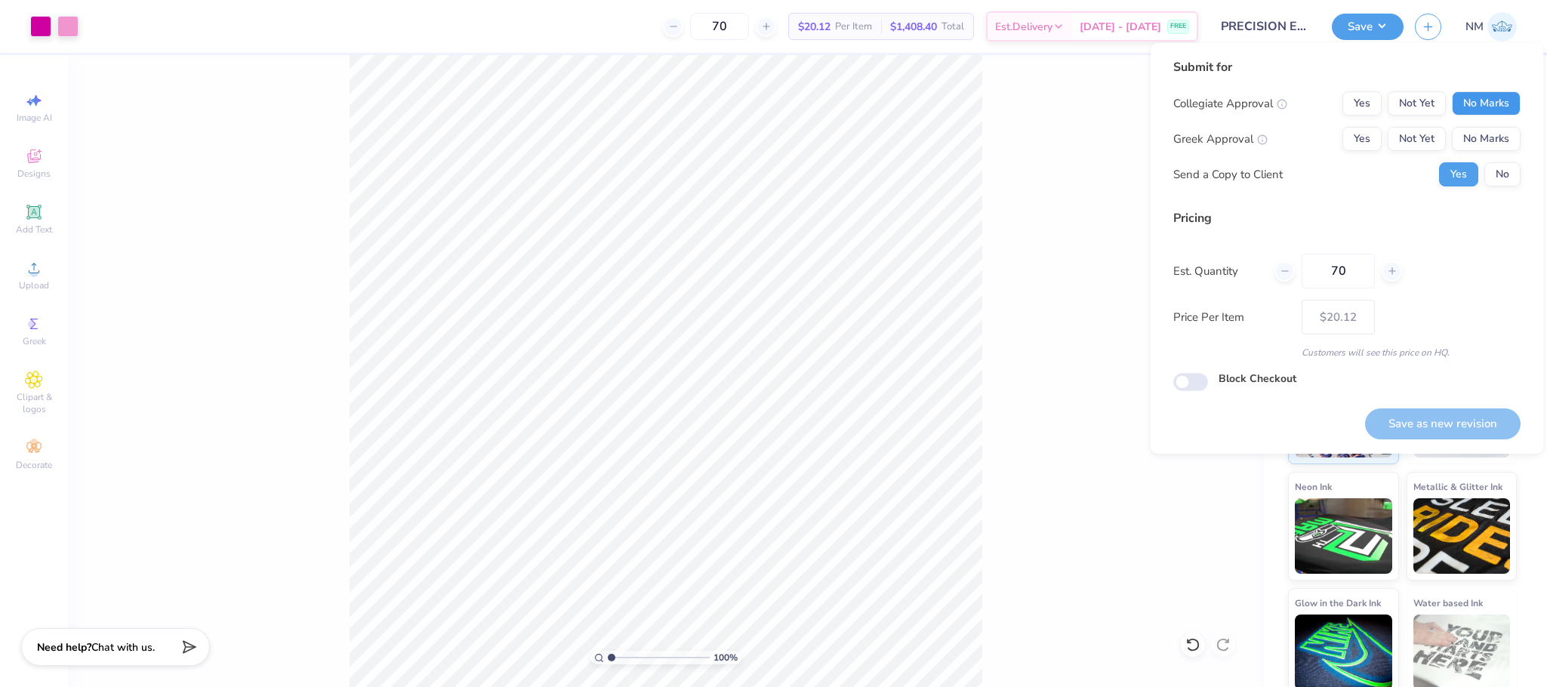
click at [1470, 103] on button "No Marks" at bounding box center [1486, 103] width 69 height 24
click at [1482, 129] on button "No Marks" at bounding box center [1486, 139] width 69 height 24
click at [1488, 170] on button "No" at bounding box center [1503, 174] width 36 height 24
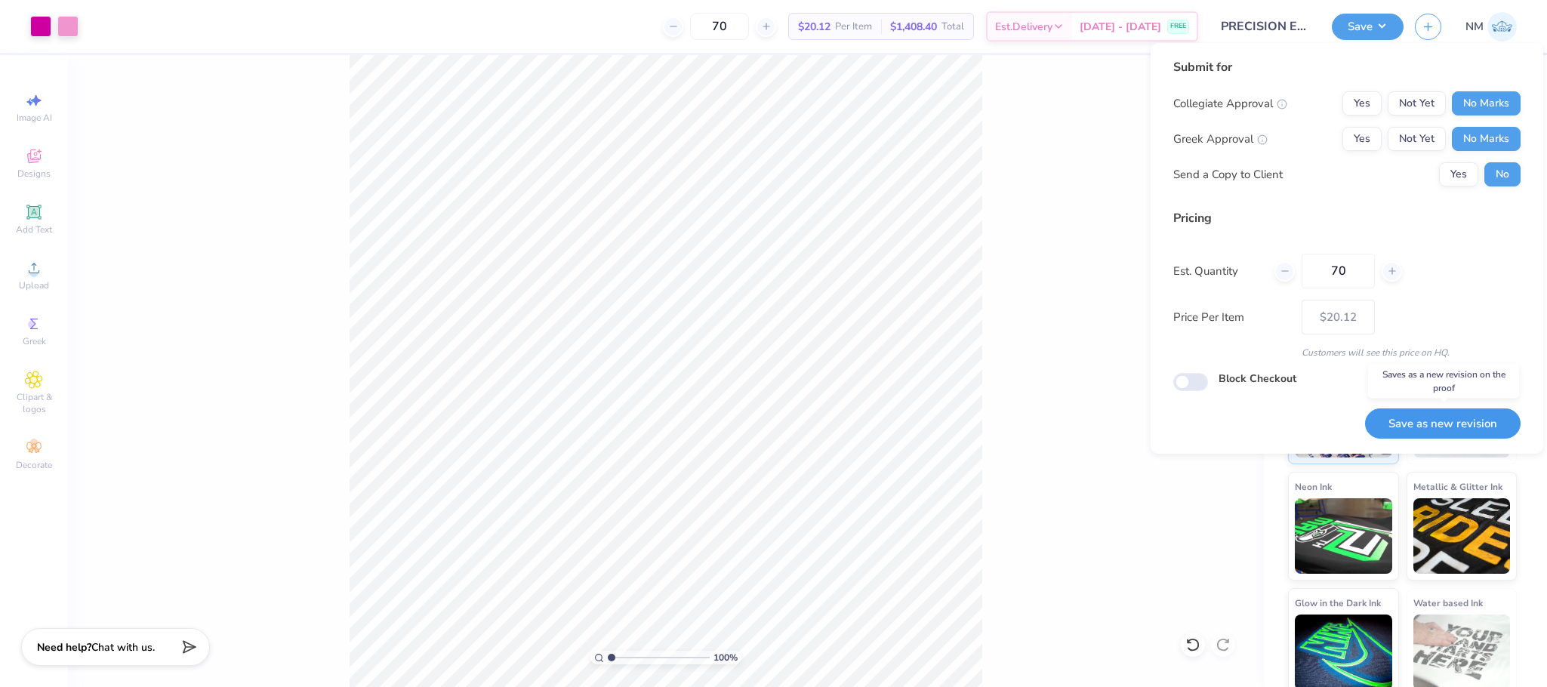
click at [1403, 415] on button "Save as new revision" at bounding box center [1443, 424] width 156 height 31
type input "$20.12"
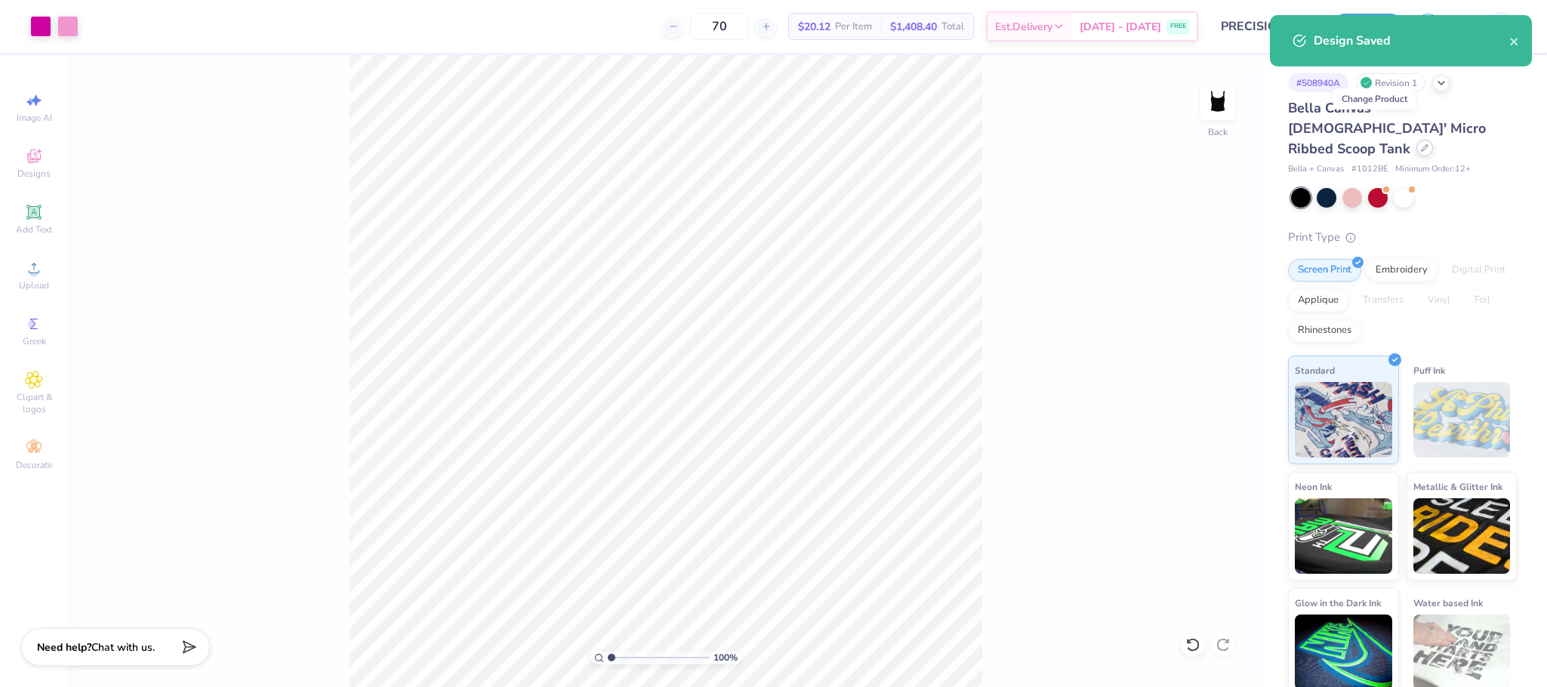
click at [1417, 140] on div at bounding box center [1425, 148] width 17 height 17
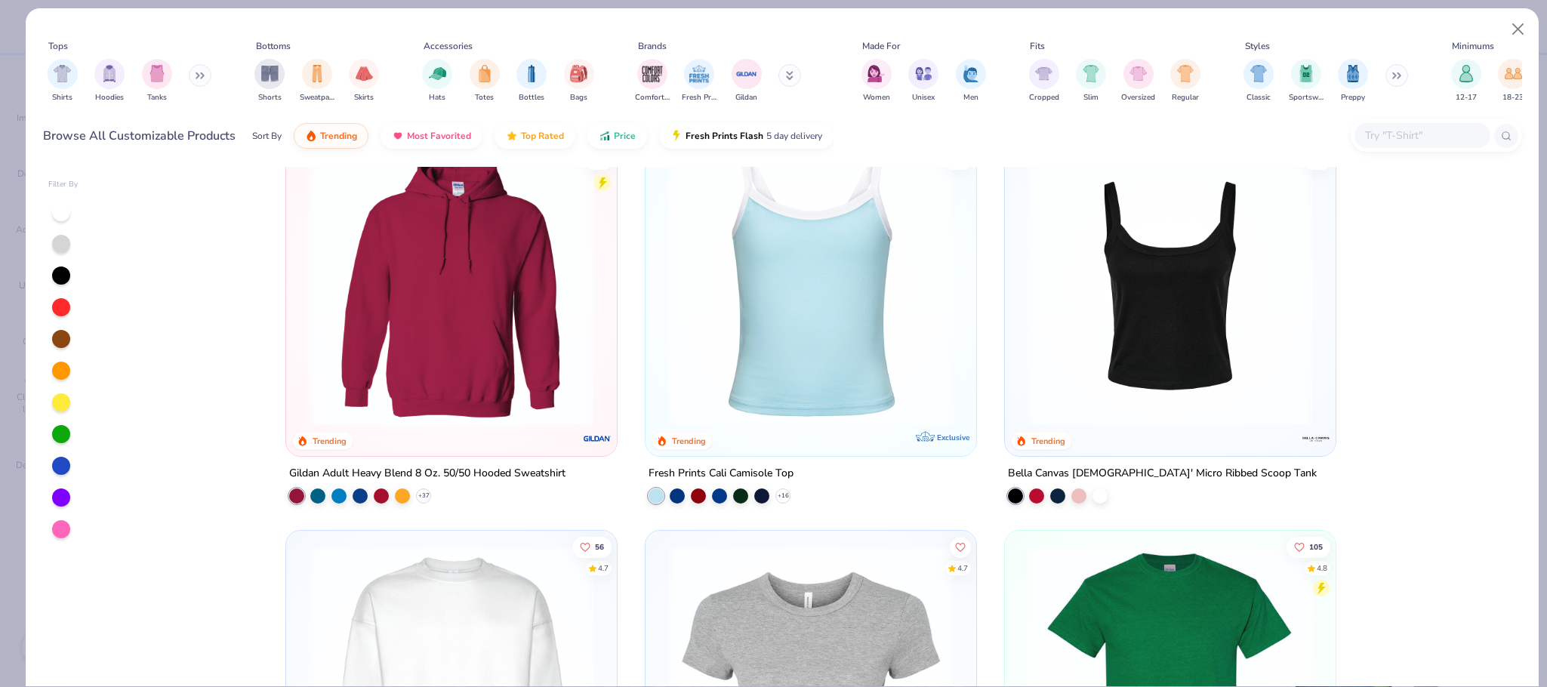
scroll to position [909, 0]
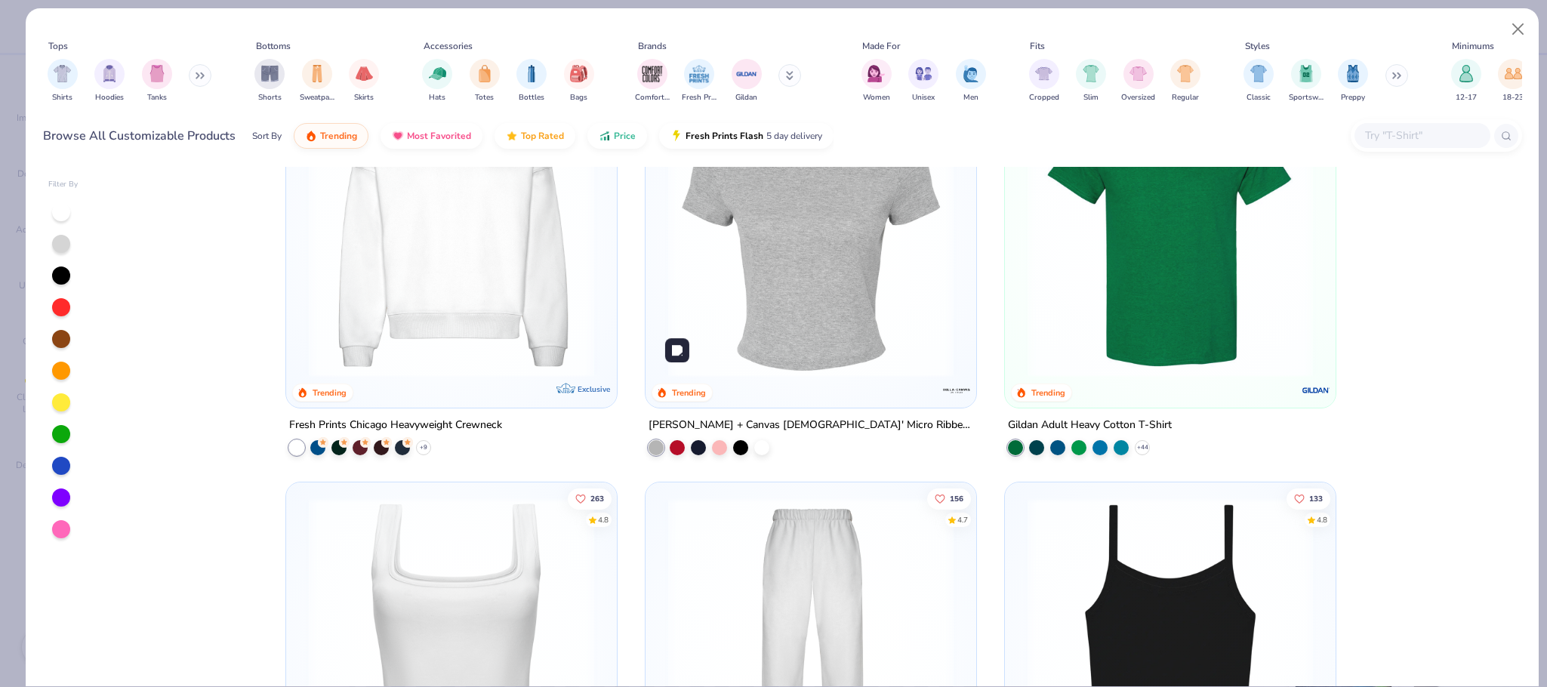
click at [737, 261] on img at bounding box center [811, 234] width 301 height 285
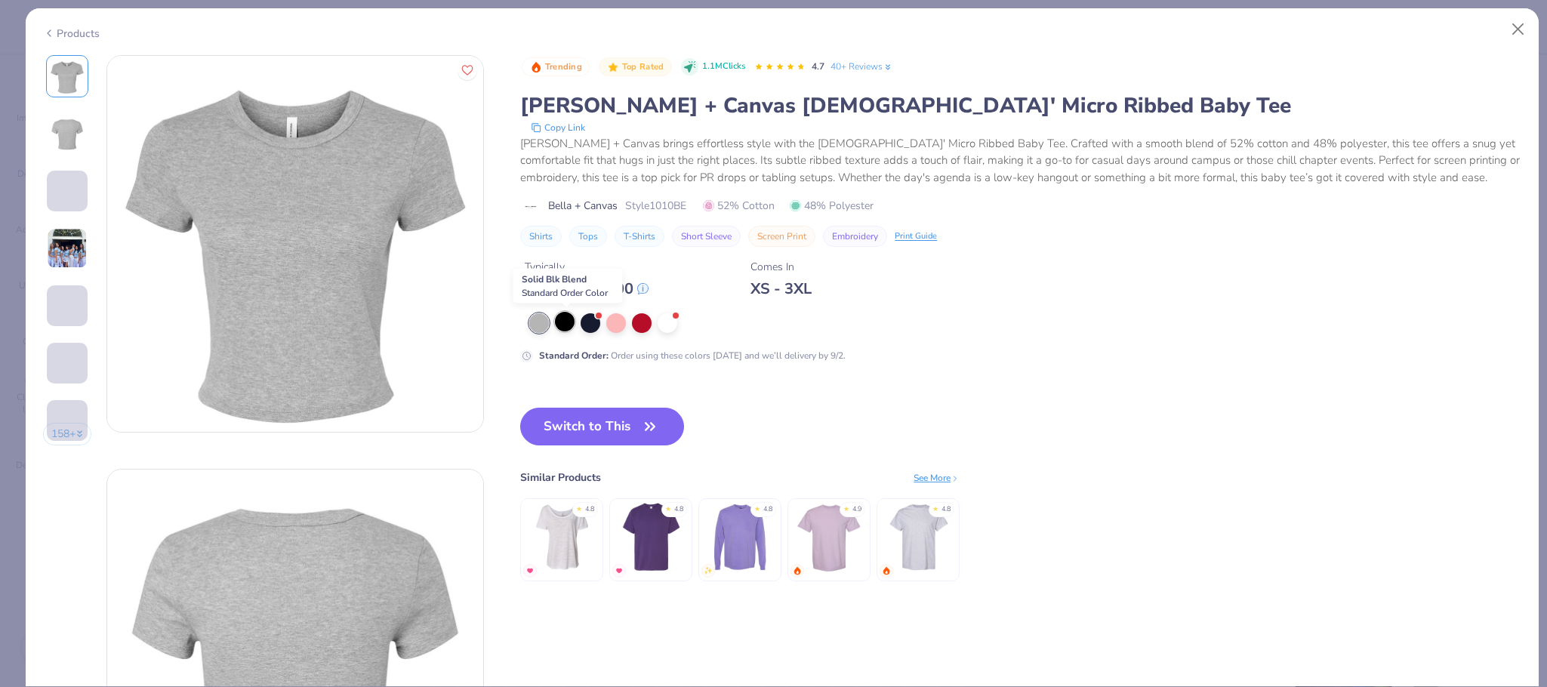
click at [566, 325] on div at bounding box center [565, 322] width 20 height 20
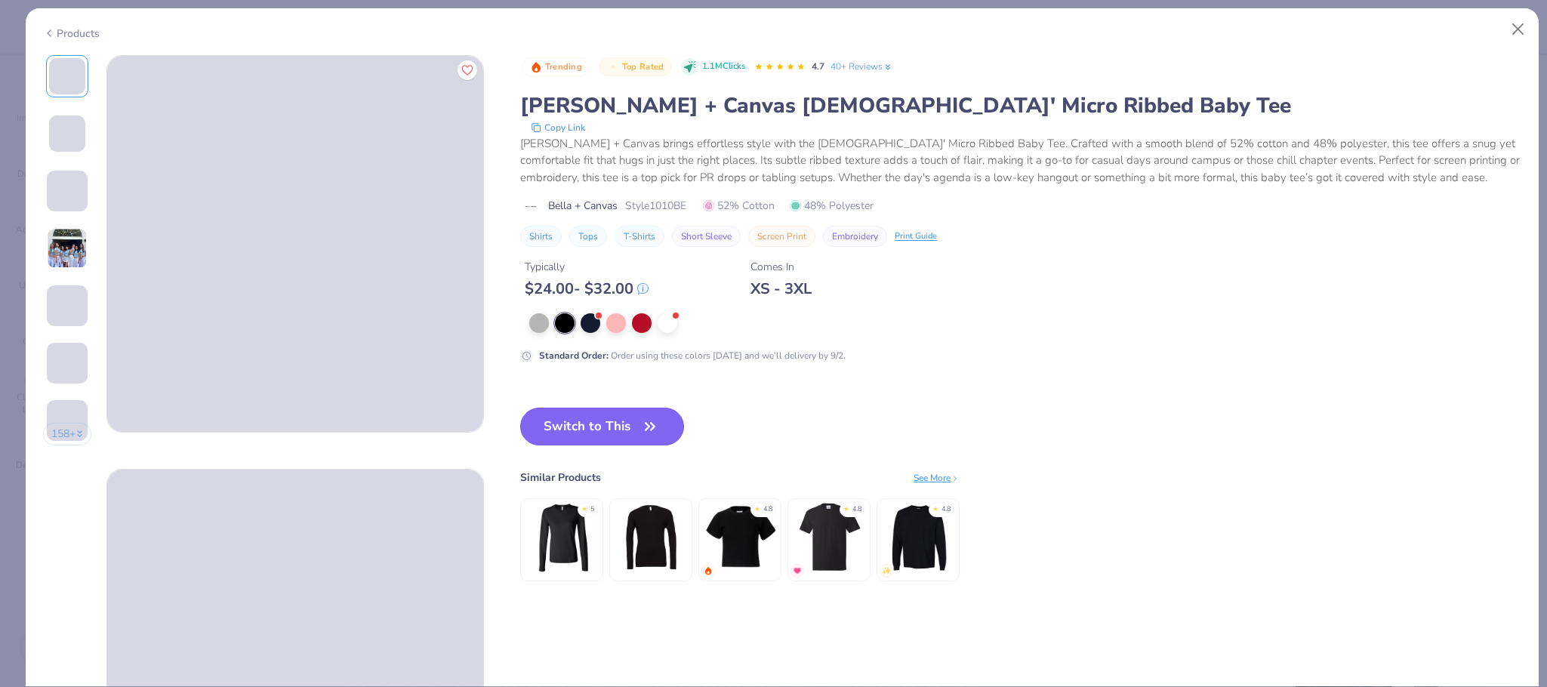
click at [600, 435] on button "Switch to This" at bounding box center [602, 427] width 164 height 38
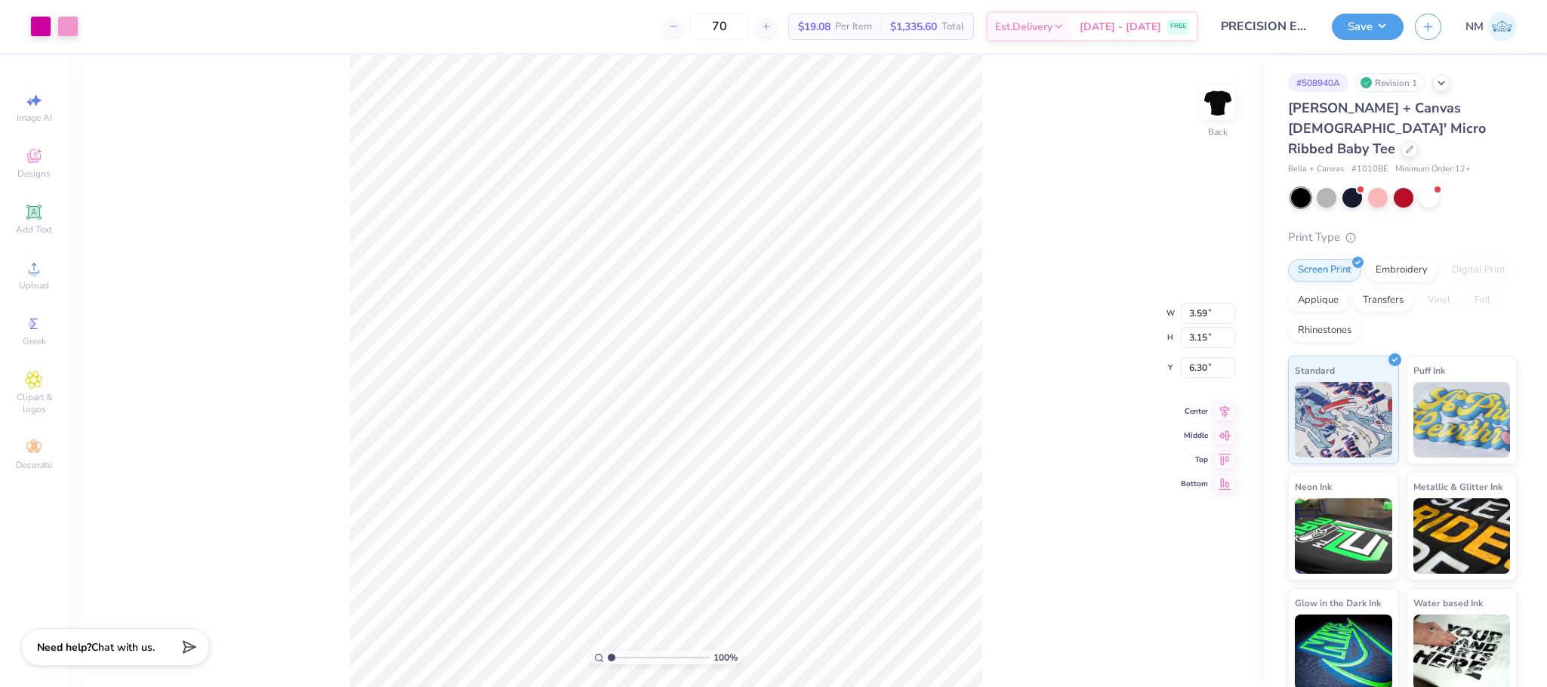
type input "5.35"
click at [1355, 26] on button "Save" at bounding box center [1368, 24] width 72 height 26
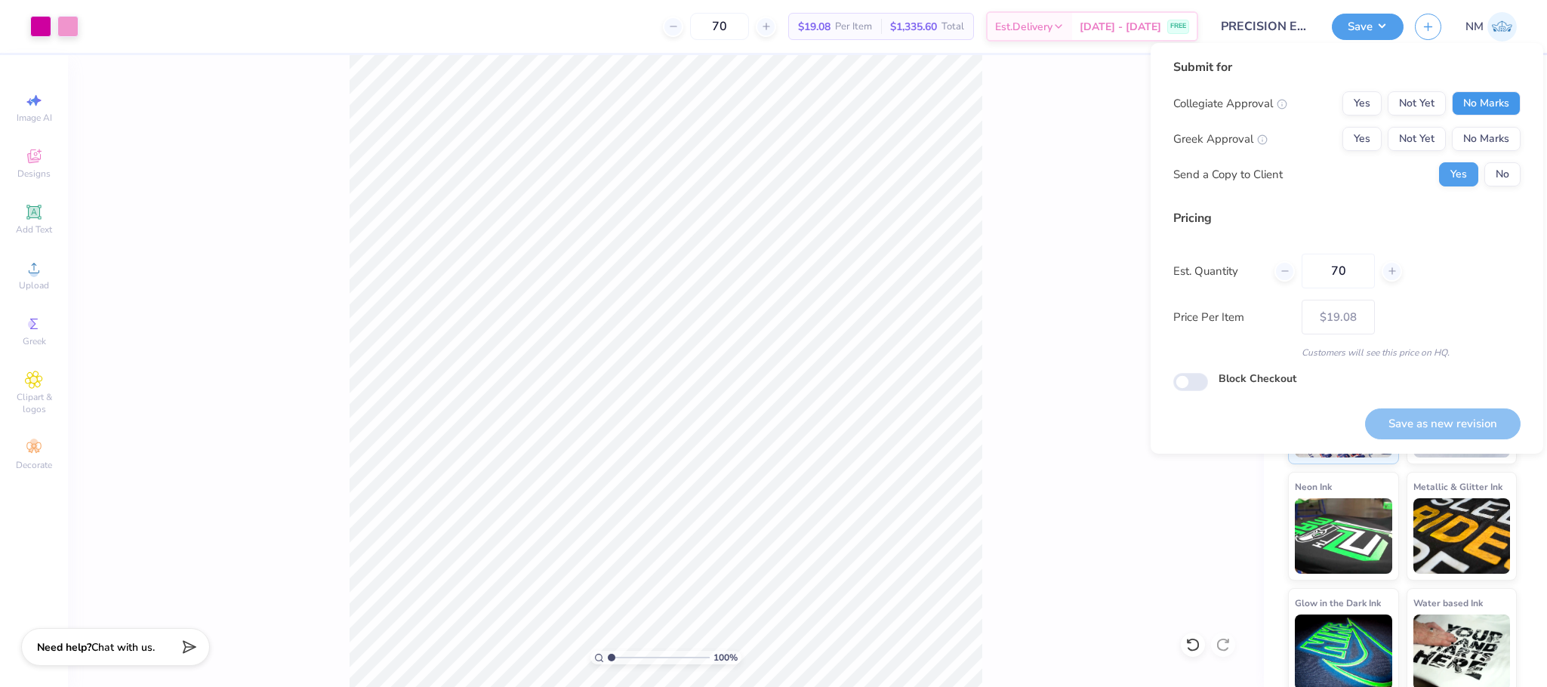
click at [1503, 95] on button "No Marks" at bounding box center [1486, 103] width 69 height 24
click at [1503, 121] on div "Collegiate Approval Yes Not Yet No Marks Greek Approval Yes Not Yet No Marks Se…" at bounding box center [1346, 138] width 347 height 95
click at [1506, 127] on button "No Marks" at bounding box center [1486, 139] width 69 height 24
click at [1511, 163] on button "No" at bounding box center [1503, 174] width 36 height 24
click at [1473, 420] on button "Save as new revision" at bounding box center [1443, 424] width 156 height 31
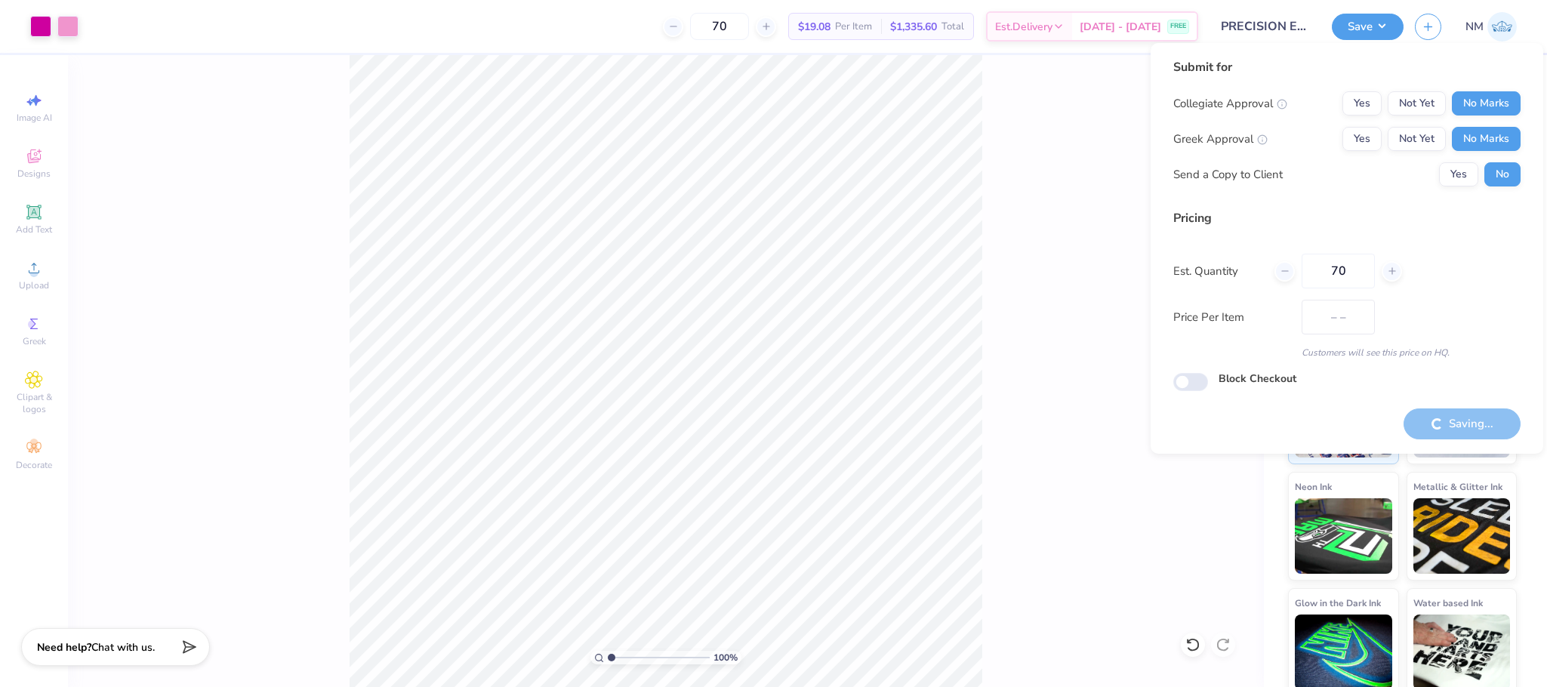
type input "$19.08"
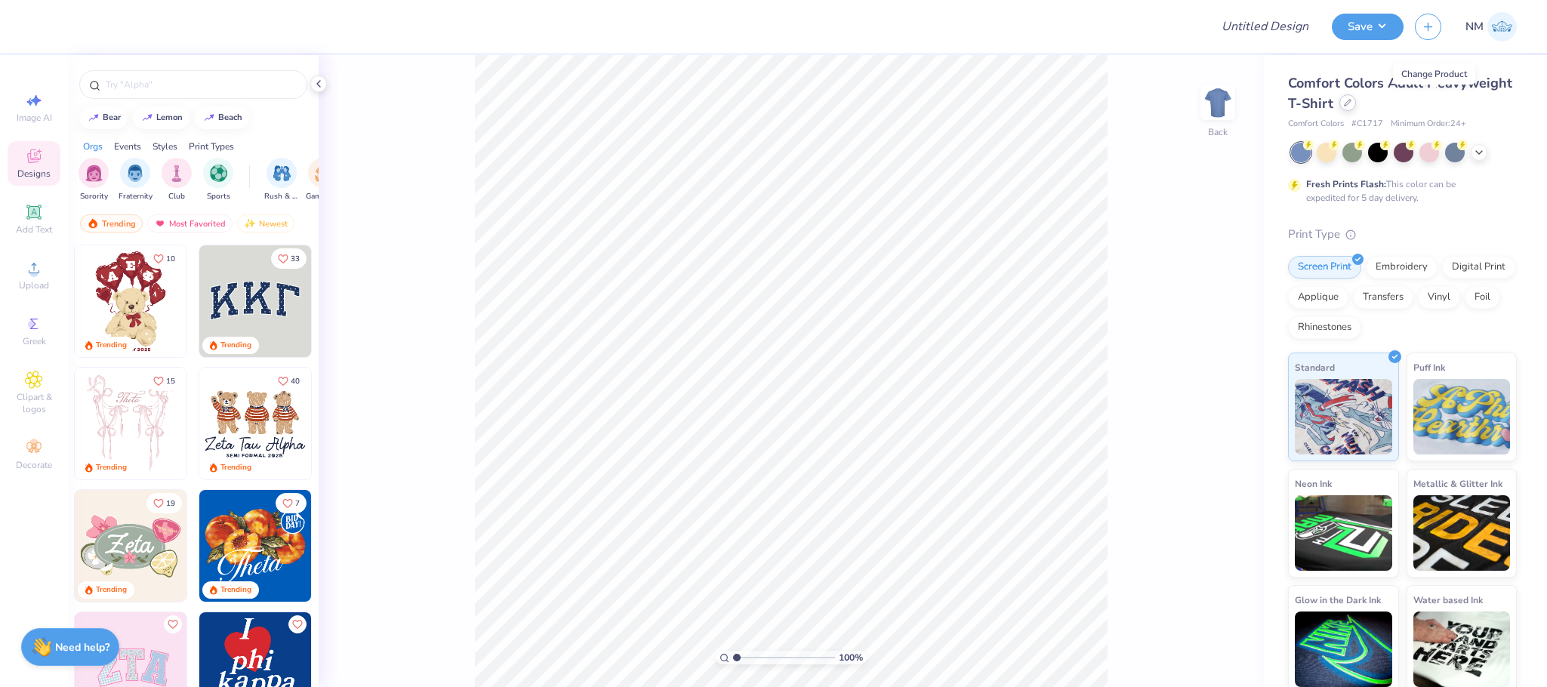
click at [1351, 105] on icon at bounding box center [1348, 103] width 6 height 6
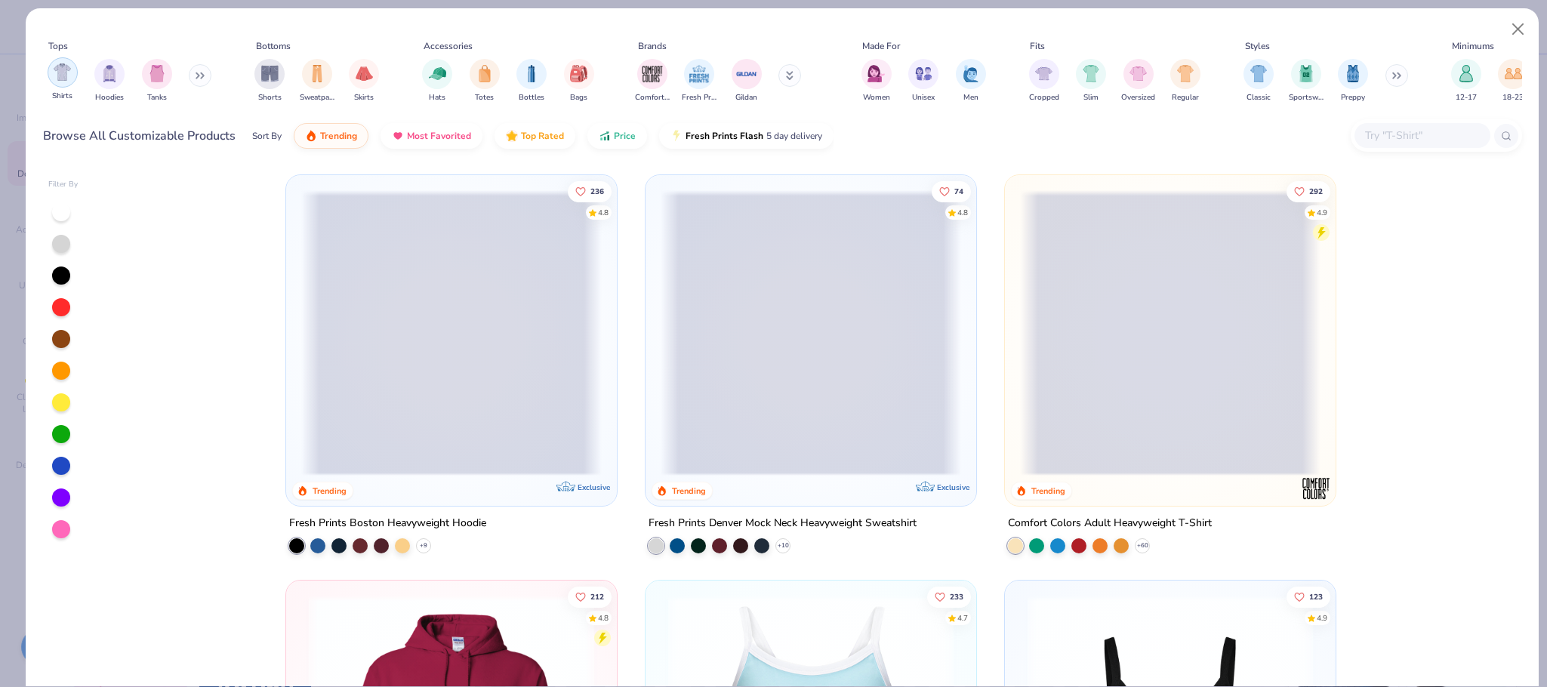
click at [61, 78] on img "filter for Shirts" at bounding box center [62, 71] width 17 height 17
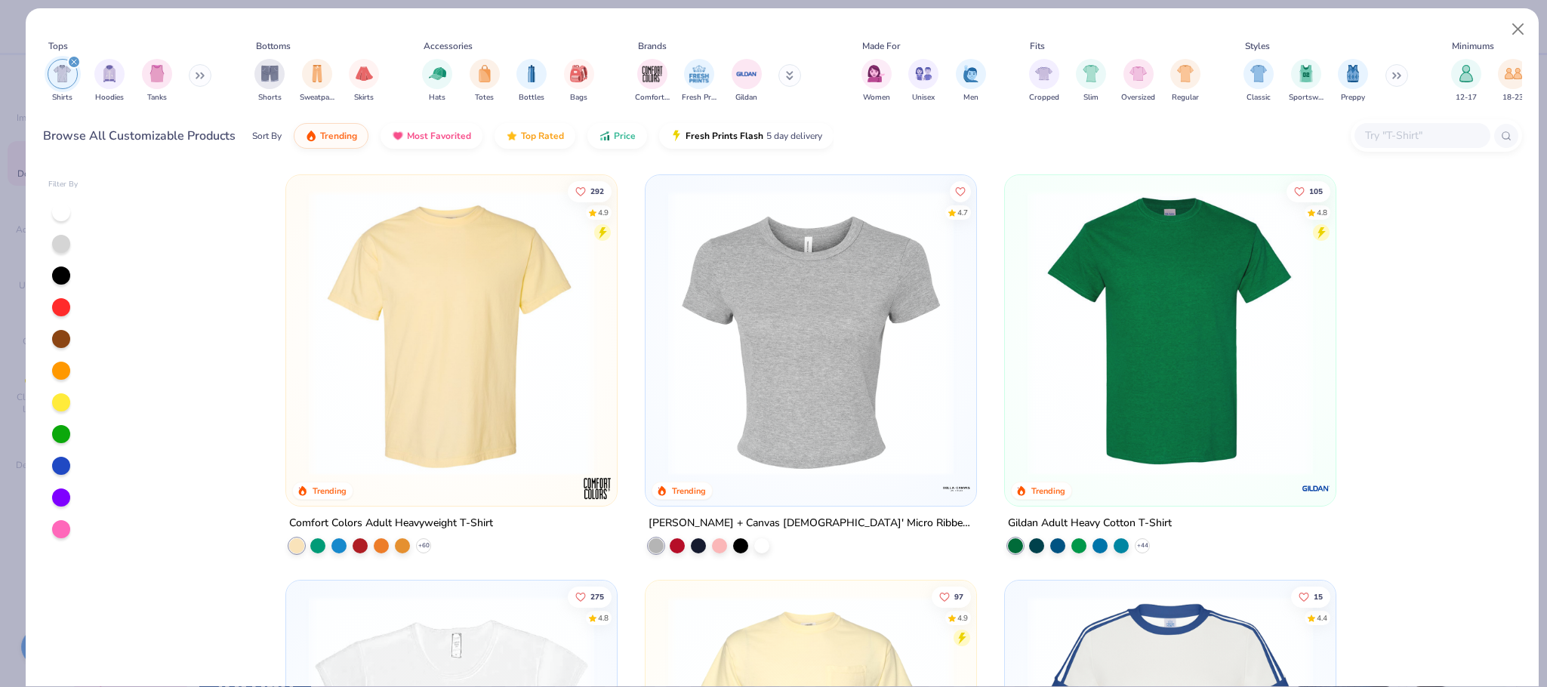
click at [204, 66] on button at bounding box center [200, 75] width 23 height 23
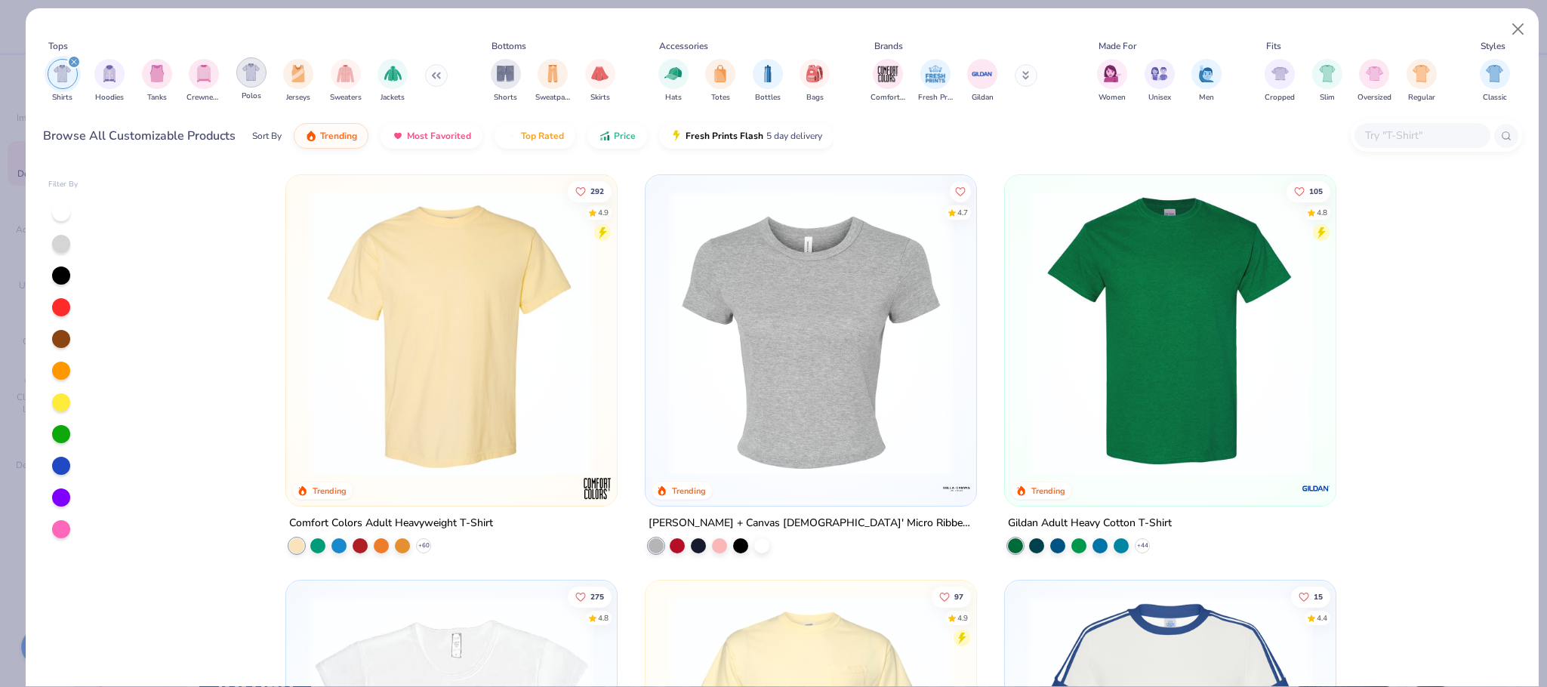
click at [257, 86] on div "filter for Polos" at bounding box center [251, 72] width 30 height 30
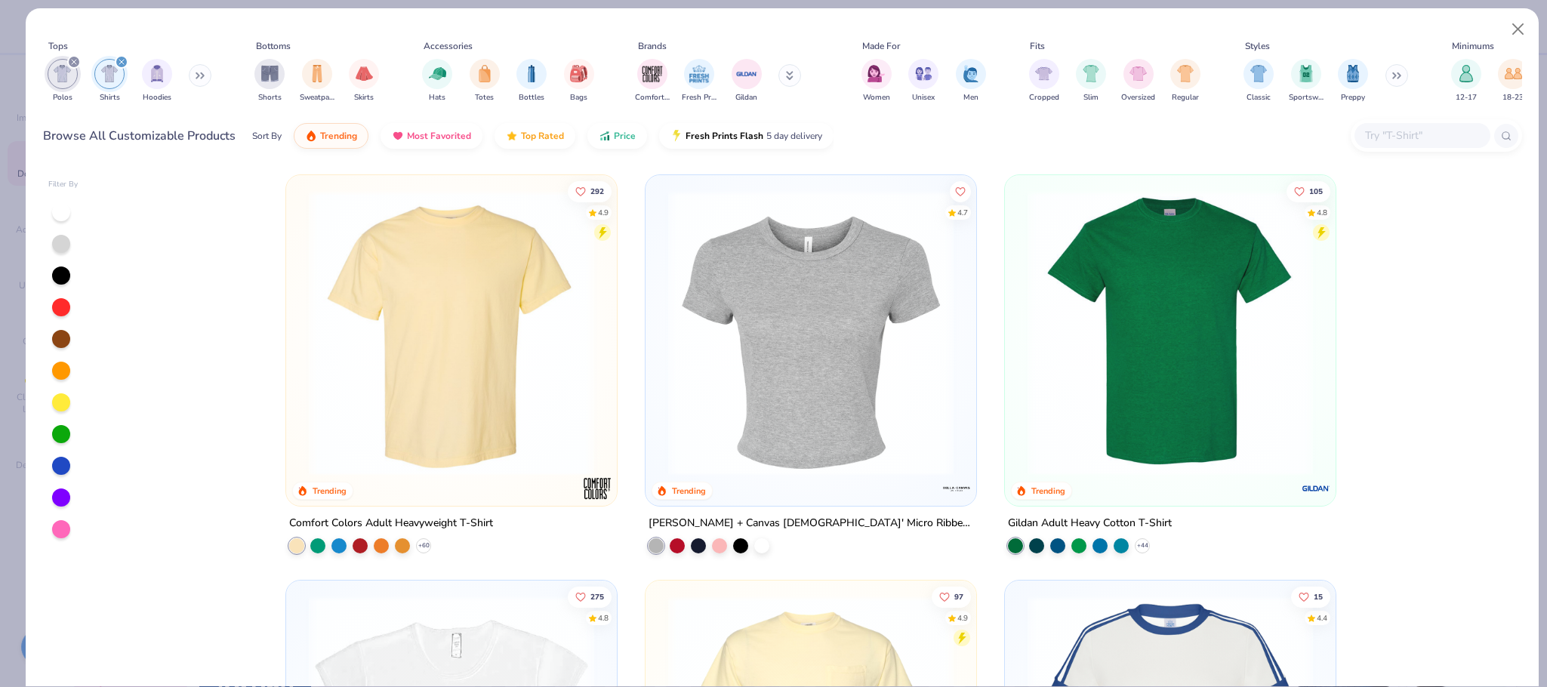
click at [70, 59] on div "filter for Polos" at bounding box center [74, 62] width 14 height 14
click at [200, 84] on button at bounding box center [200, 75] width 23 height 23
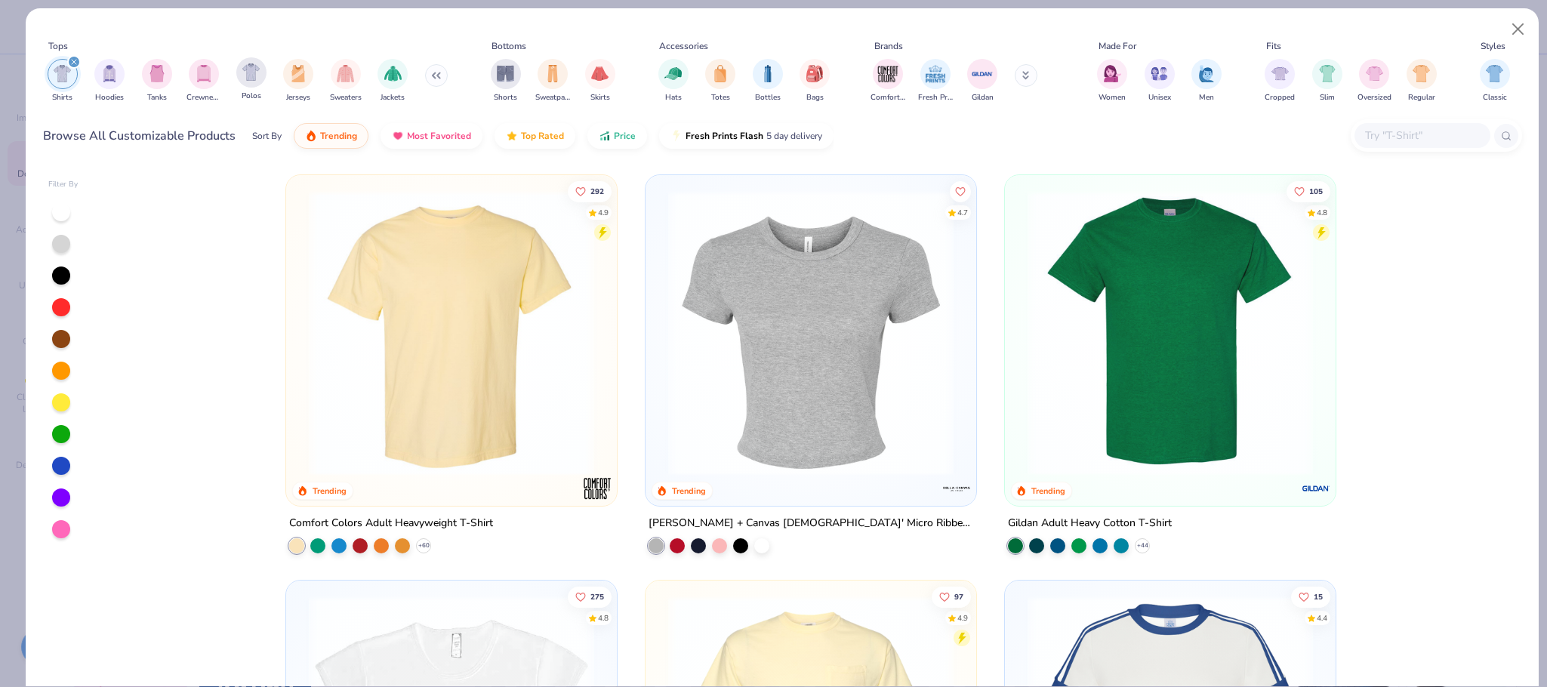
click at [243, 87] on div "Polos" at bounding box center [251, 79] width 30 height 45
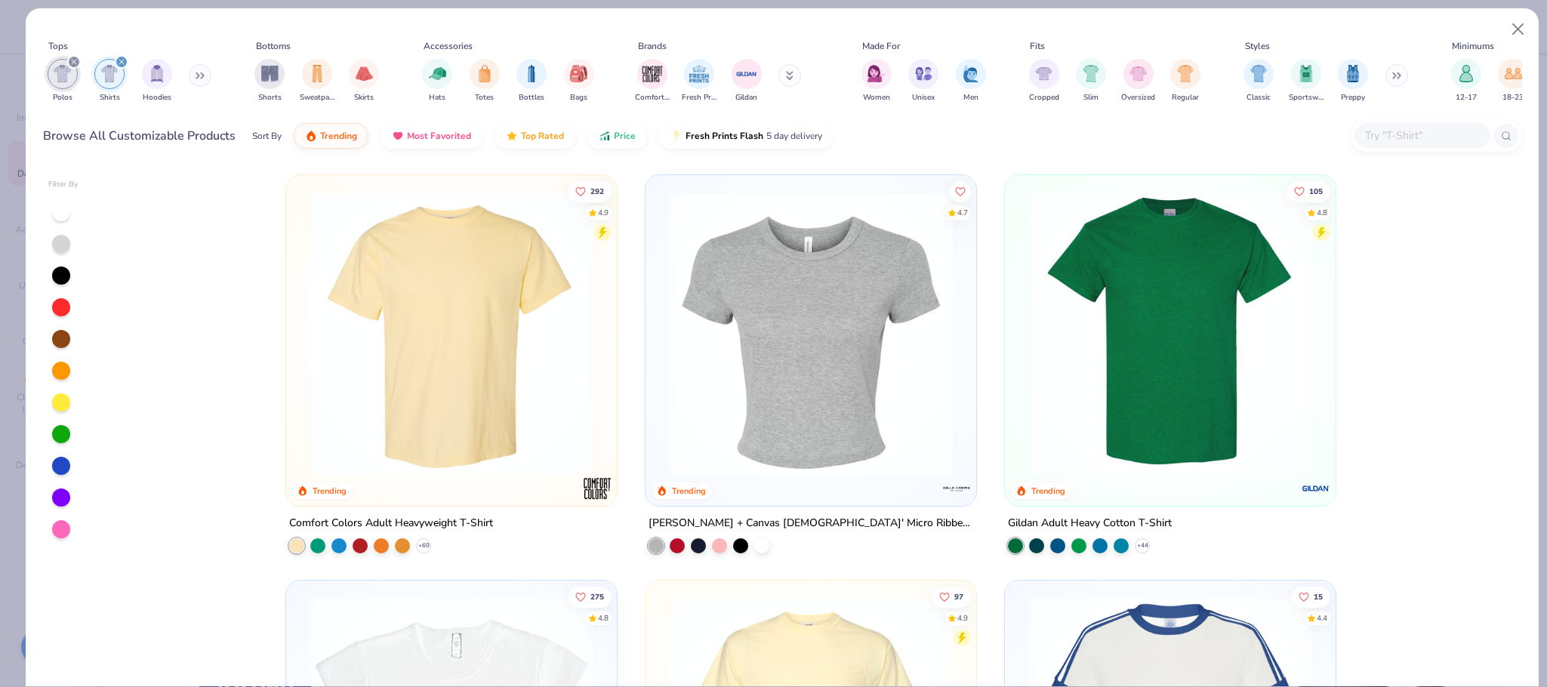
click at [125, 66] on div "filter for Shirts" at bounding box center [122, 62] width 14 height 14
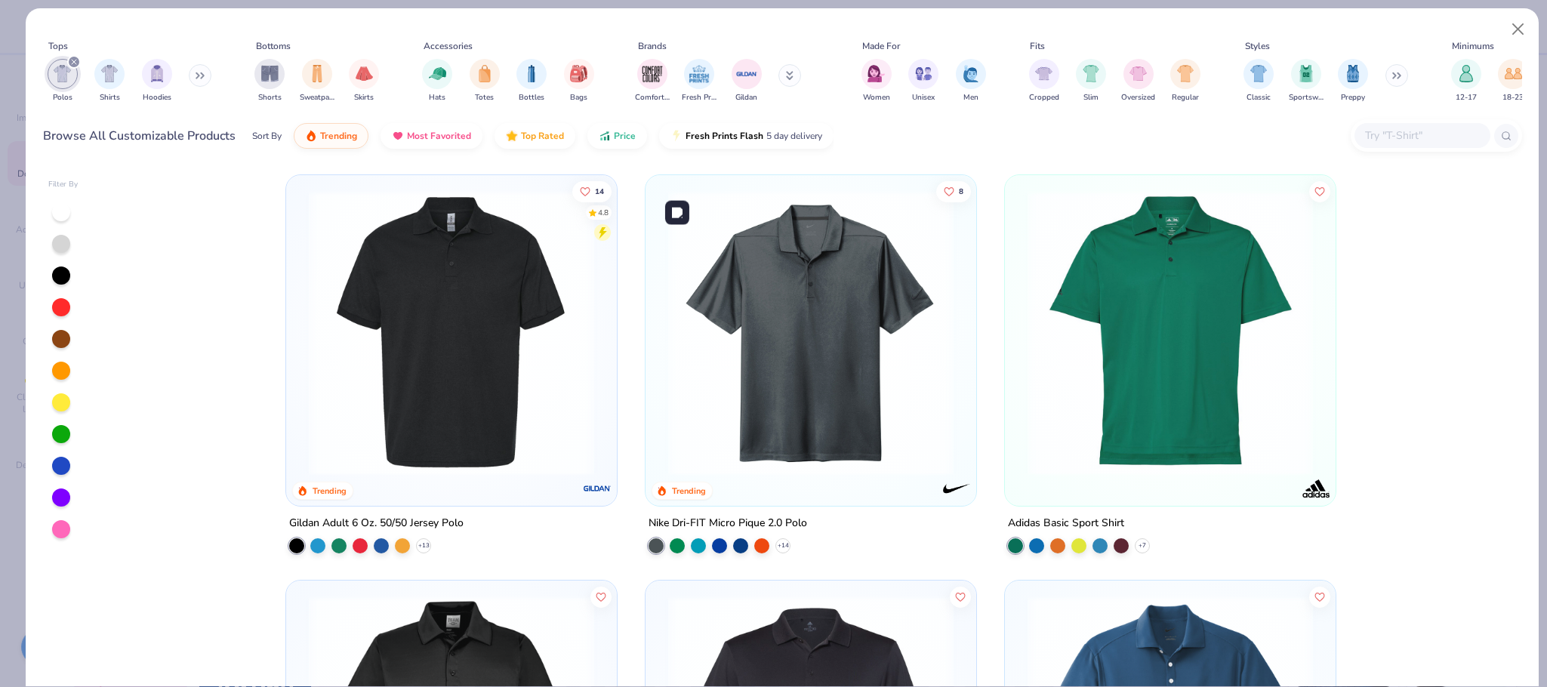
click at [863, 354] on img at bounding box center [811, 332] width 301 height 285
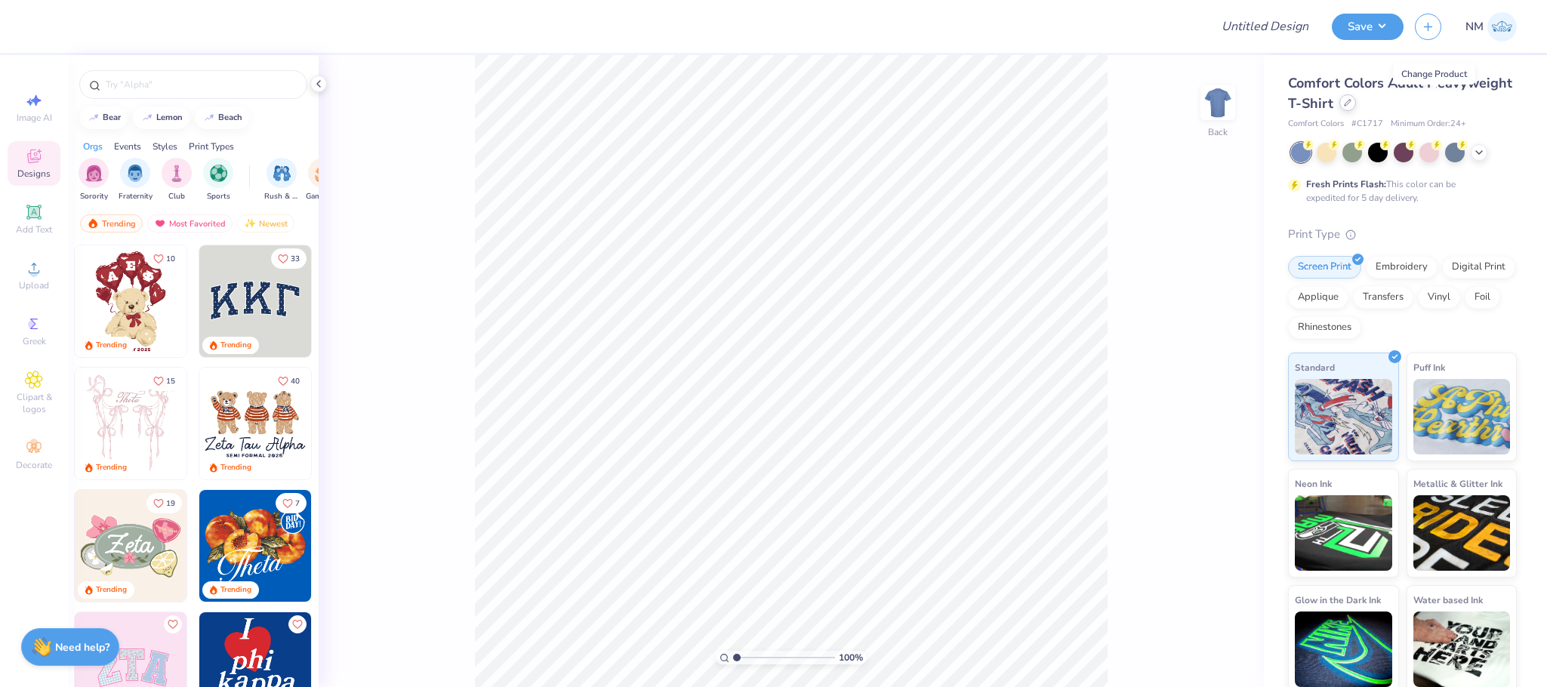
click at [1352, 100] on icon at bounding box center [1348, 103] width 8 height 8
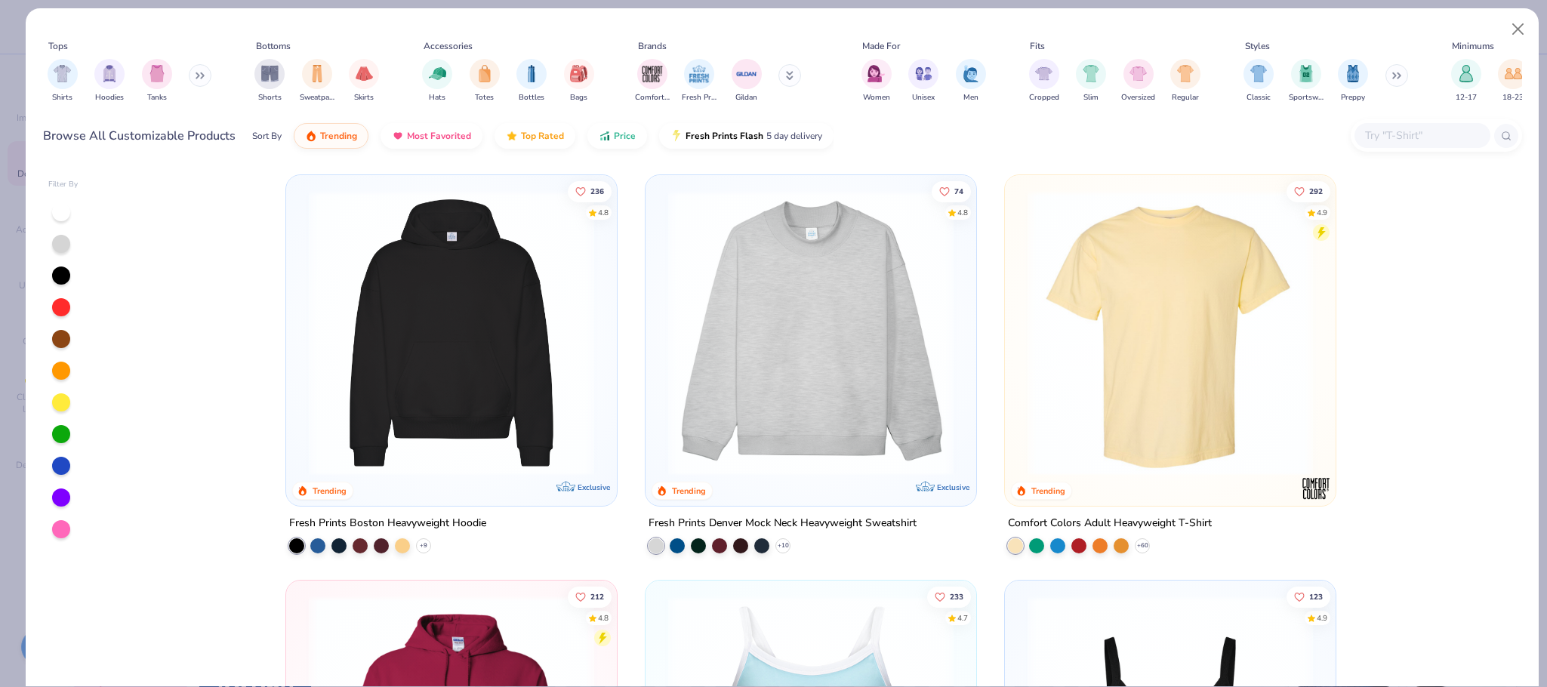
click at [195, 70] on button at bounding box center [200, 75] width 23 height 23
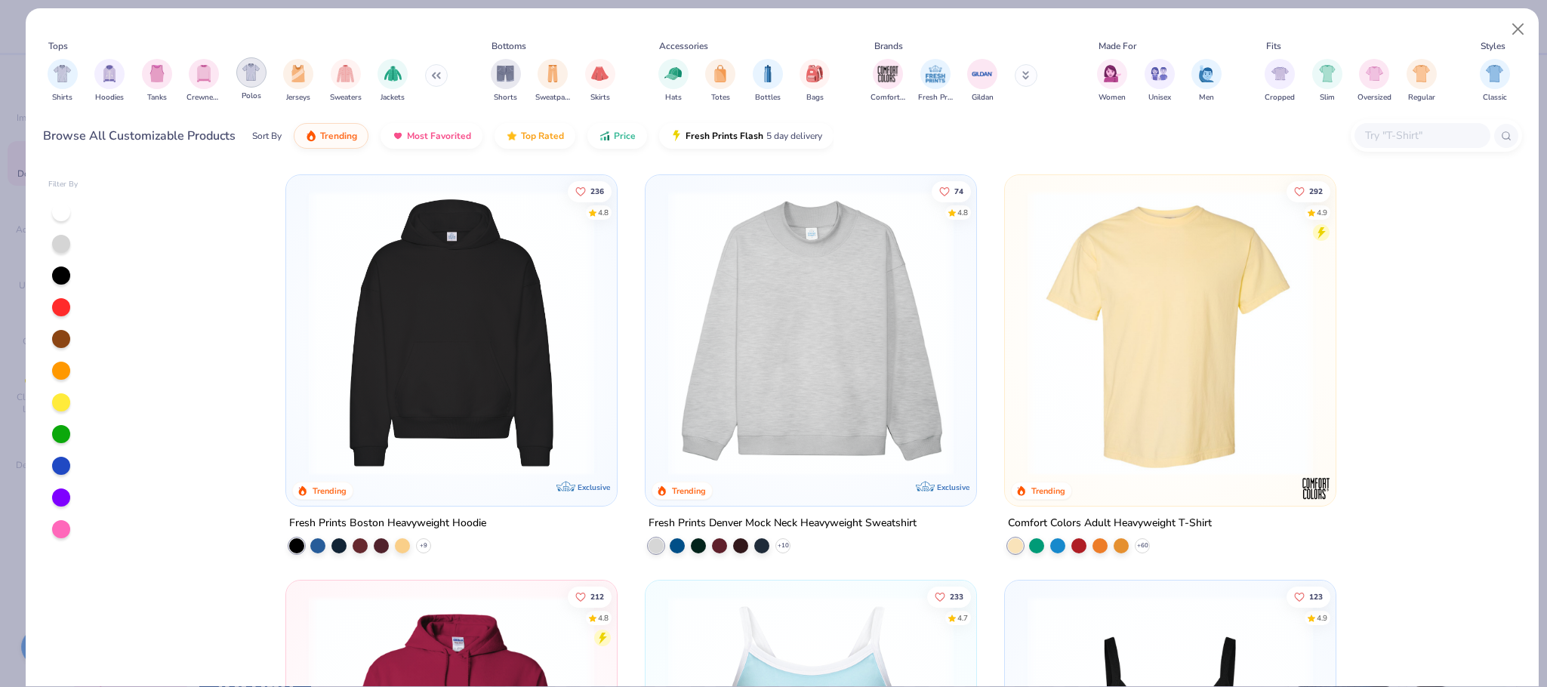
click at [257, 76] on img "filter for Polos" at bounding box center [250, 71] width 17 height 17
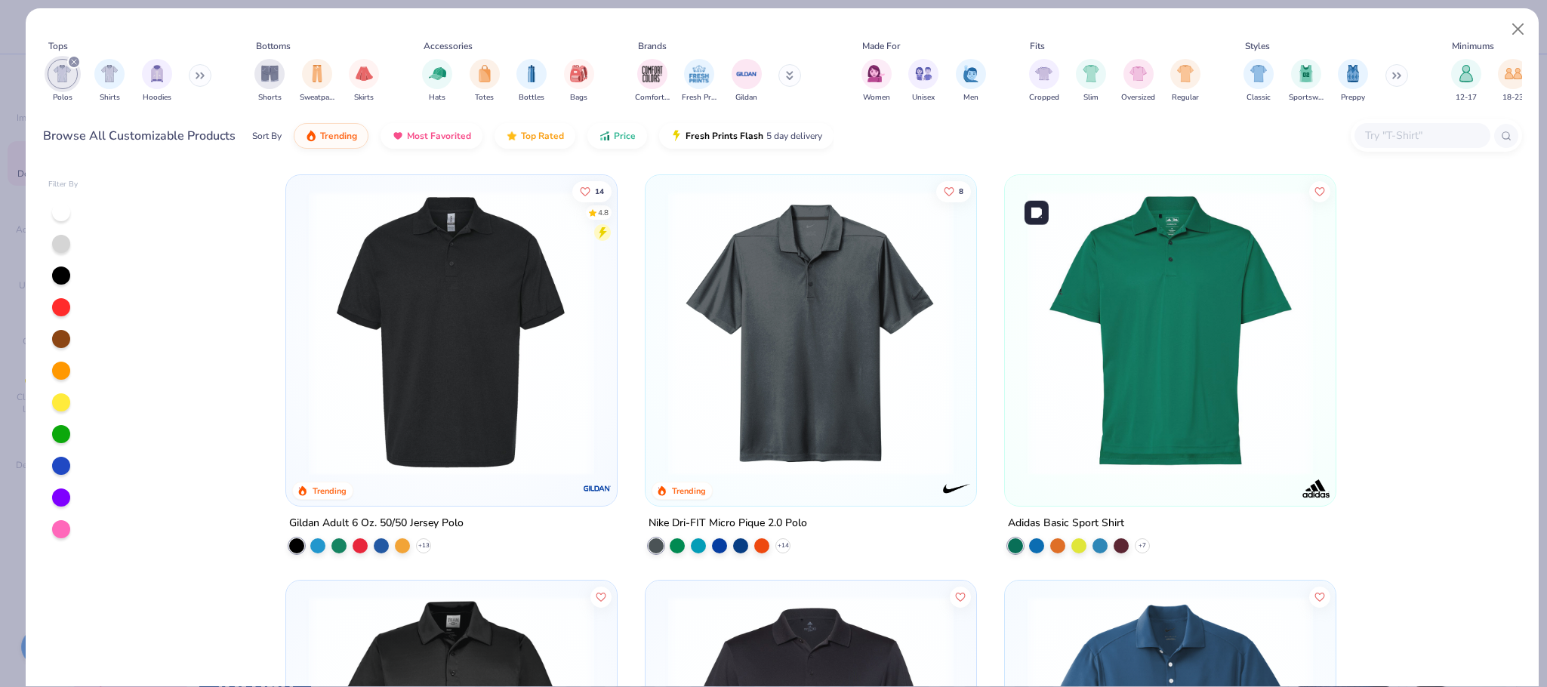
click at [1047, 365] on img at bounding box center [1170, 332] width 301 height 285
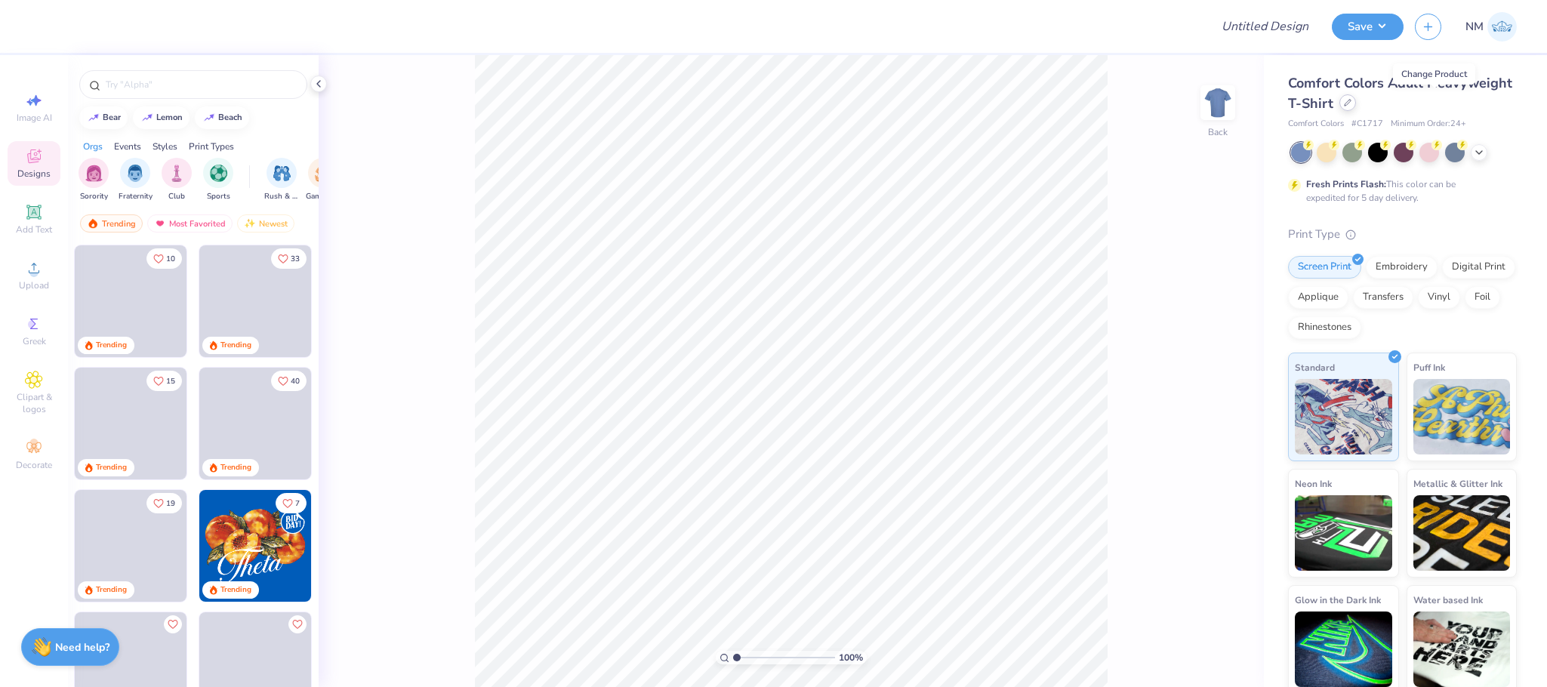
click at [1352, 103] on icon at bounding box center [1348, 103] width 8 height 8
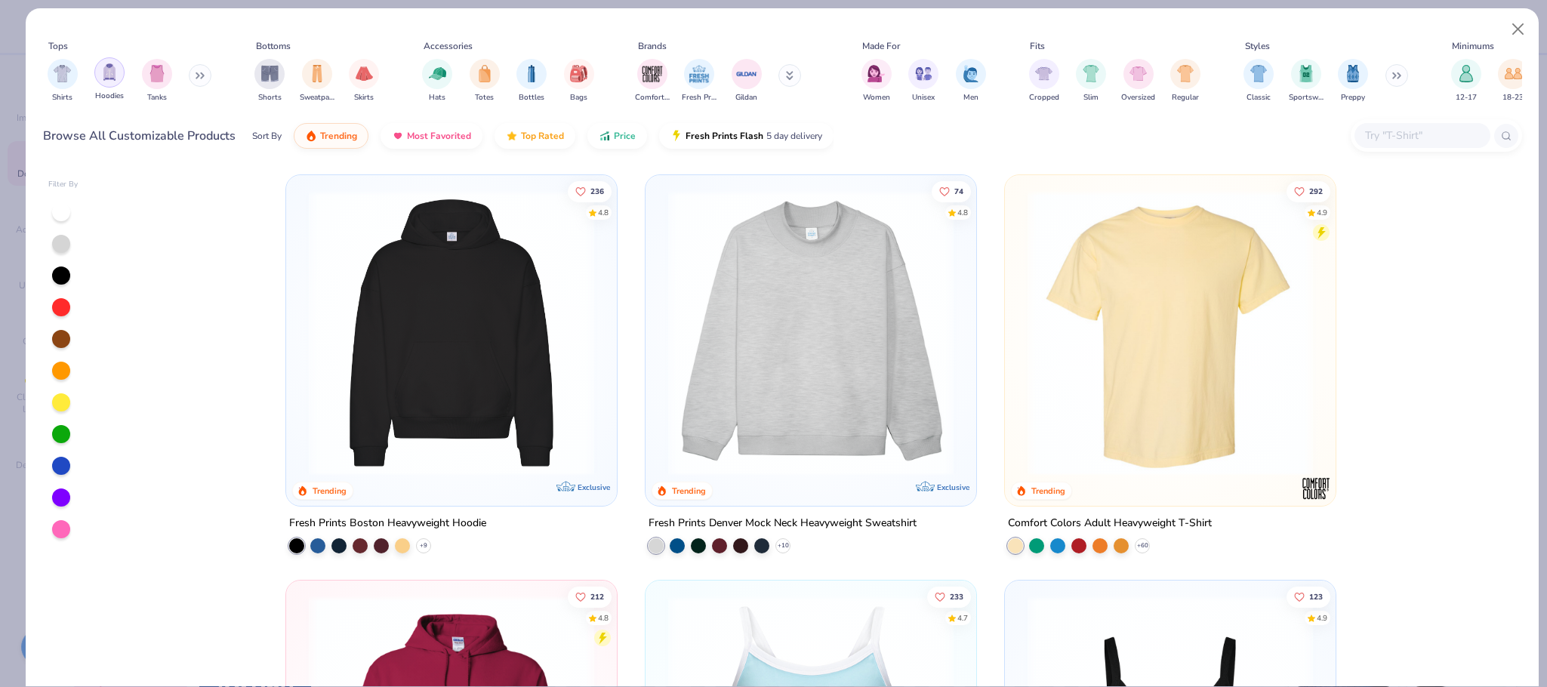
click at [119, 77] on div "filter for Hoodies" at bounding box center [109, 72] width 30 height 30
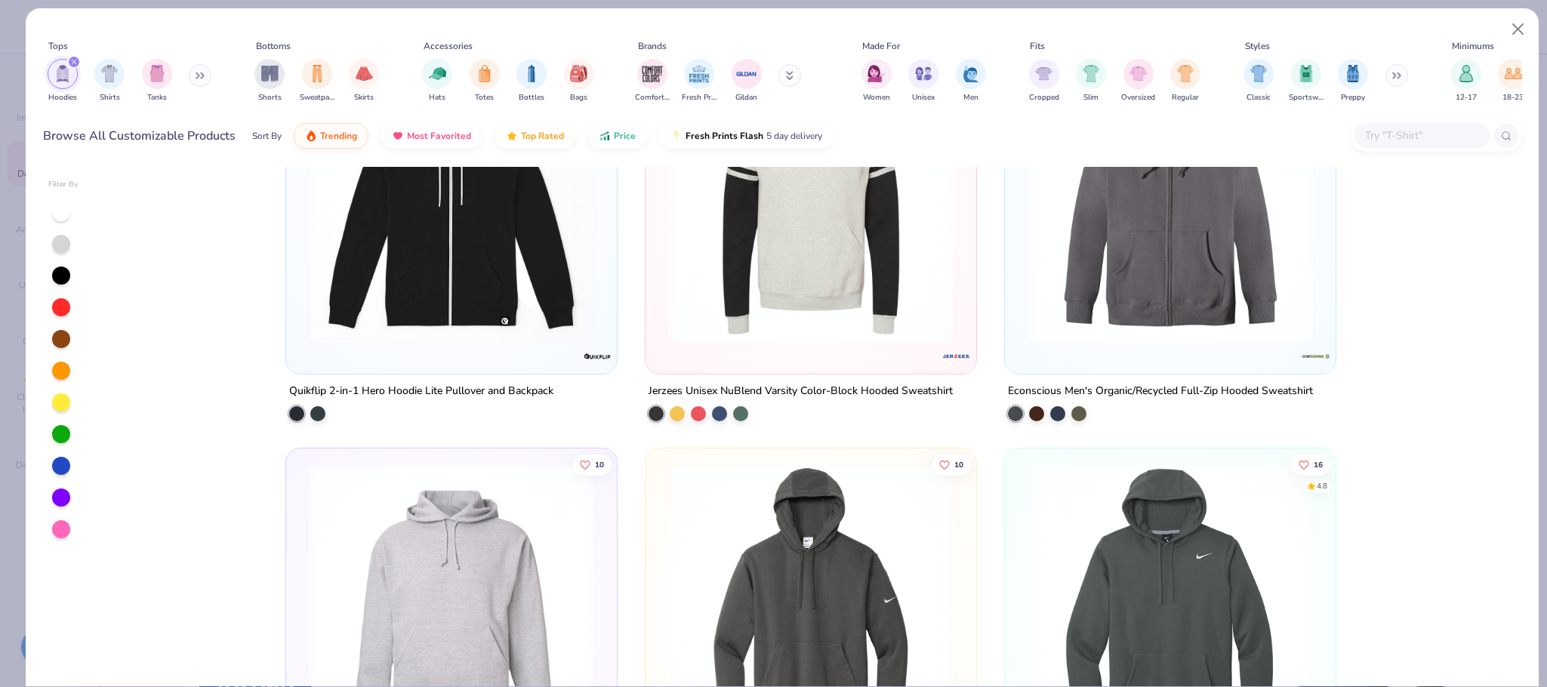
scroll to position [2907, 0]
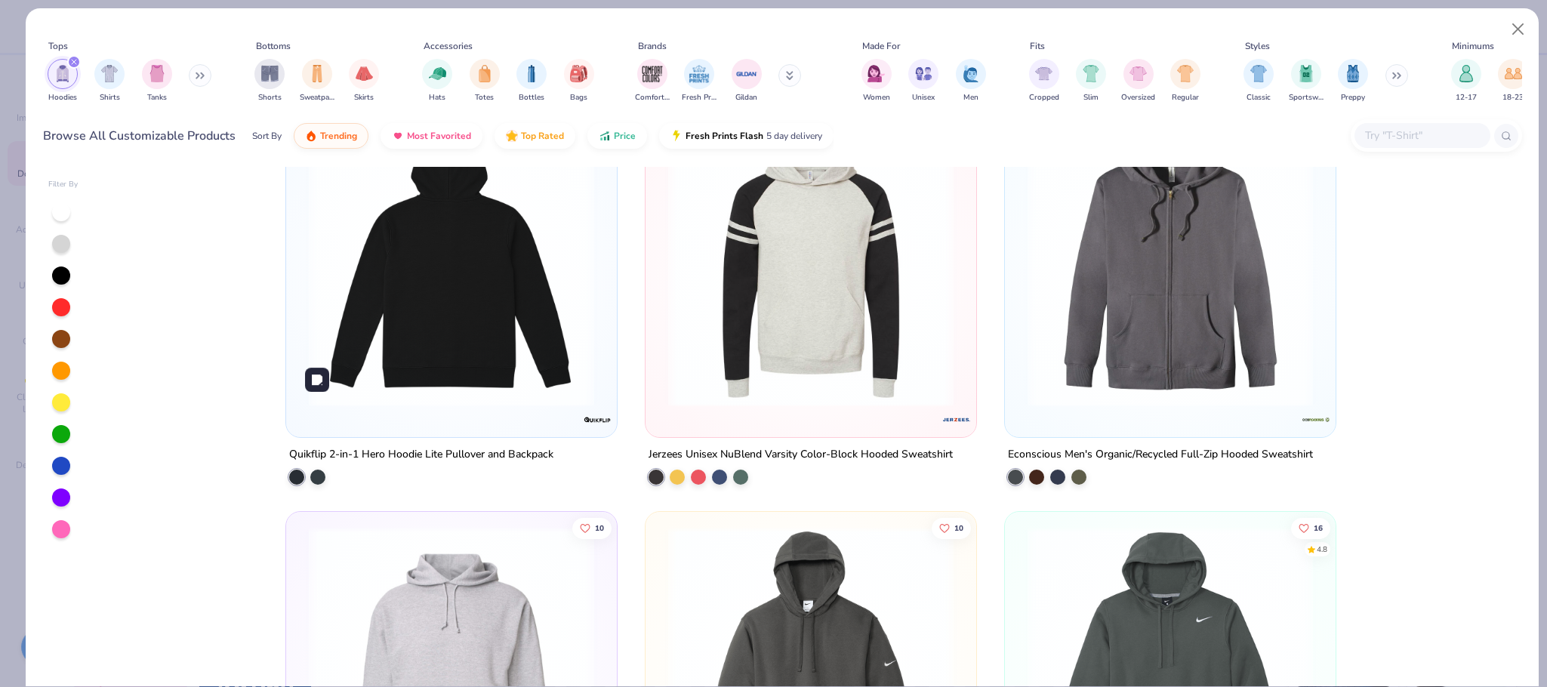
click at [301, 267] on img at bounding box center [151, 264] width 301 height 285
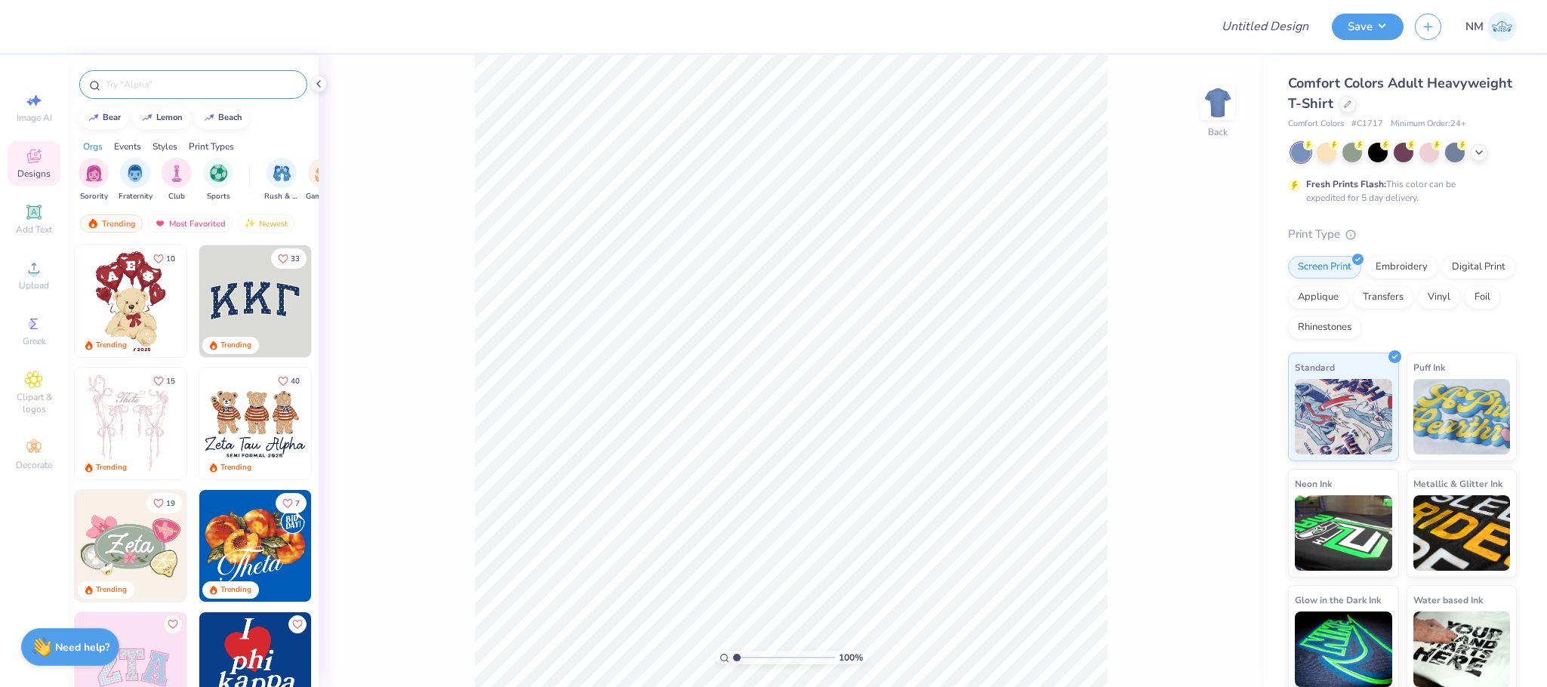
click at [136, 80] on input "text" at bounding box center [200, 84] width 193 height 15
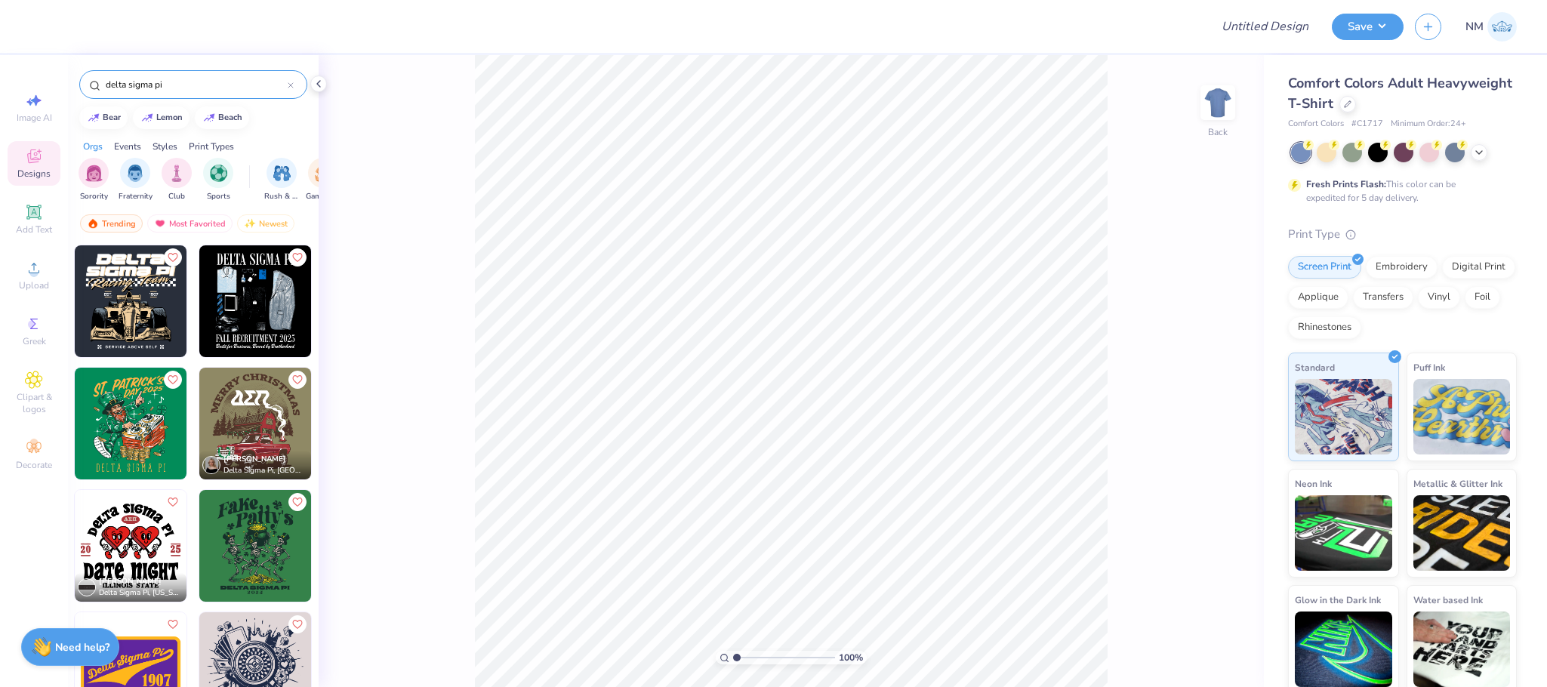
type input "delta sigma pi"
click at [230, 293] on img at bounding box center [255, 301] width 112 height 112
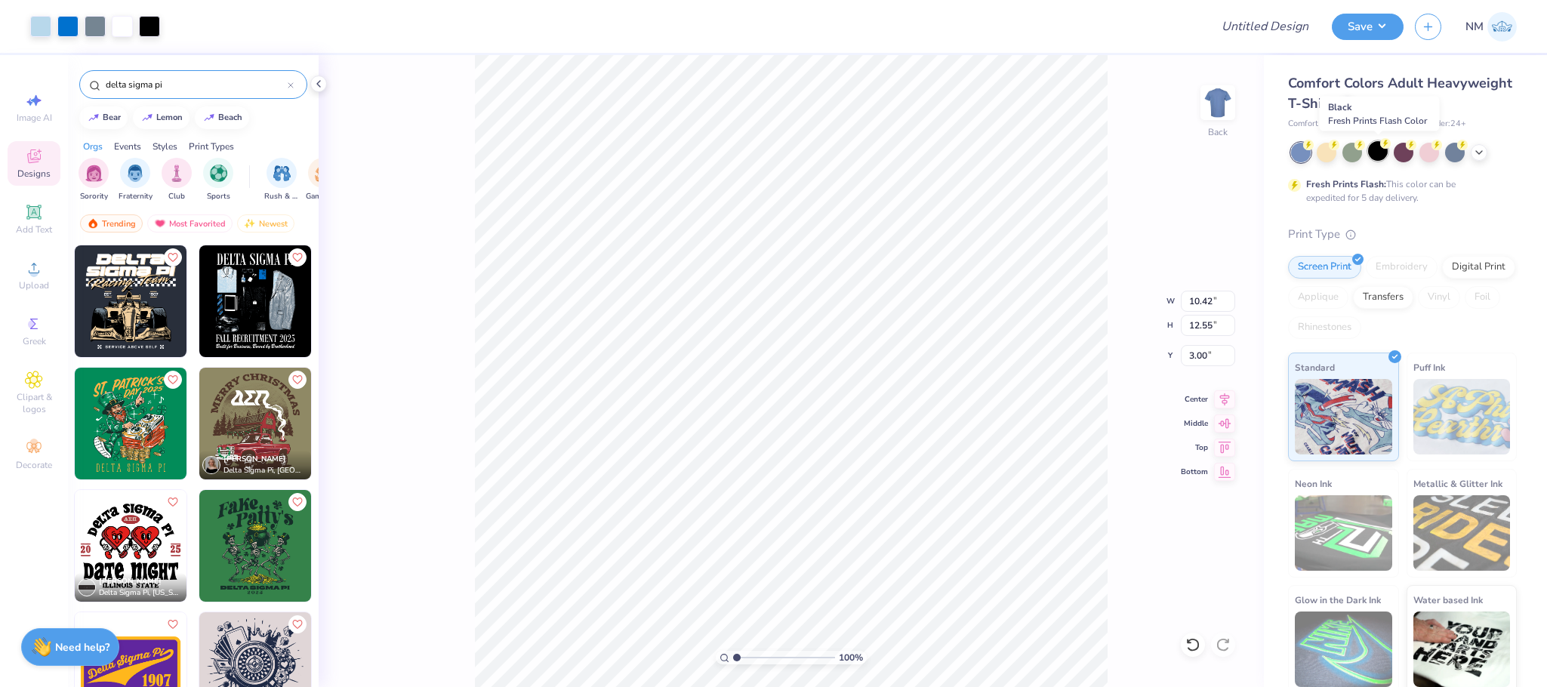
click at [1380, 153] on div at bounding box center [1378, 151] width 20 height 20
click at [148, 19] on div at bounding box center [149, 24] width 21 height 21
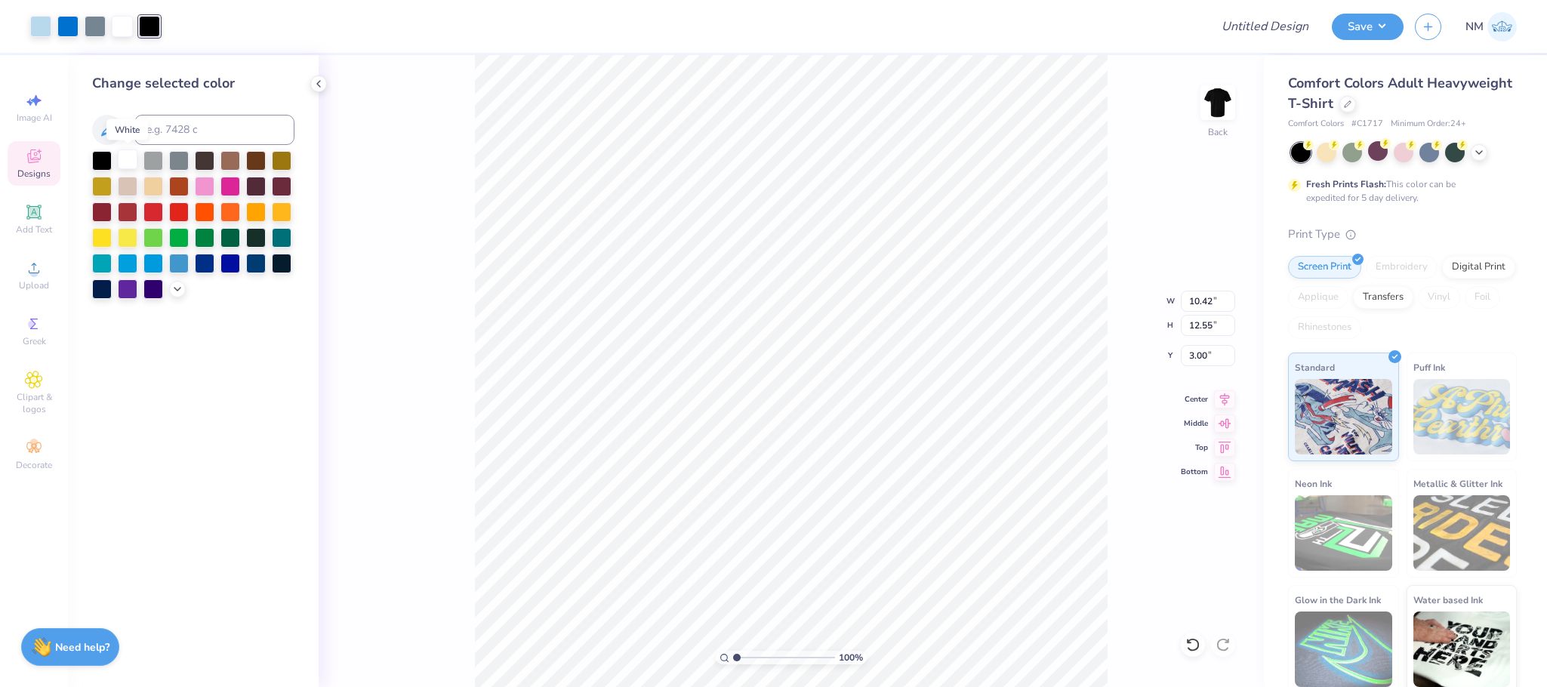
click at [120, 165] on div at bounding box center [128, 160] width 20 height 20
click at [174, 285] on icon at bounding box center [177, 288] width 12 height 12
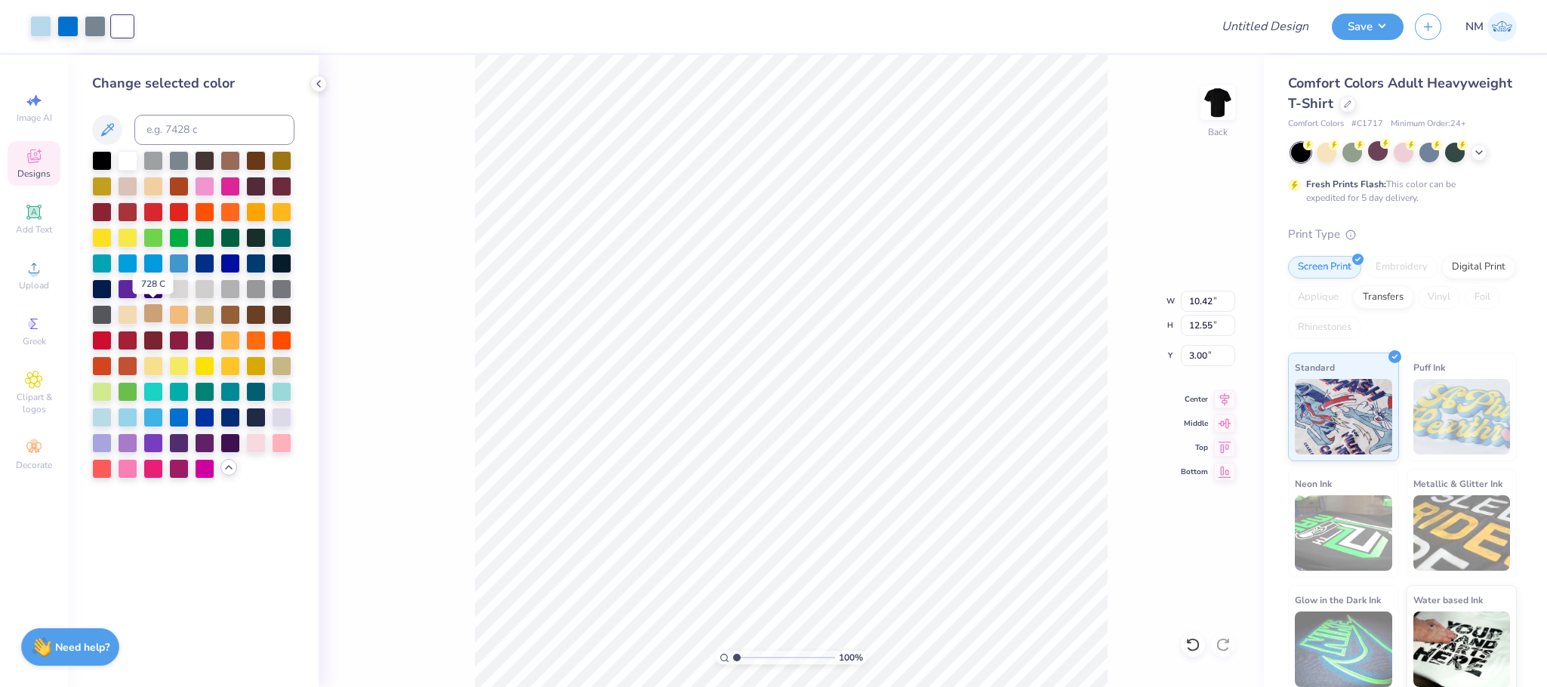
click at [157, 310] on div at bounding box center [153, 314] width 20 height 20
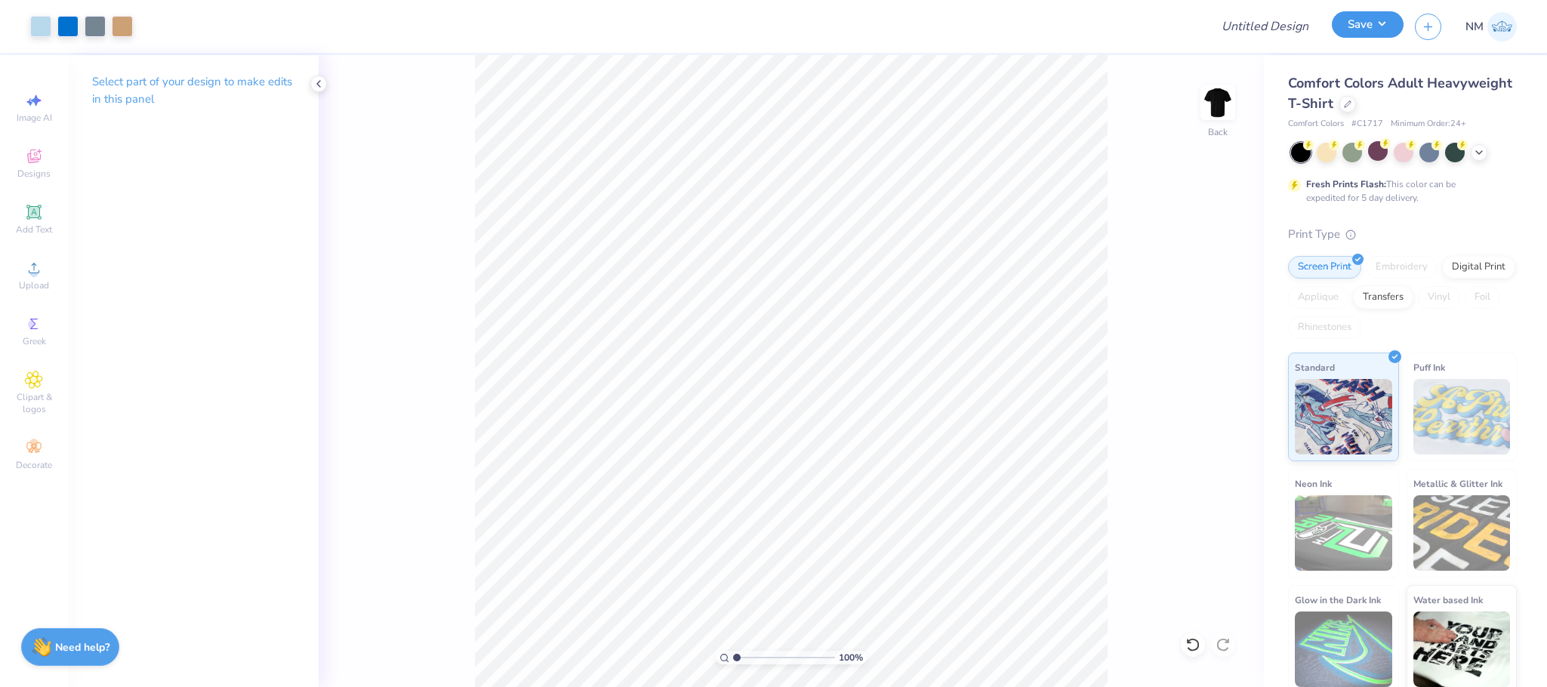
click at [1343, 29] on button "Save" at bounding box center [1368, 24] width 72 height 26
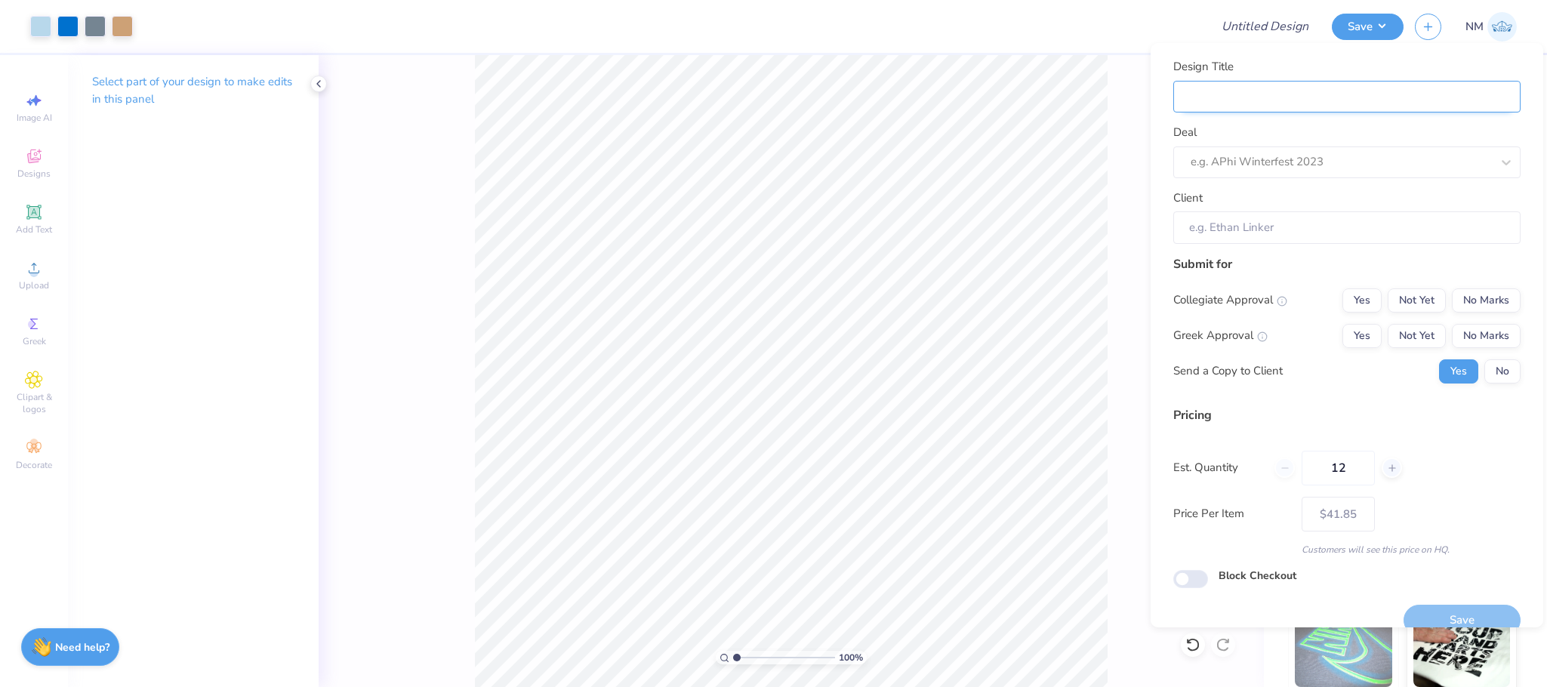
click at [1335, 100] on input "Design Title" at bounding box center [1346, 97] width 347 height 32
type input "D"
type input "DE"
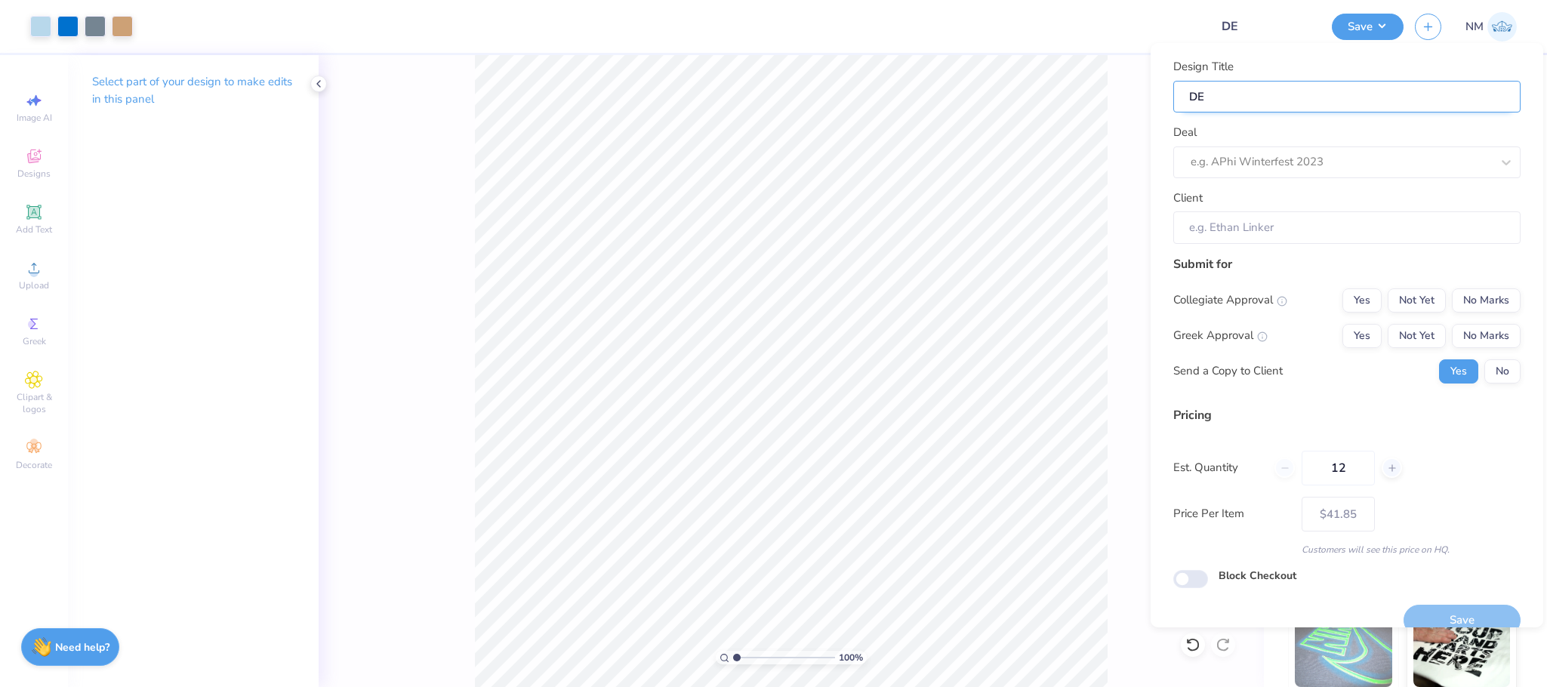
type input "DEL"
type input "DELT"
type input "DELTA"
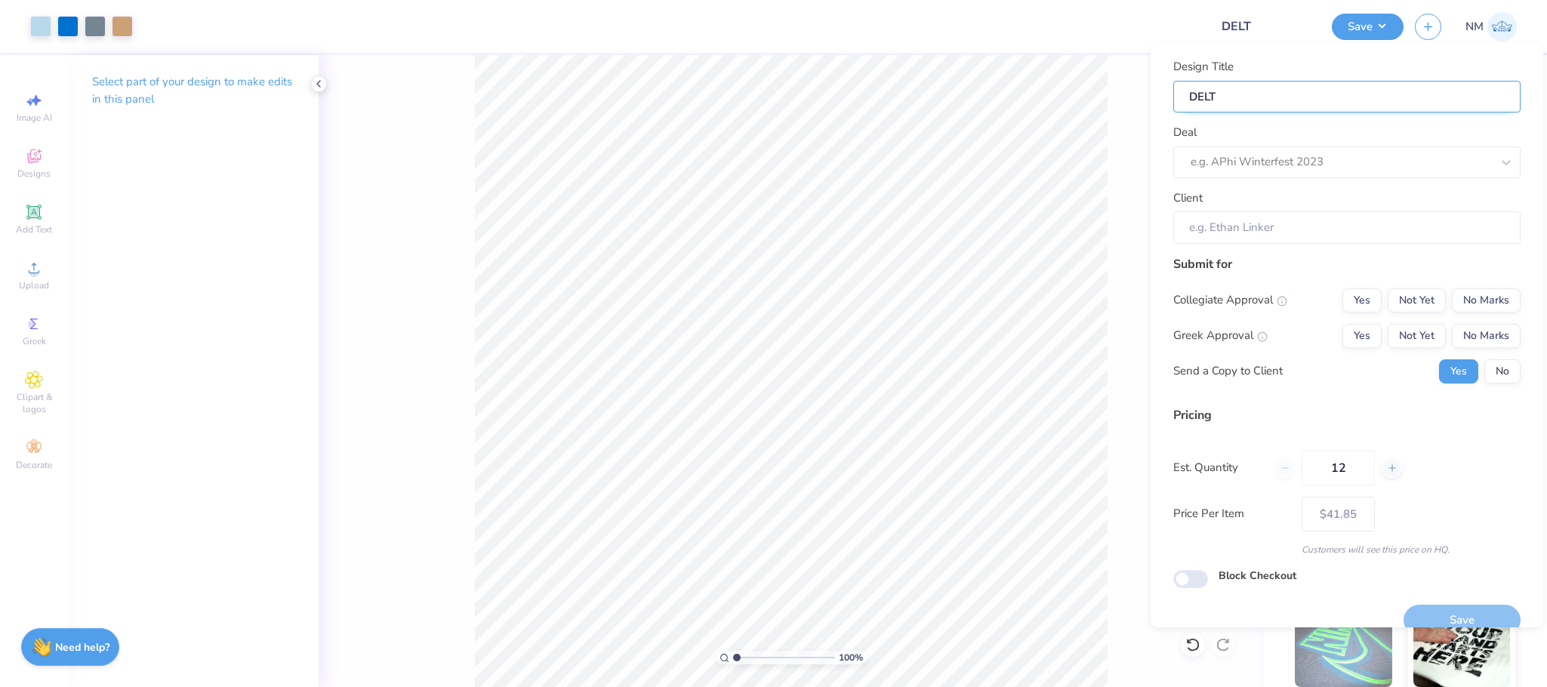
type input "DELTA"
type input "DELTA S"
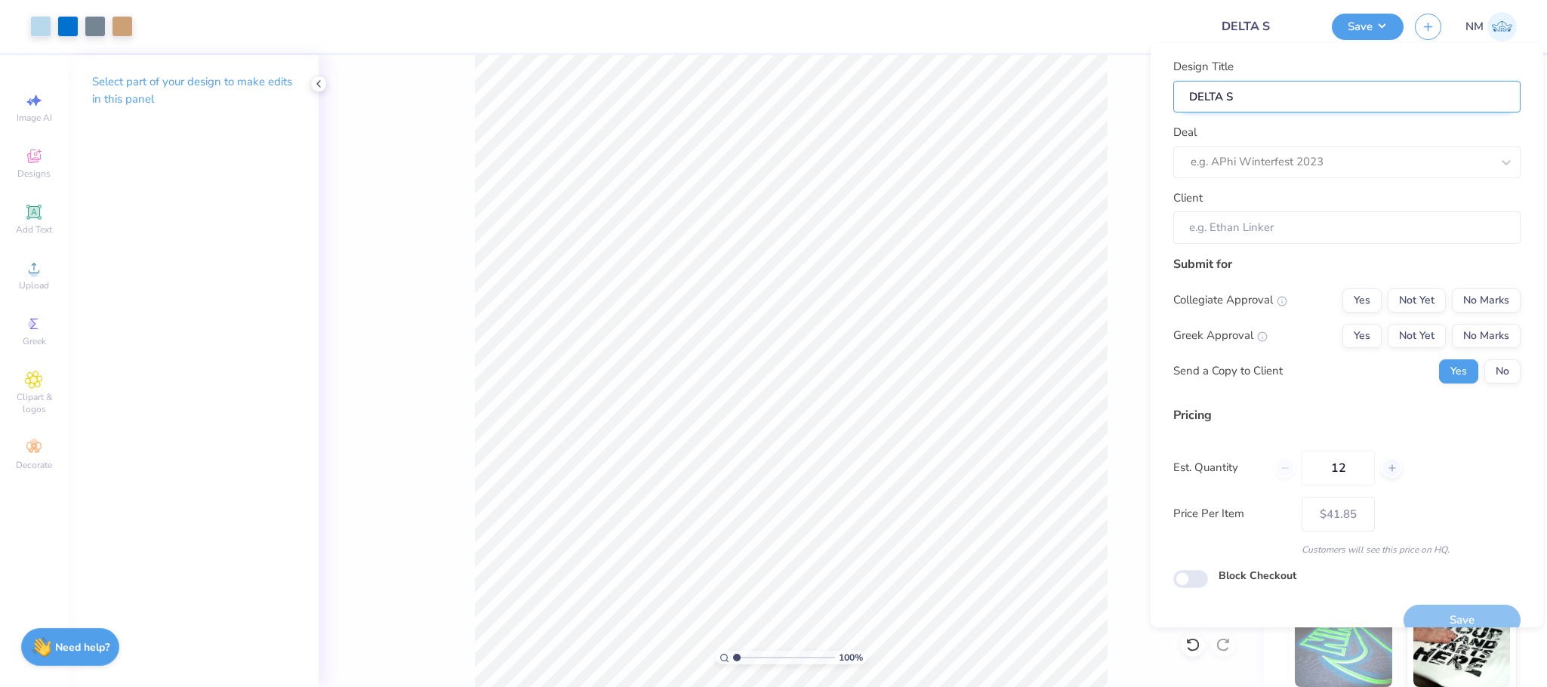
type input "DELTA SI"
type input "DELTA SIG"
type input "DELTA SIGM"
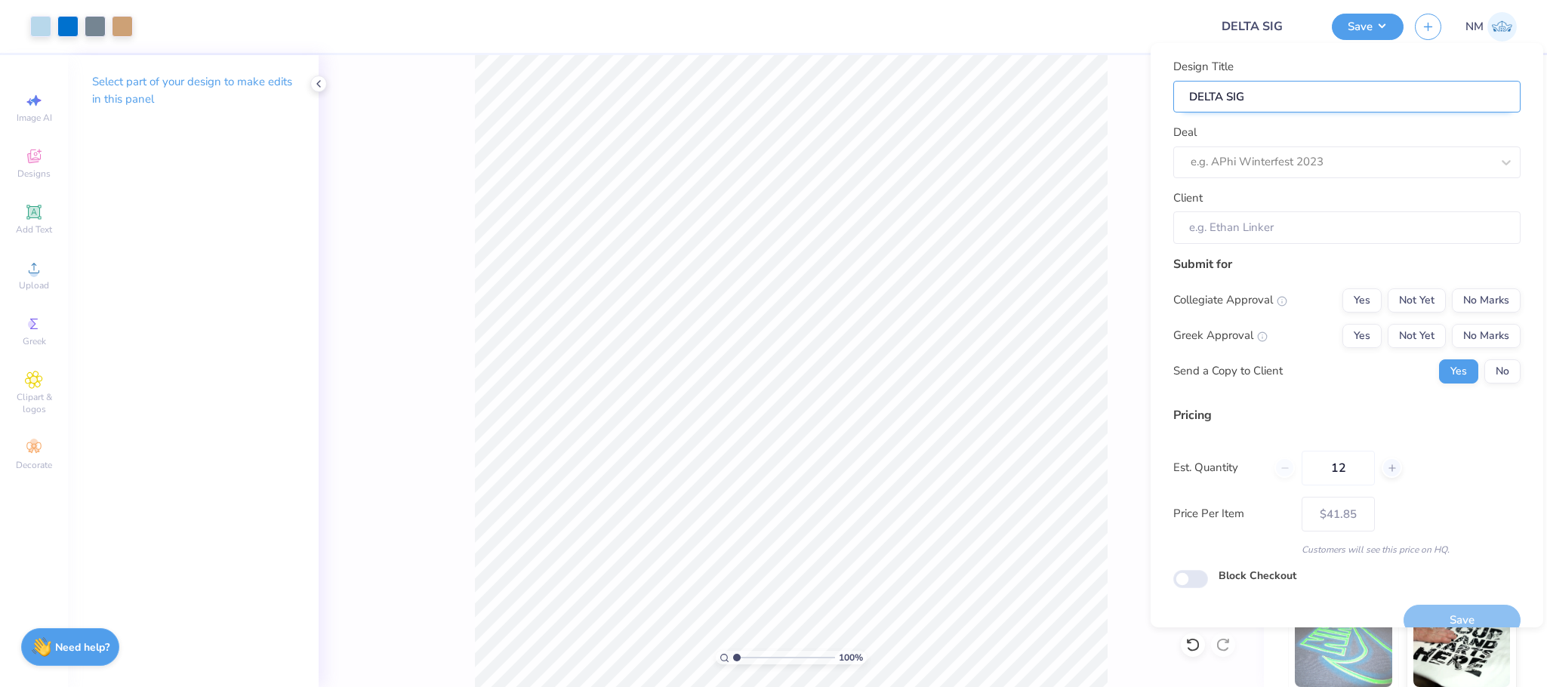
type input "DELTA SIGM"
type input "DELTA SIGMA"
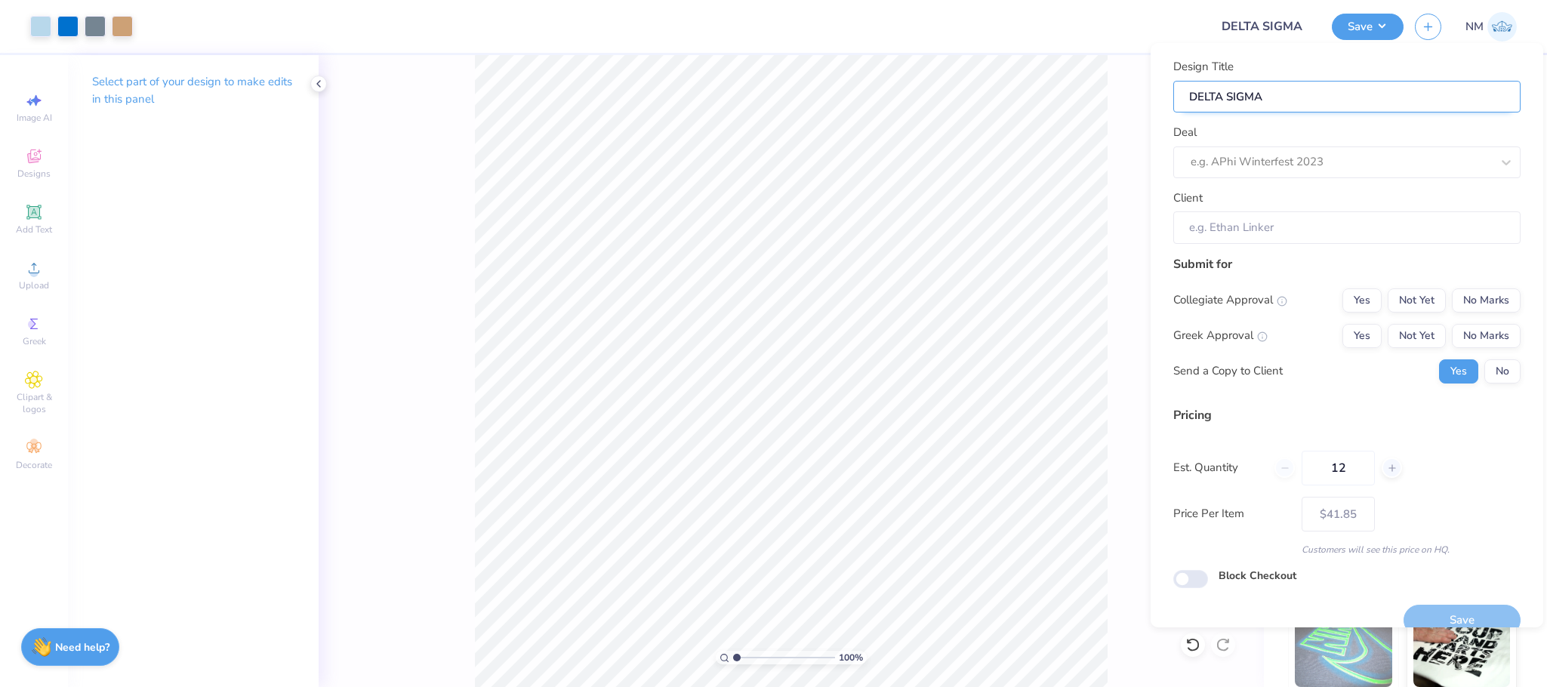
type input "DELTA SIGMA P"
type input "DELTA SIGMA PI"
click at [1333, 165] on div at bounding box center [1326, 162] width 270 height 20
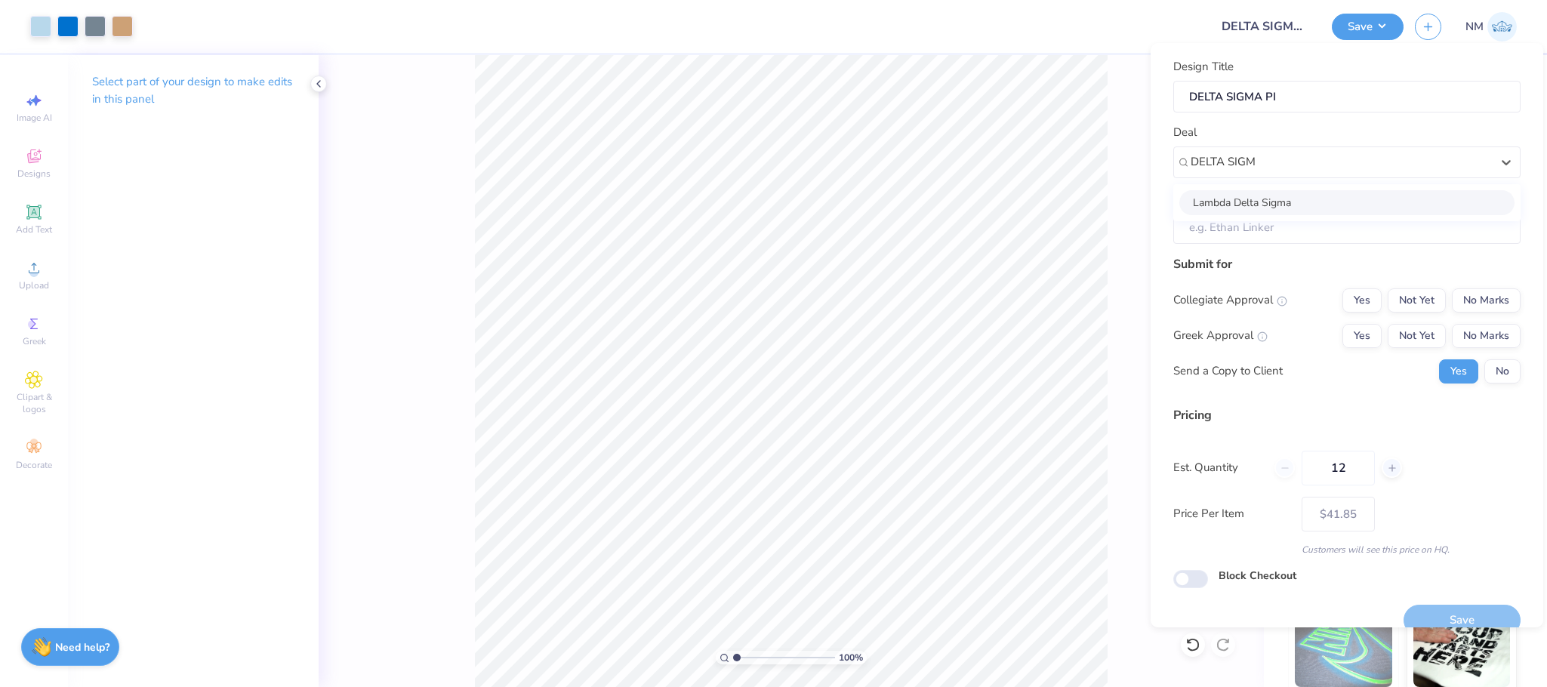
type input "DELTA SIGM"
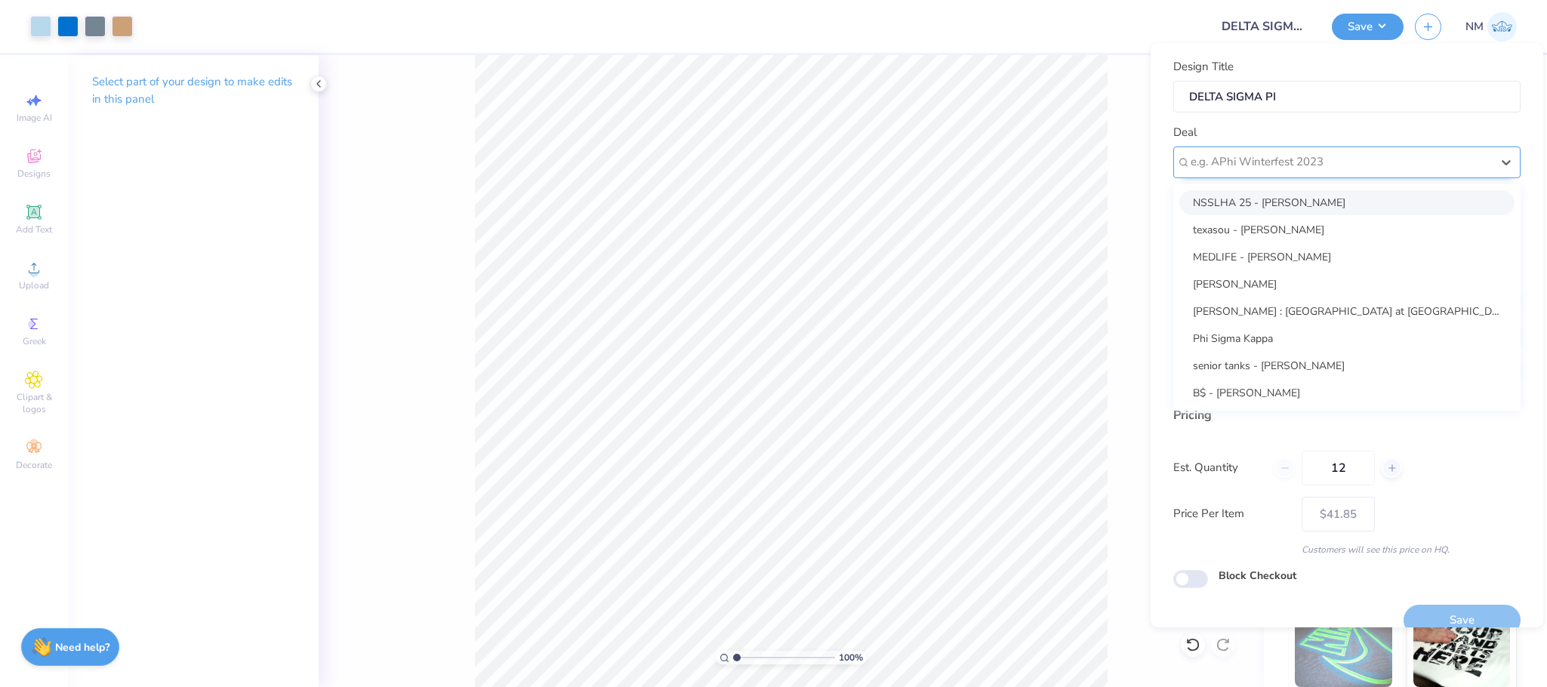
click at [1395, 163] on div at bounding box center [1341, 162] width 301 height 20
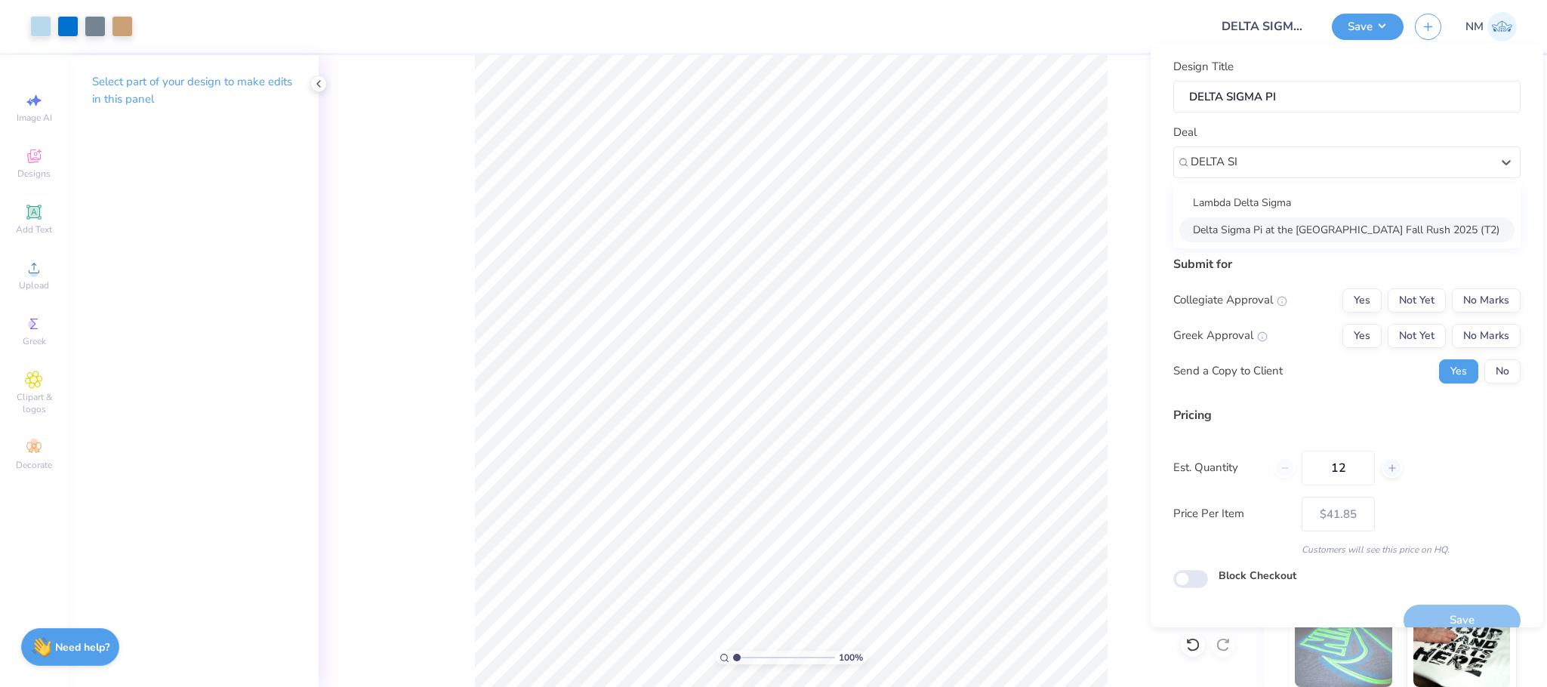
click at [1292, 227] on div "Delta Sigma Pi at the [GEOGRAPHIC_DATA] Fall Rush 2025 (T2)" at bounding box center [1346, 229] width 335 height 25
type input "DELTA SI"
type input "[PERSON_NAME]"
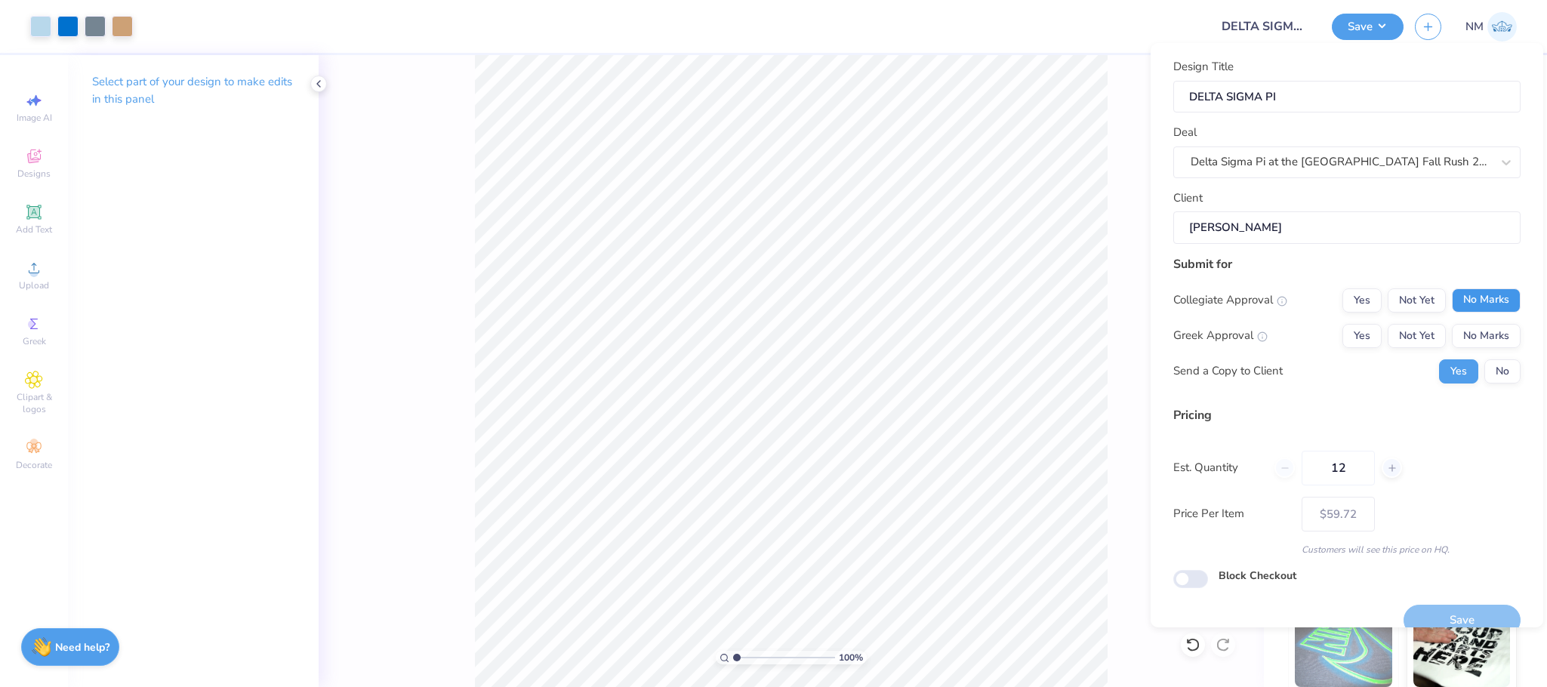
click at [1459, 300] on button "No Marks" at bounding box center [1486, 300] width 69 height 24
click at [1410, 338] on button "Not Yet" at bounding box center [1417, 336] width 58 height 24
type input "$49.26"
click at [1489, 360] on button "No" at bounding box center [1503, 371] width 36 height 24
click at [1364, 467] on input "12" at bounding box center [1338, 468] width 73 height 35
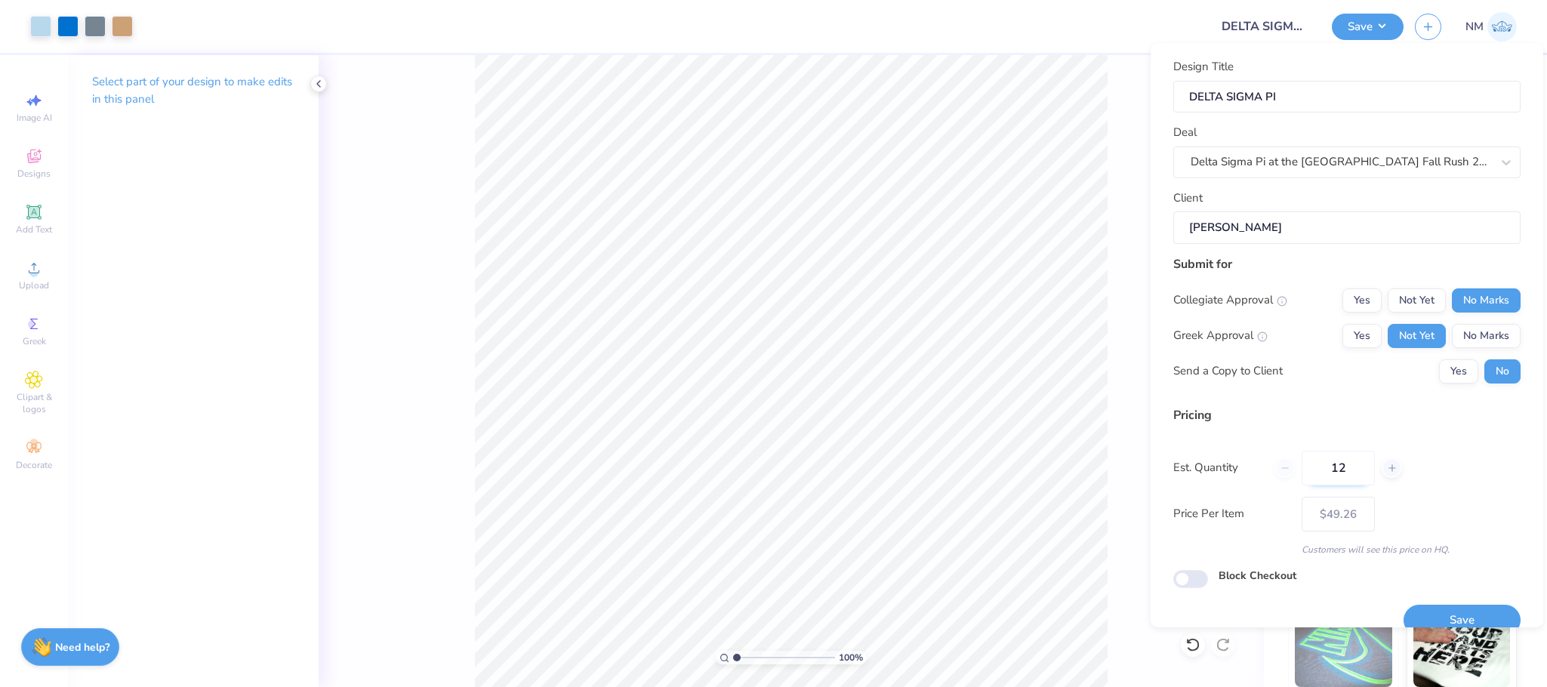
type input "1"
type input "80"
type input "$21.96"
type input "79"
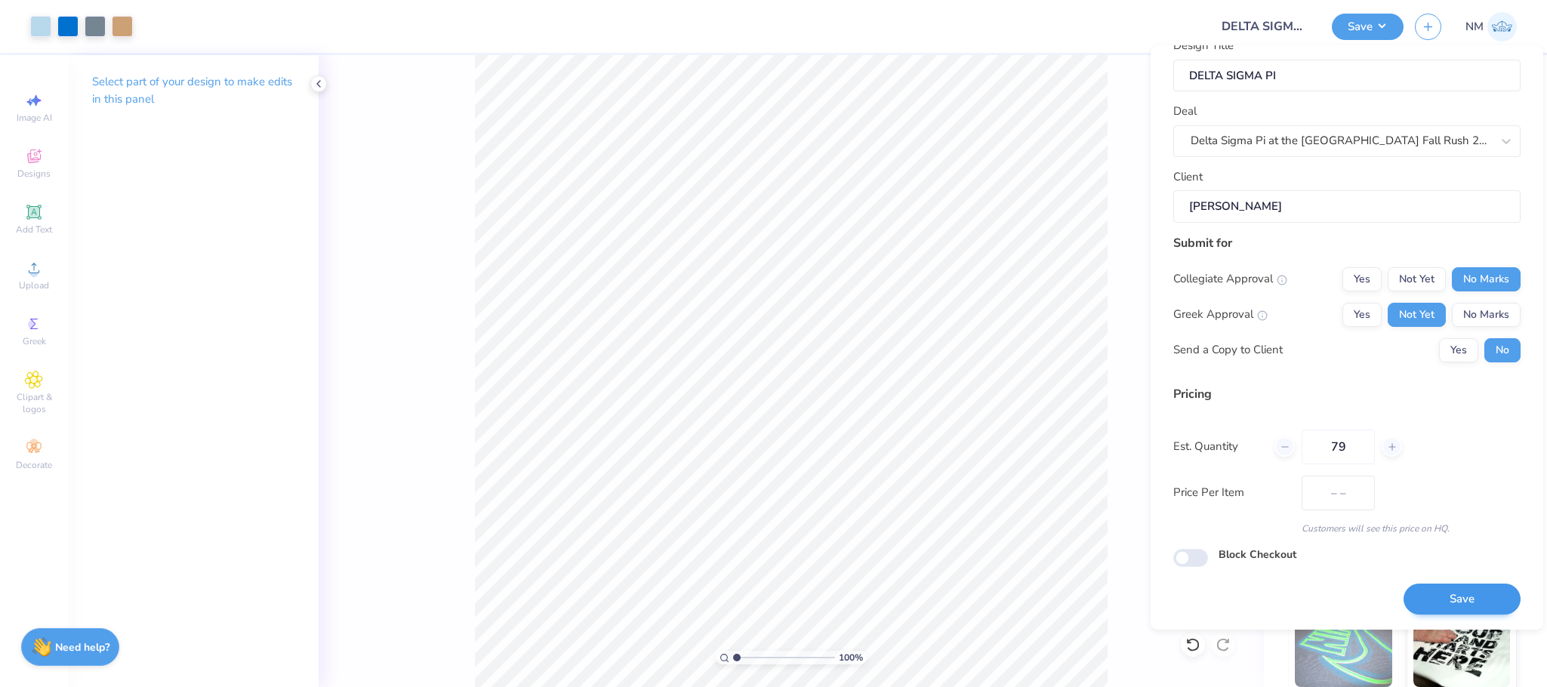
type input "$21.99"
type input "79"
click at [1442, 587] on button "Save" at bounding box center [1462, 599] width 117 height 31
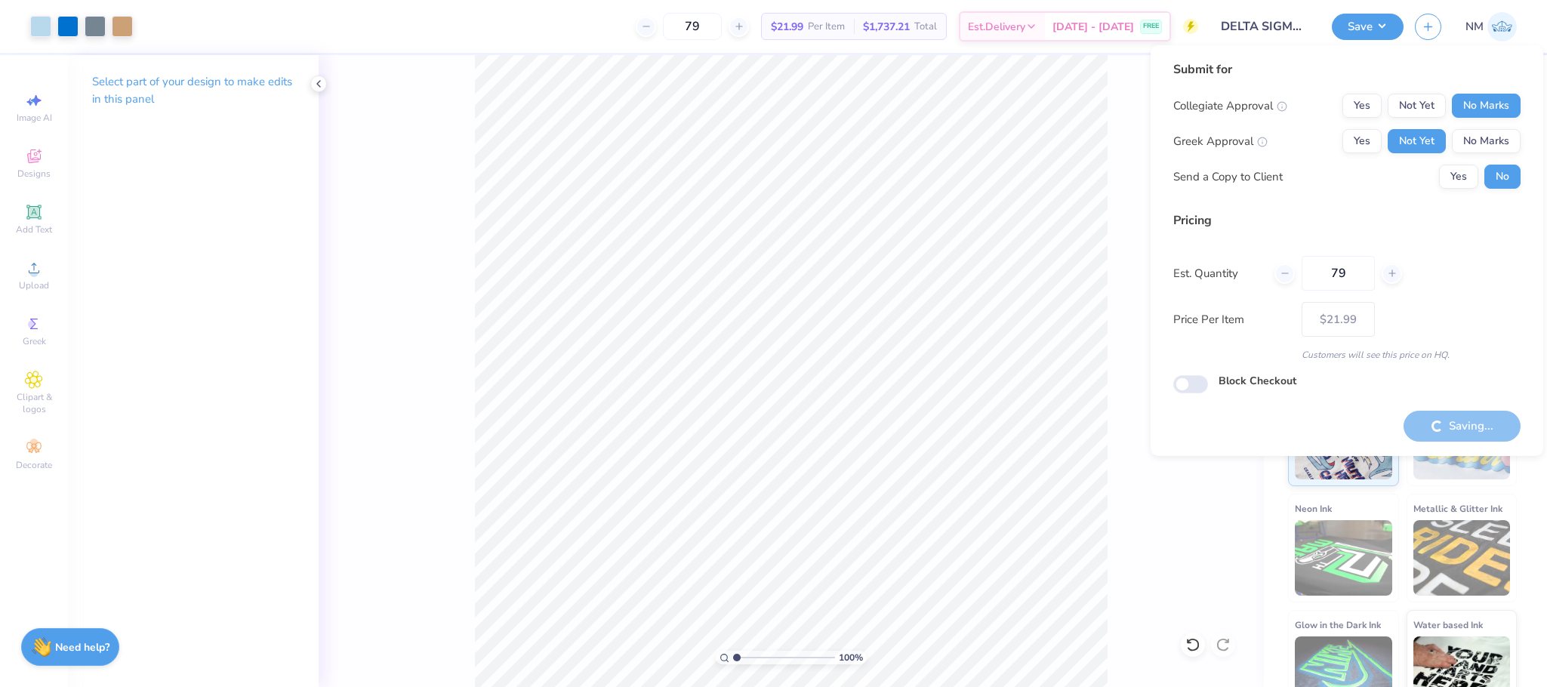
type input "– –"
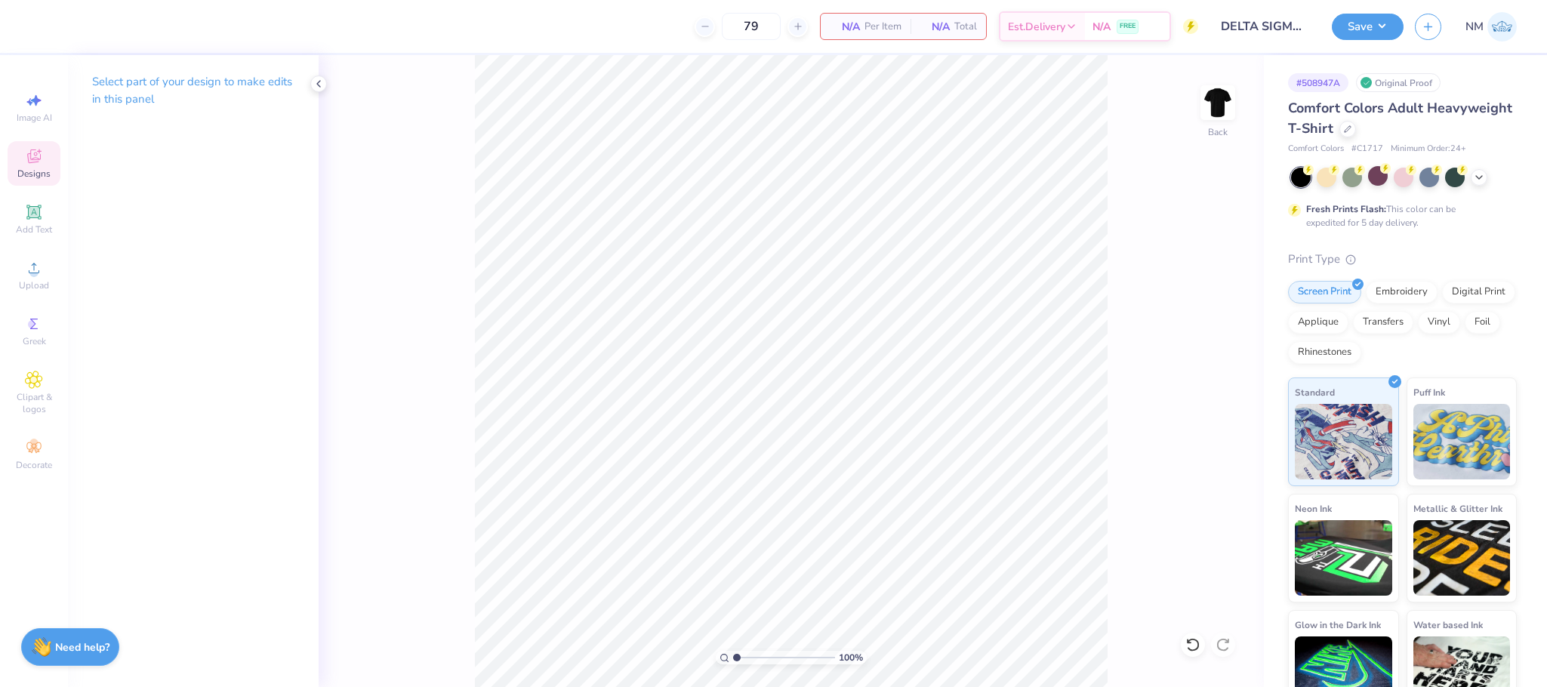
click at [25, 170] on span "Designs" at bounding box center [33, 174] width 33 height 12
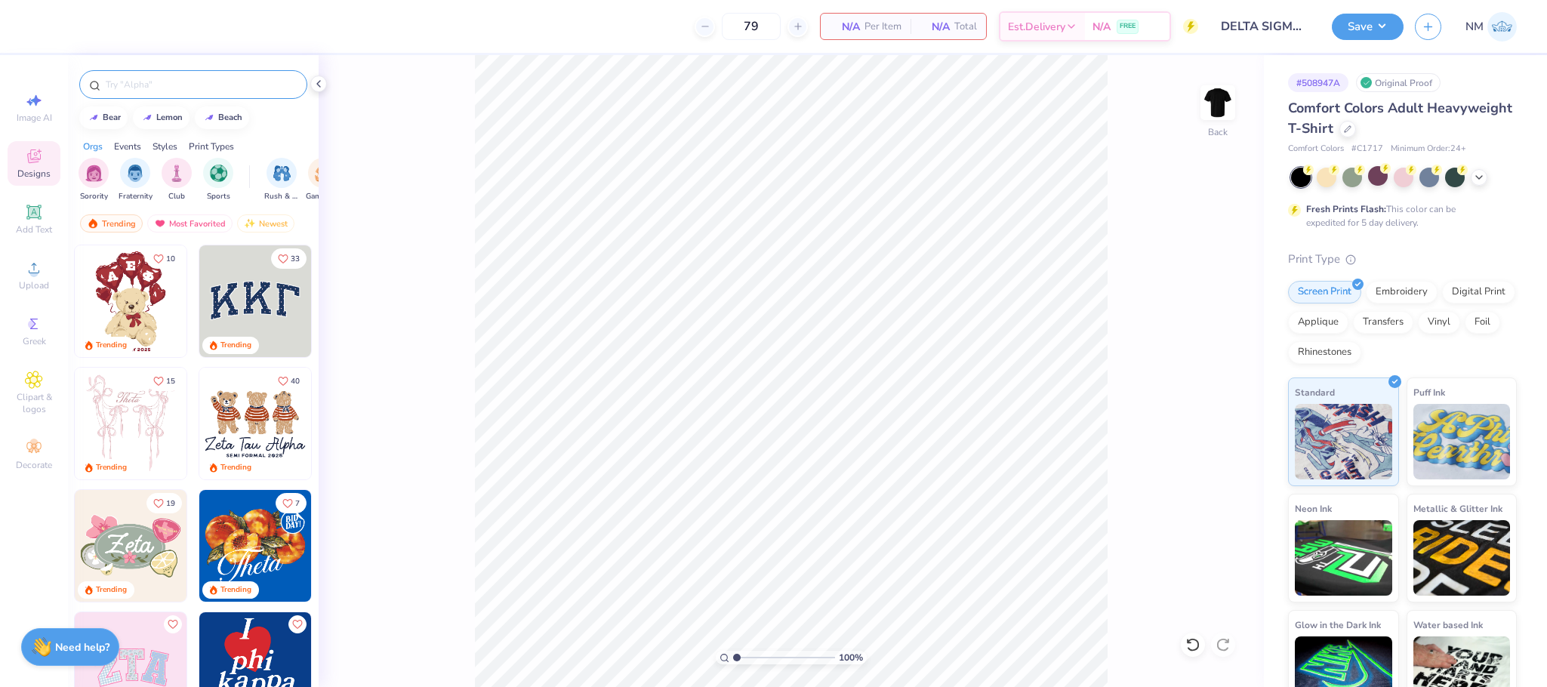
click at [150, 82] on input "text" at bounding box center [200, 84] width 193 height 15
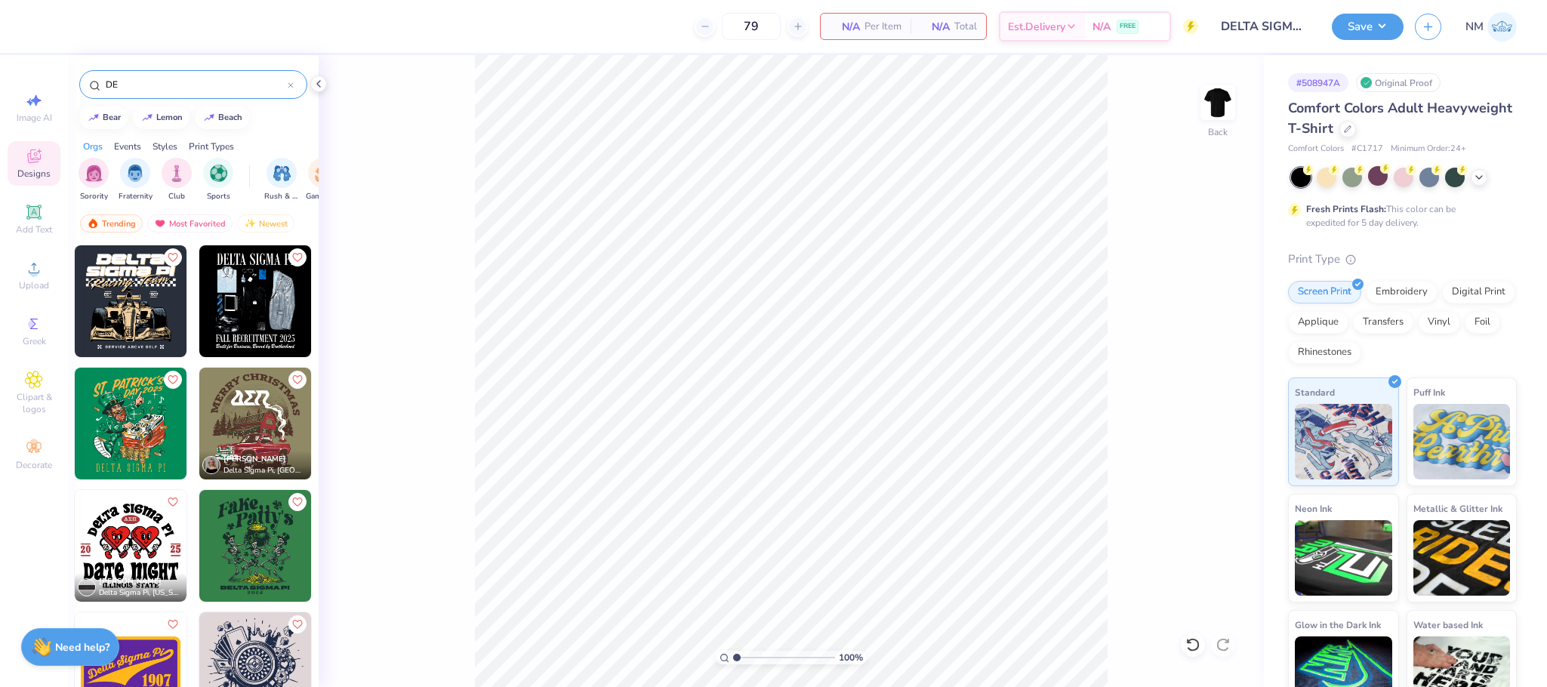
type input "D"
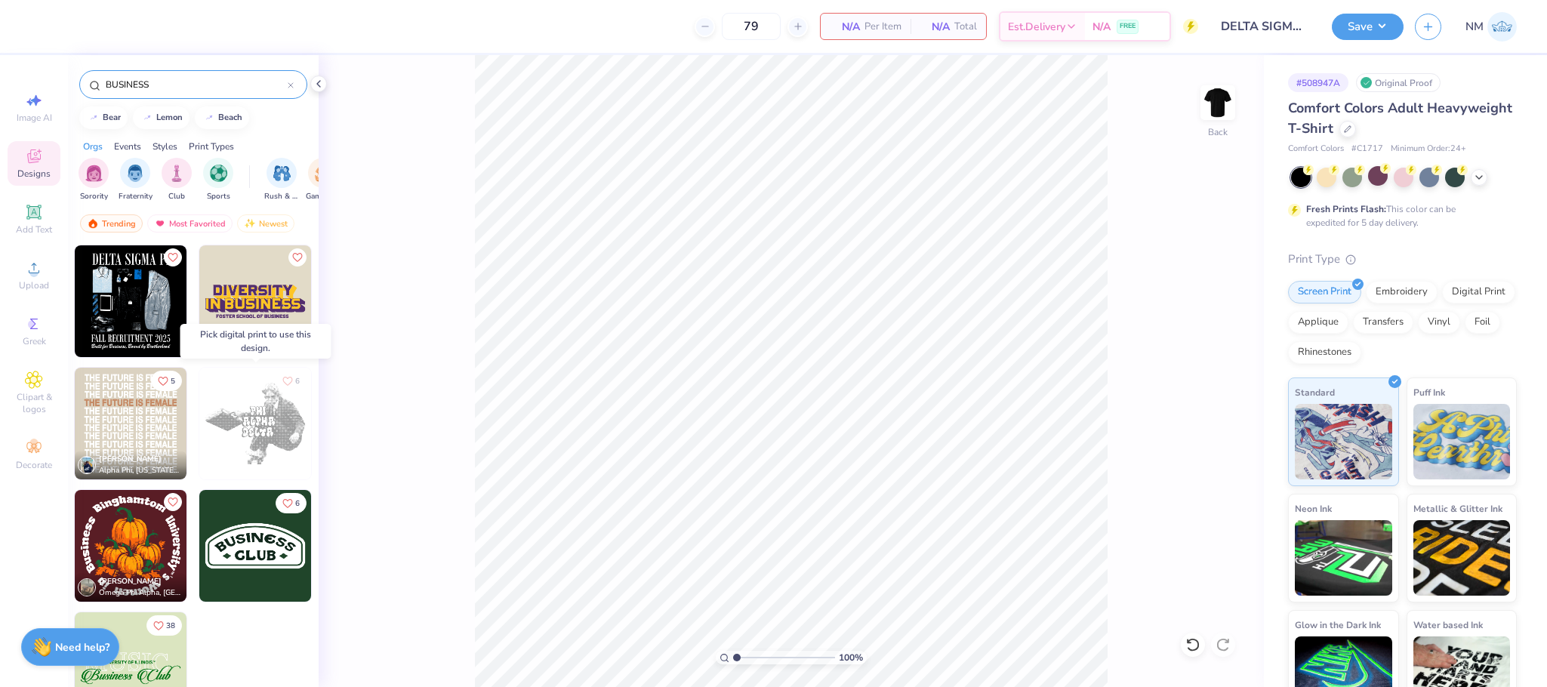
type input "BUSINESS"
click at [254, 433] on img at bounding box center [255, 424] width 112 height 112
click at [1442, 301] on div "Digital Print" at bounding box center [1478, 290] width 73 height 23
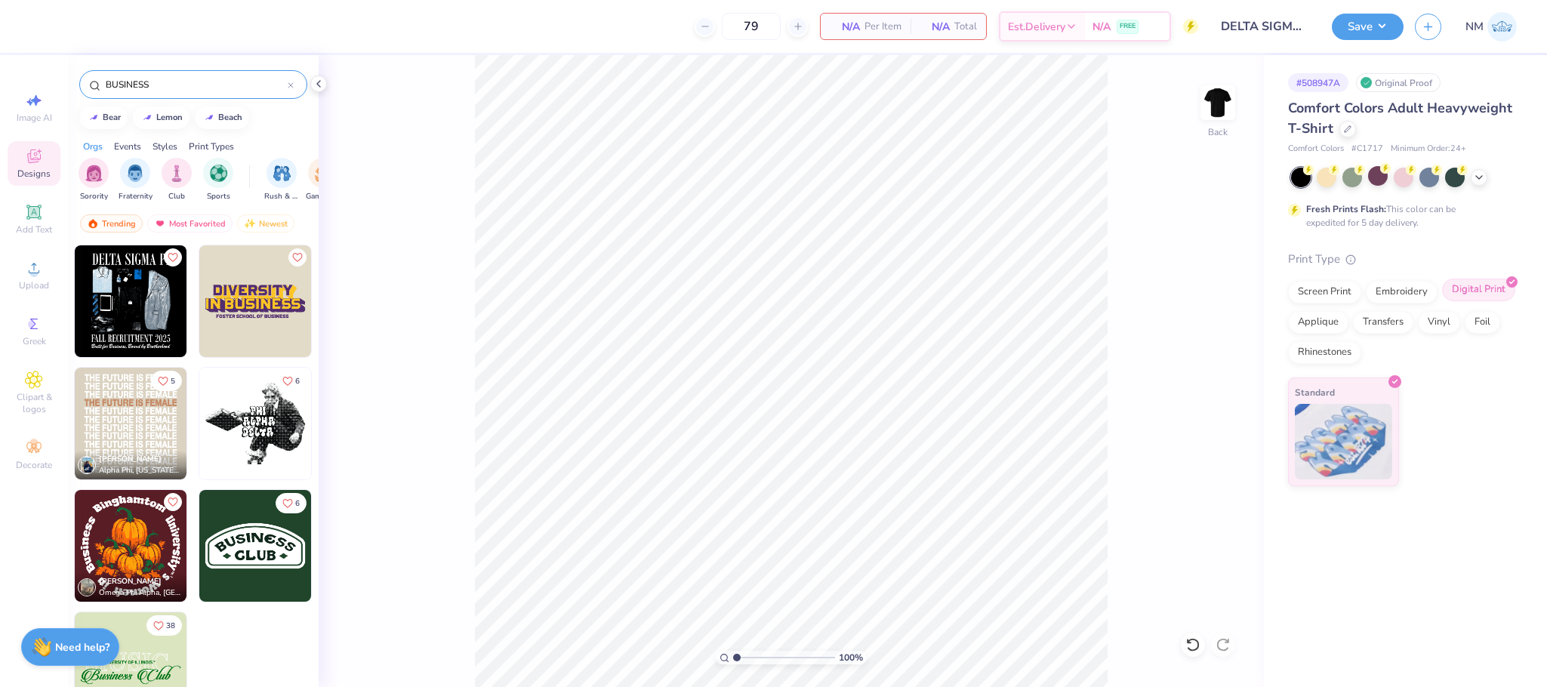
click at [279, 404] on img at bounding box center [255, 424] width 112 height 112
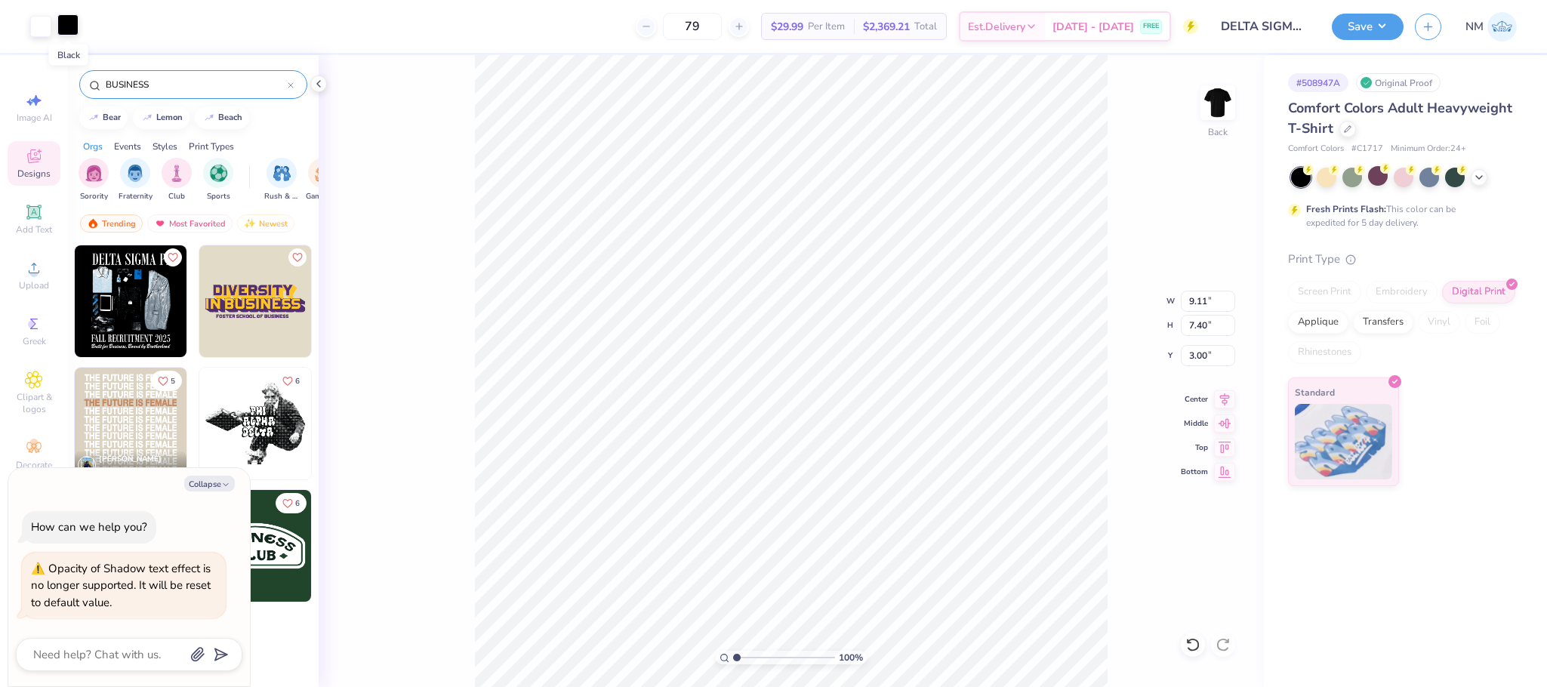
click at [69, 34] on div at bounding box center [67, 24] width 21 height 21
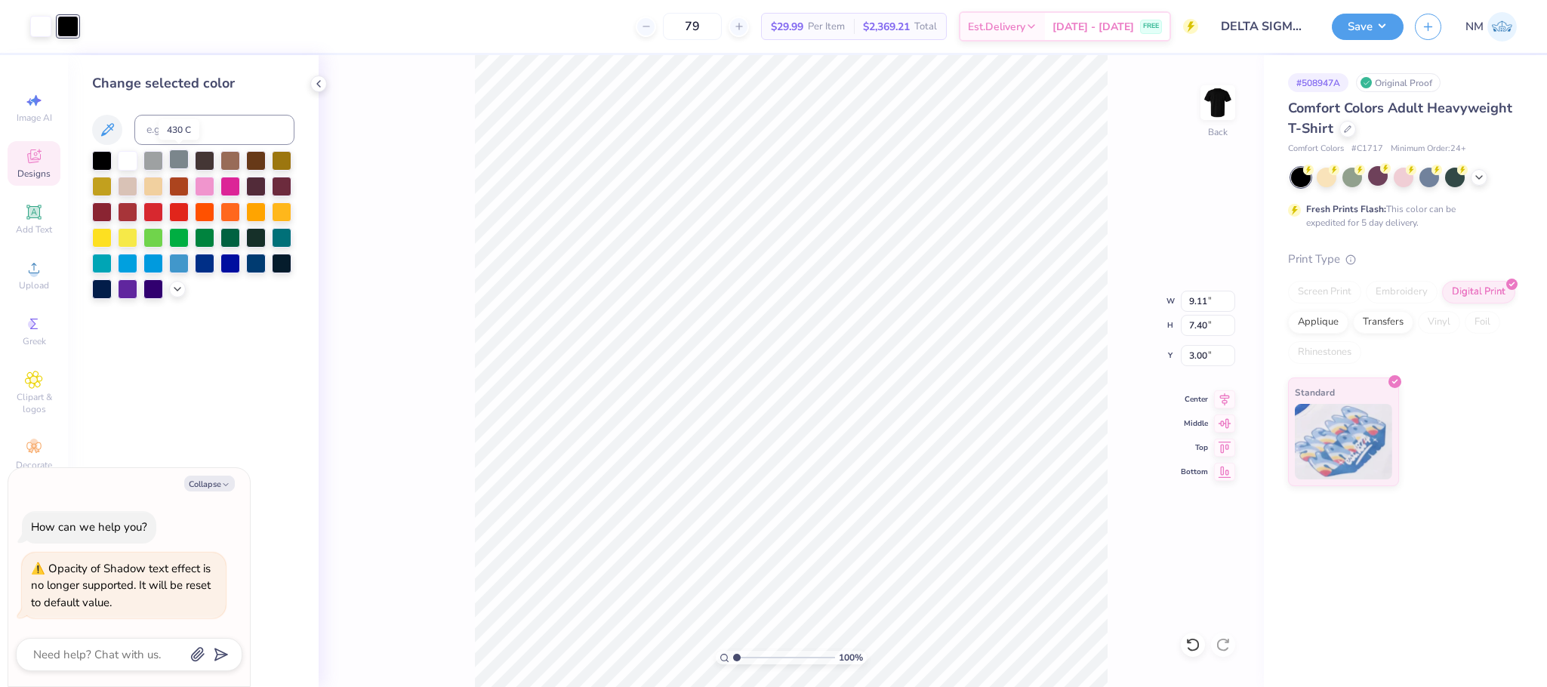
click at [179, 159] on div at bounding box center [179, 160] width 20 height 20
click at [198, 481] on button "Collapse" at bounding box center [209, 484] width 51 height 16
type textarea "x"
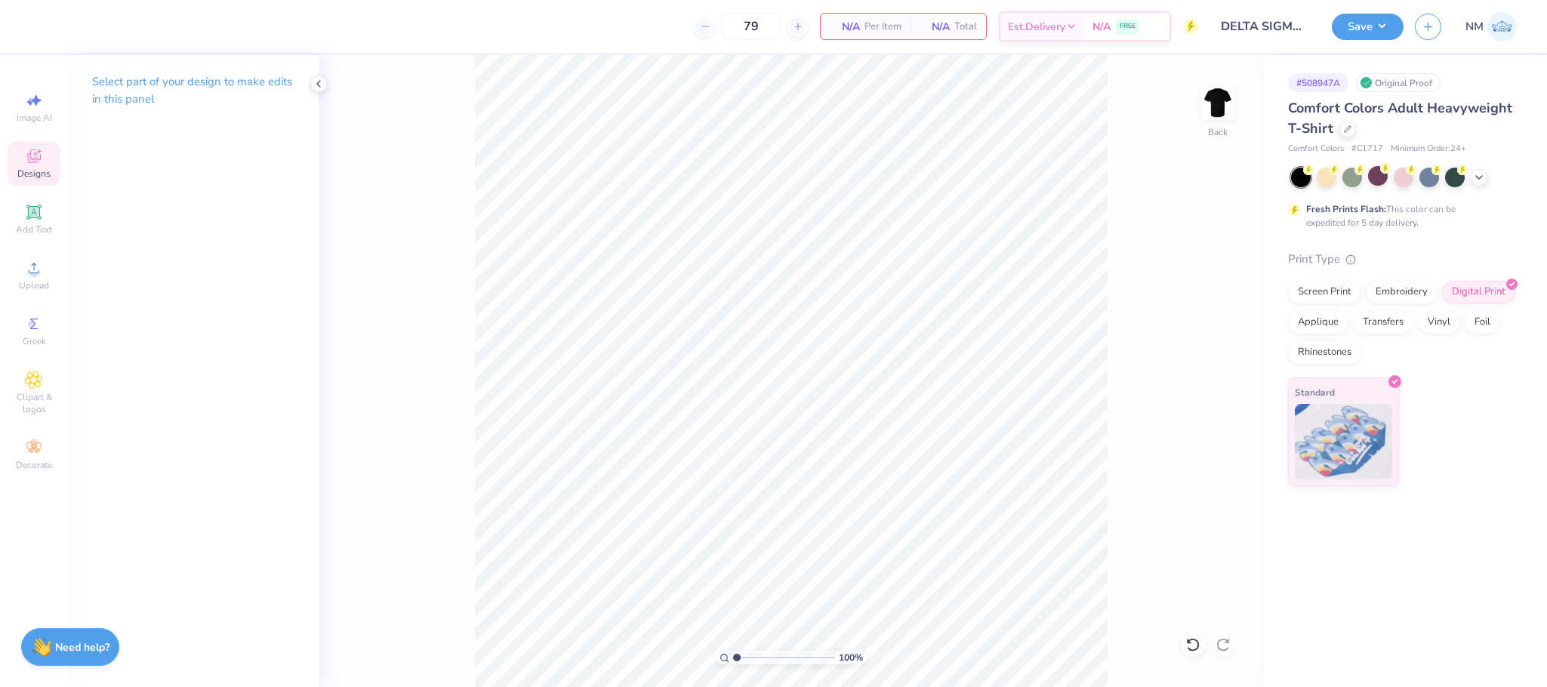
click at [36, 141] on div "Designs" at bounding box center [34, 163] width 53 height 45
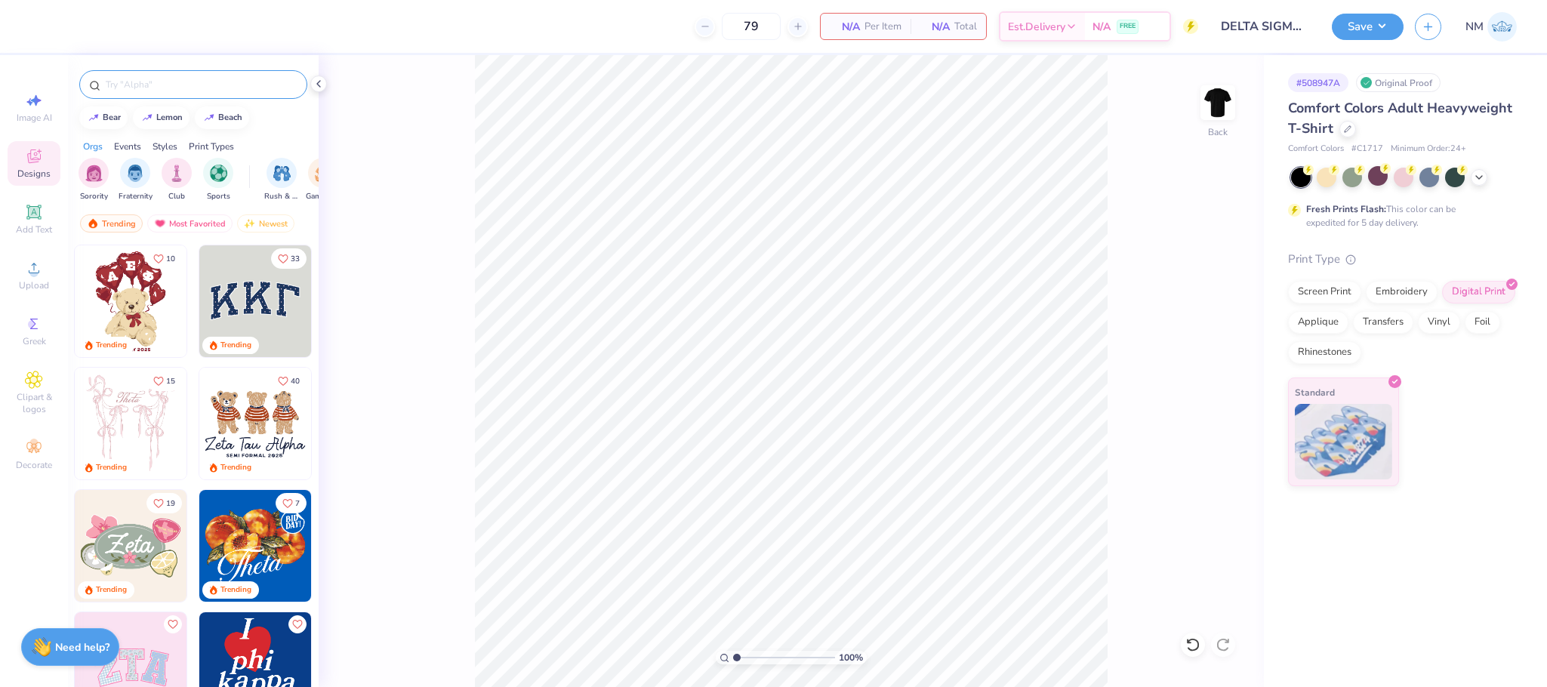
click at [187, 89] on input "text" at bounding box center [200, 84] width 193 height 15
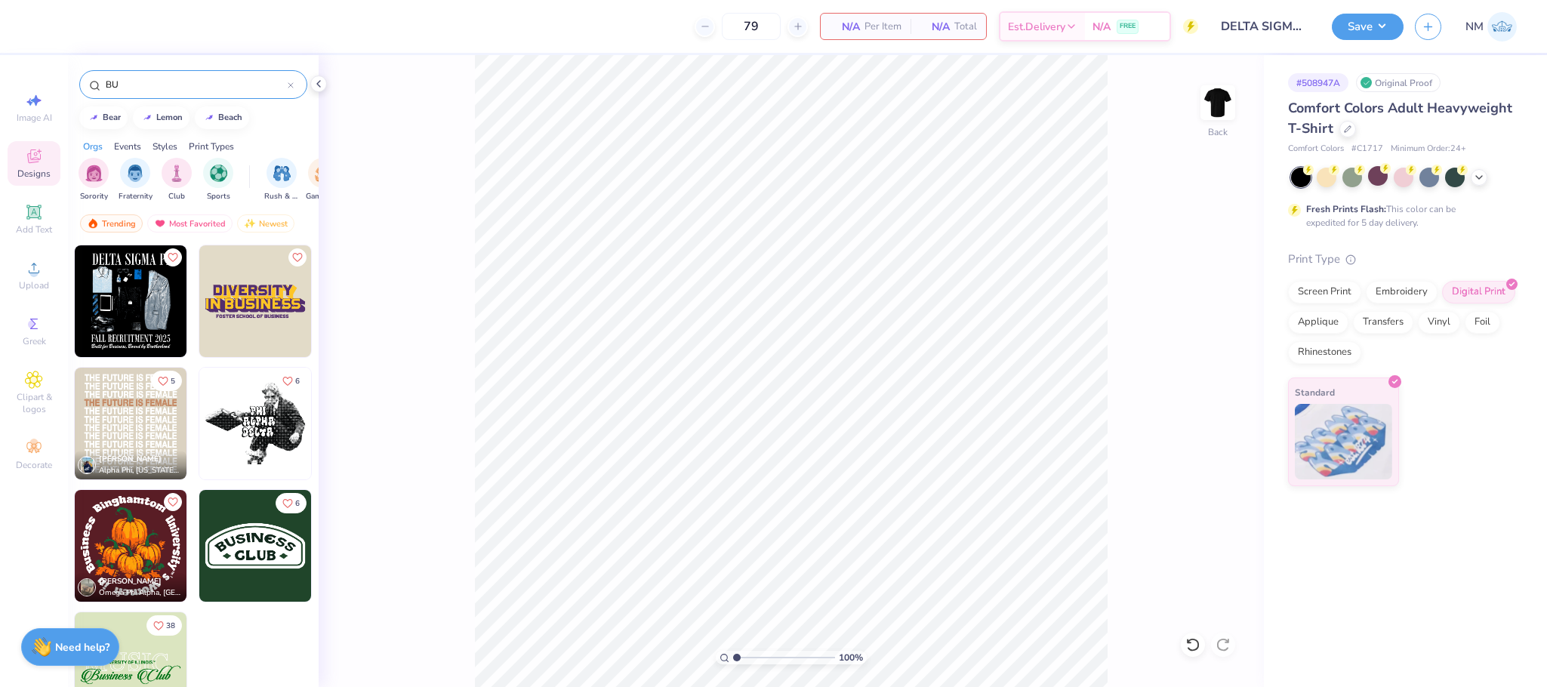
type input "B"
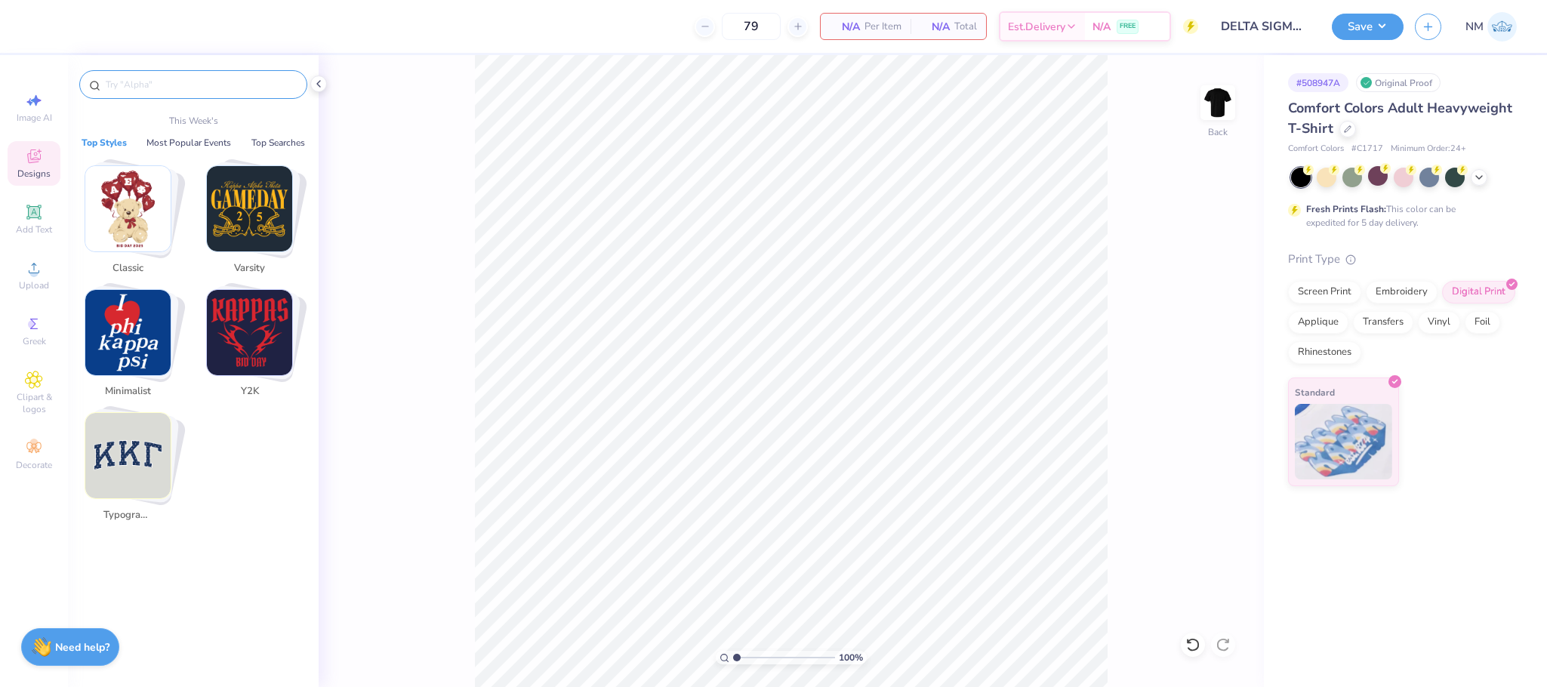
click at [114, 202] on img "Stack Card Button Classic" at bounding box center [127, 208] width 85 height 85
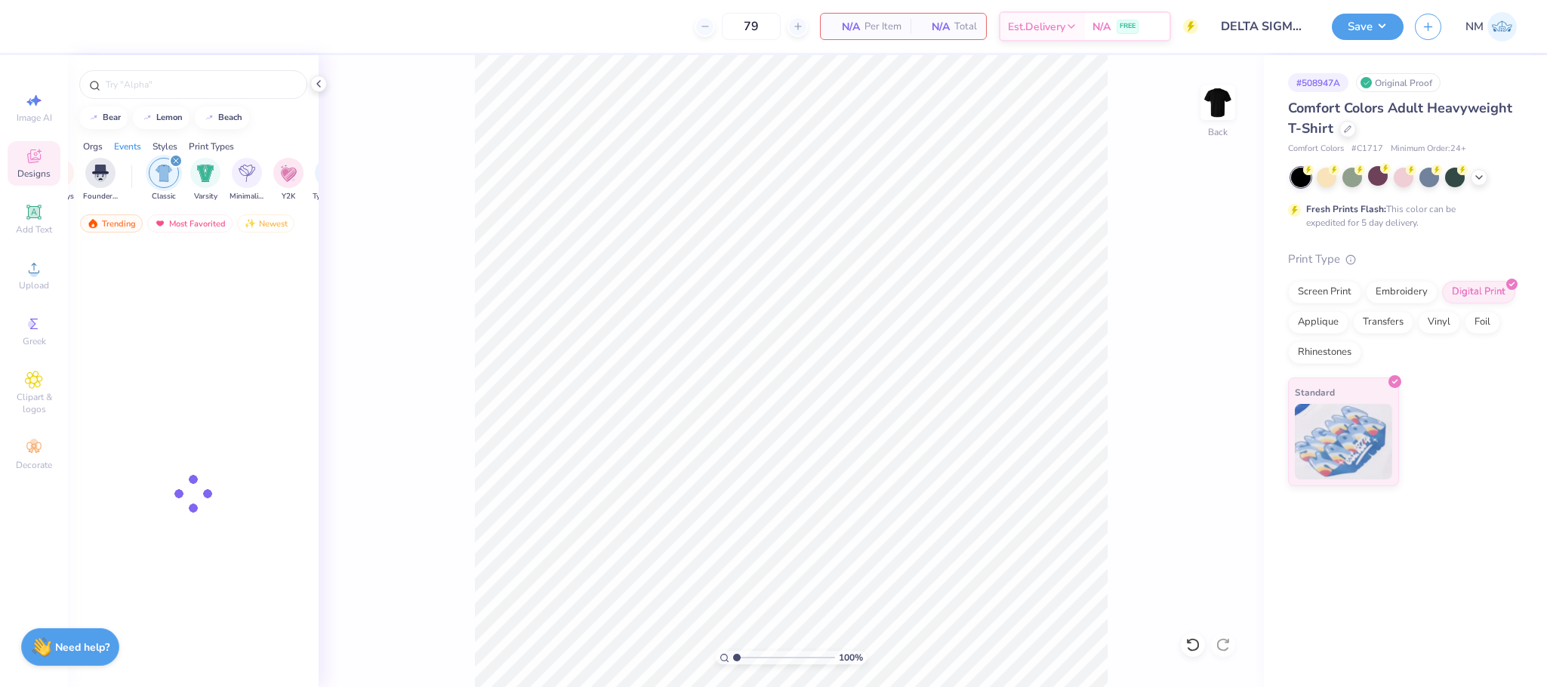
scroll to position [0, 791]
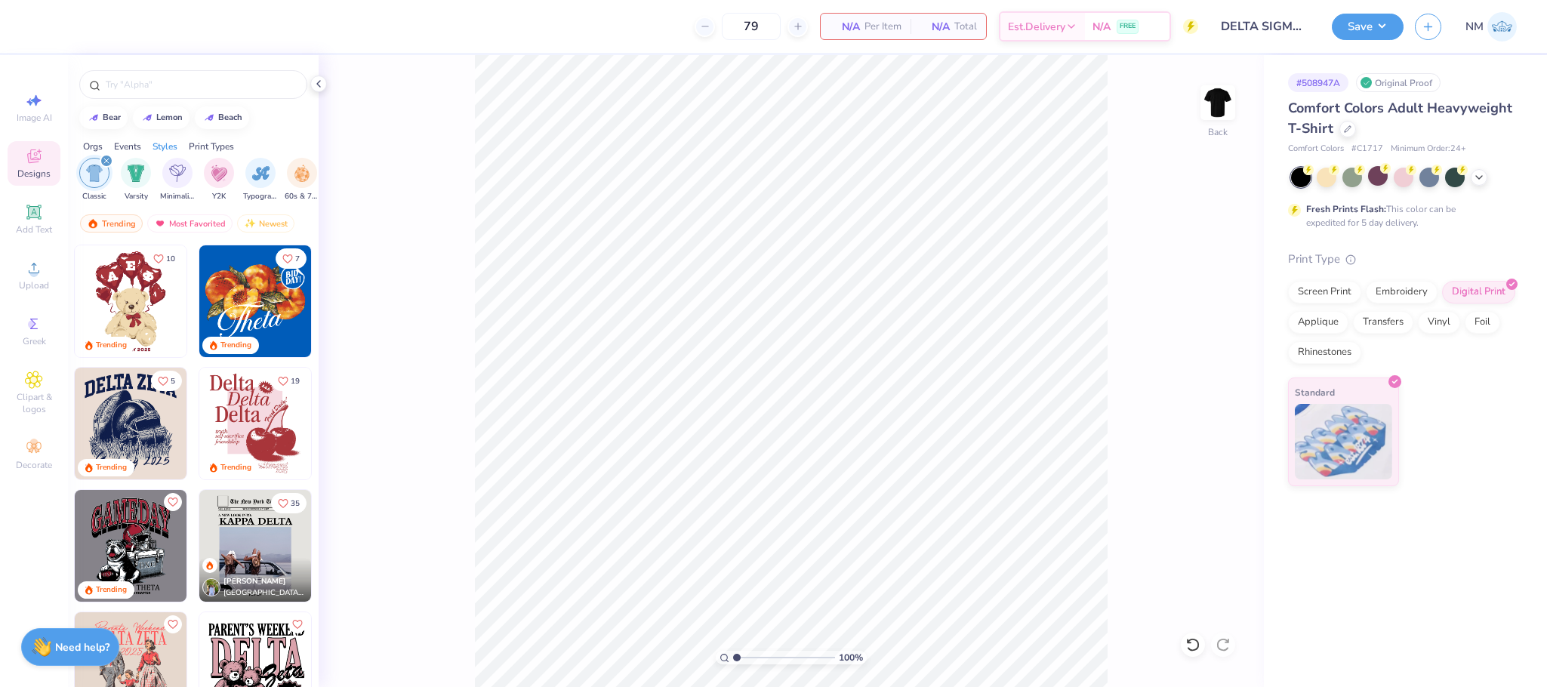
click at [95, 150] on div "Orgs" at bounding box center [93, 147] width 20 height 14
click at [127, 173] on img "filter for Fraternity" at bounding box center [135, 171] width 17 height 17
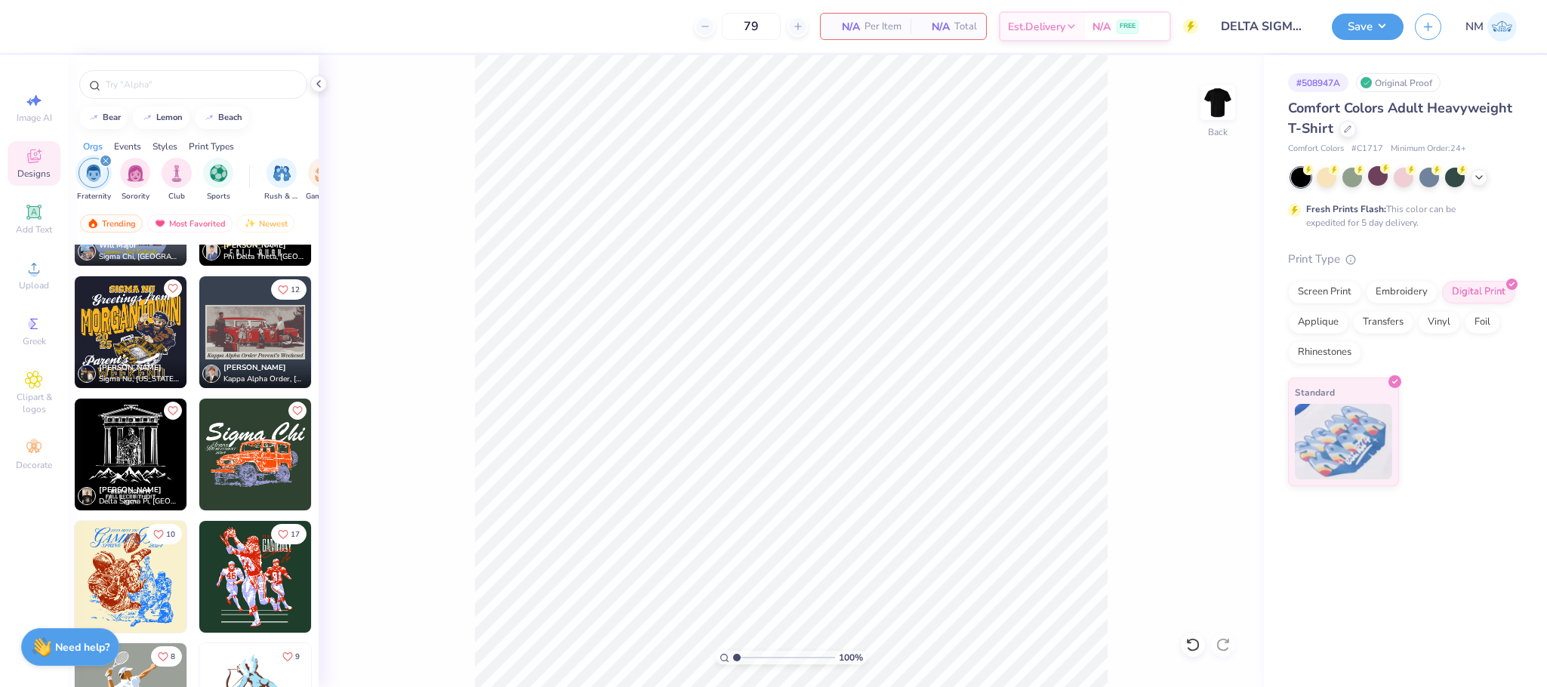
scroll to position [1566, 0]
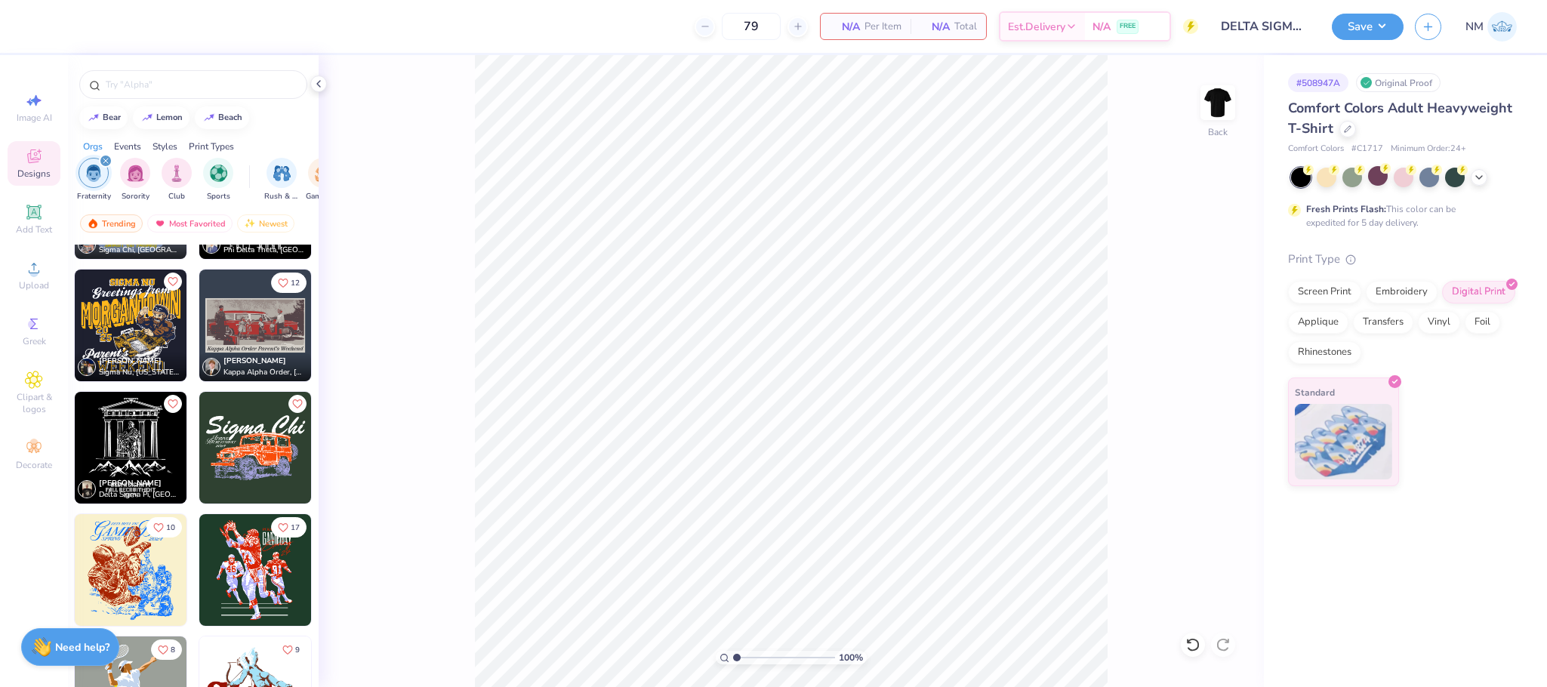
click at [89, 463] on img at bounding box center [131, 448] width 112 height 112
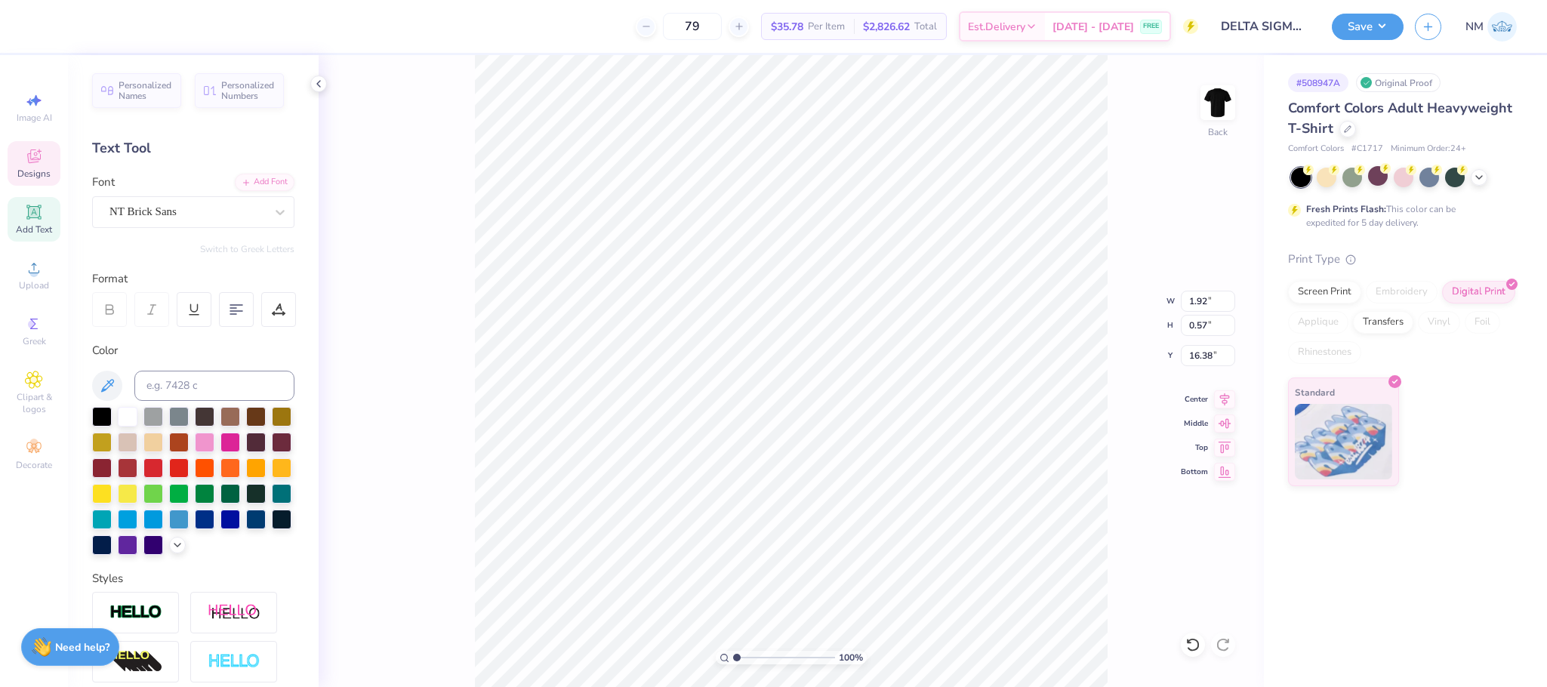
scroll to position [18, 2]
type textarea "2025"
click at [1360, 32] on button "Save" at bounding box center [1368, 24] width 72 height 26
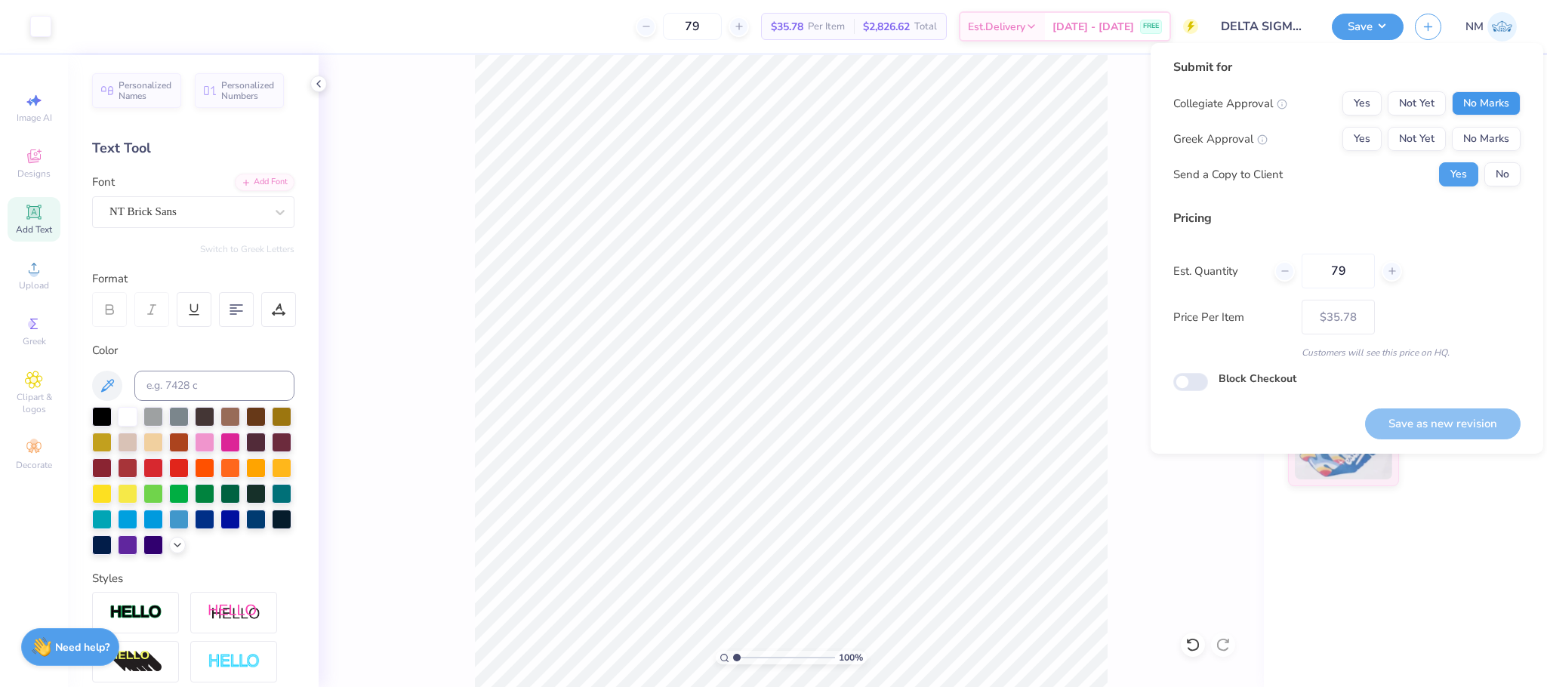
click at [1489, 96] on button "No Marks" at bounding box center [1486, 103] width 69 height 24
click at [1487, 146] on button "No Marks" at bounding box center [1486, 139] width 69 height 24
click at [1410, 129] on button "Not Yet" at bounding box center [1417, 139] width 58 height 24
drag, startPoint x: 1500, startPoint y: 171, endPoint x: 1504, endPoint y: 159, distance: 12.2
click at [1504, 159] on div "Collegiate Approval Yes Not Yet No Marks Greek Approval Yes Not Yet No Marks Se…" at bounding box center [1346, 138] width 347 height 95
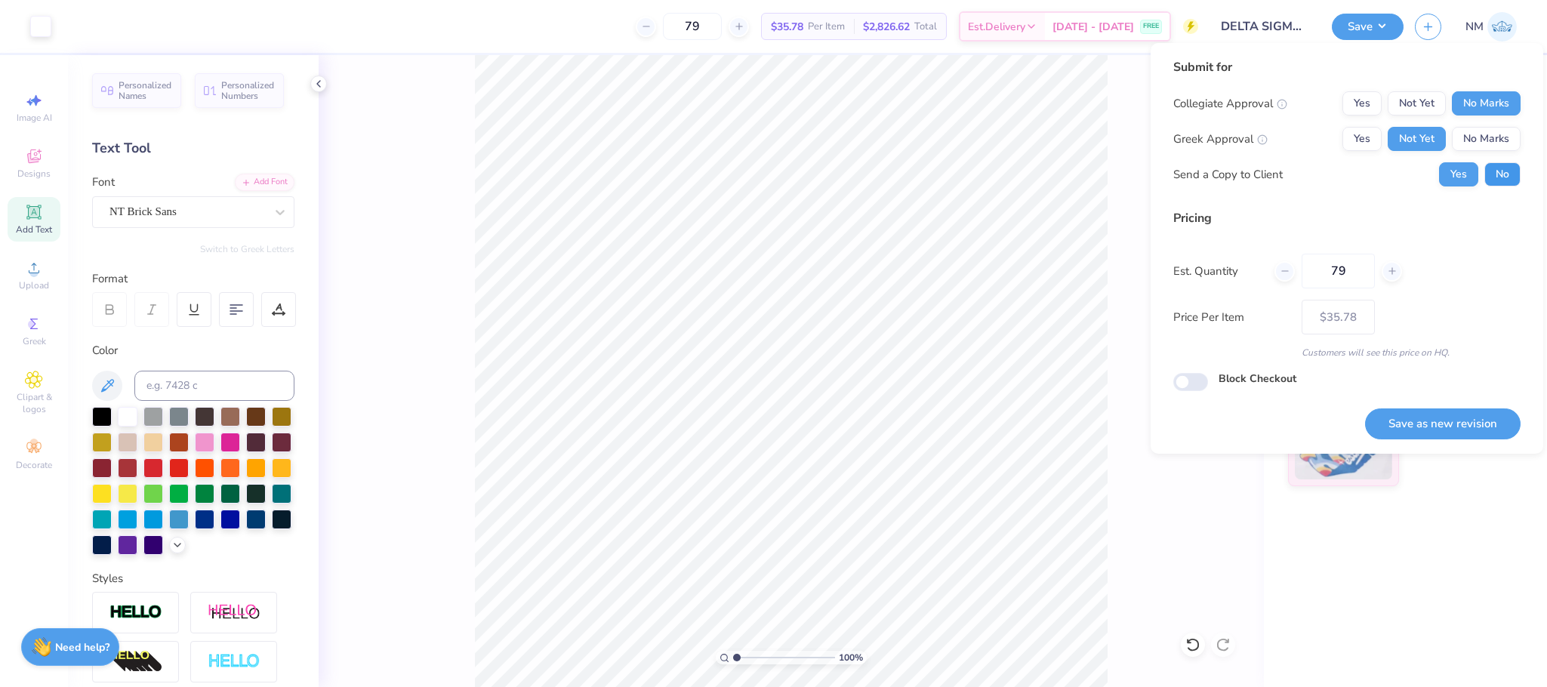
click at [1502, 164] on button "No" at bounding box center [1503, 174] width 36 height 24
click at [1442, 431] on button "Save as new revision" at bounding box center [1443, 424] width 156 height 31
type input "$35.78"
